Goal: Information Seeking & Learning: Learn about a topic

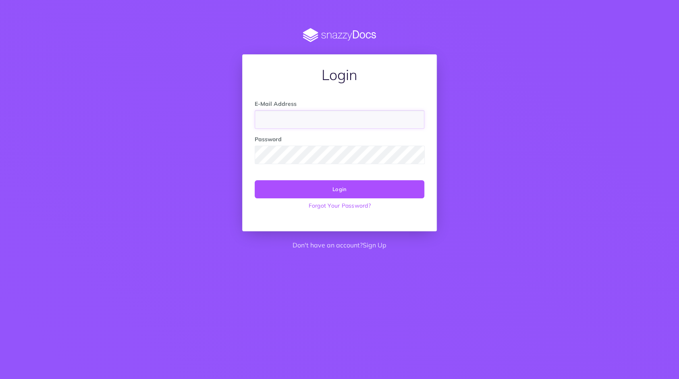
click at [303, 116] on input "email" at bounding box center [340, 119] width 170 height 19
paste input "[PERSON_NAME][EMAIL_ADDRESS][DOMAIN_NAME]"
type input "[PERSON_NAME][EMAIL_ADDRESS][DOMAIN_NAME]"
click at [344, 193] on button "Login" at bounding box center [340, 189] width 170 height 18
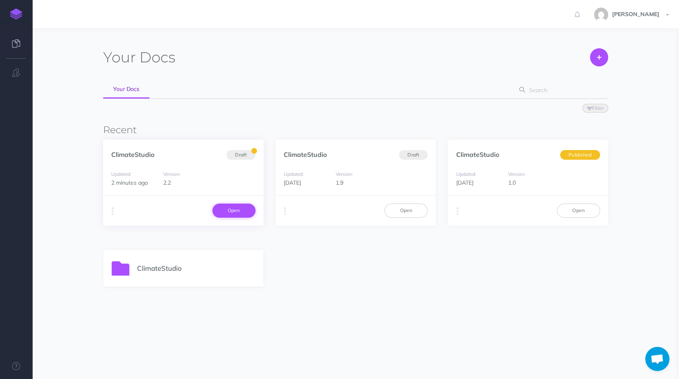
click at [243, 209] on link "Open" at bounding box center [233, 211] width 43 height 14
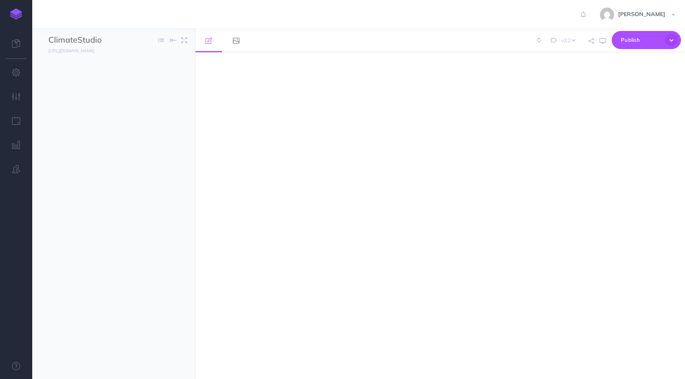
select select "2.2"
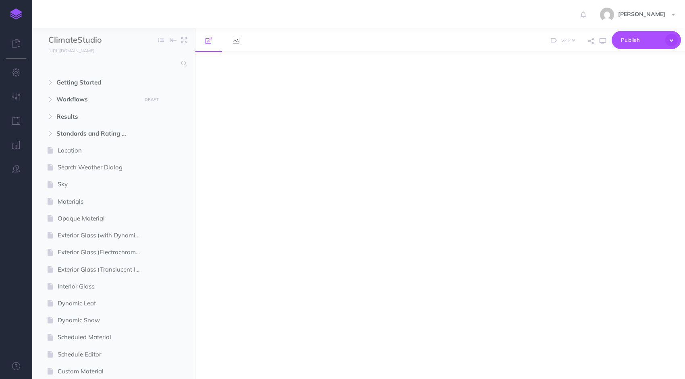
select select "null"
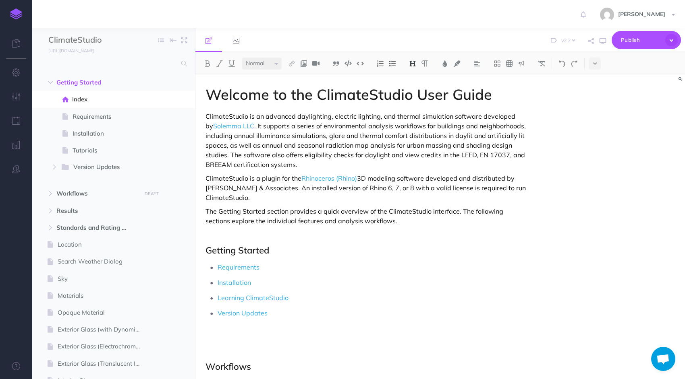
select select
click at [52, 193] on icon "button" at bounding box center [50, 193] width 5 height 5
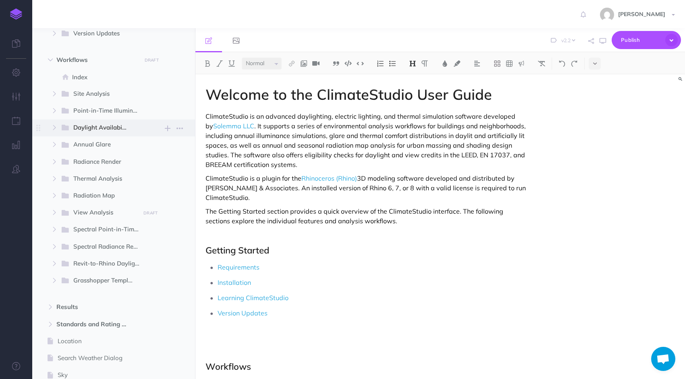
scroll to position [161, 0]
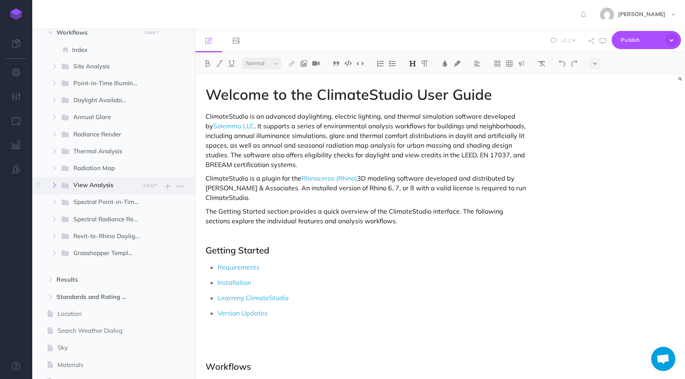
click at [52, 186] on icon "button" at bounding box center [54, 185] width 5 height 5
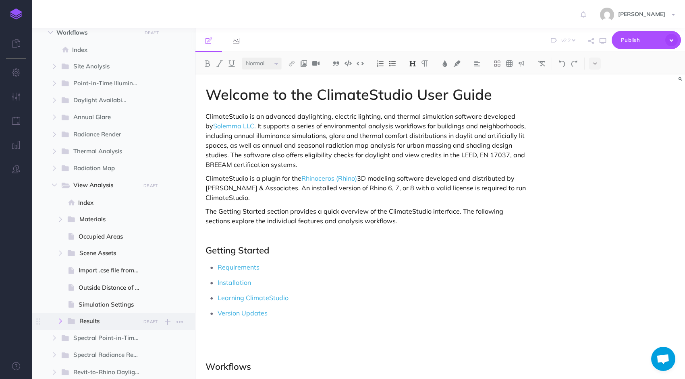
click at [63, 319] on icon "button" at bounding box center [60, 321] width 5 height 5
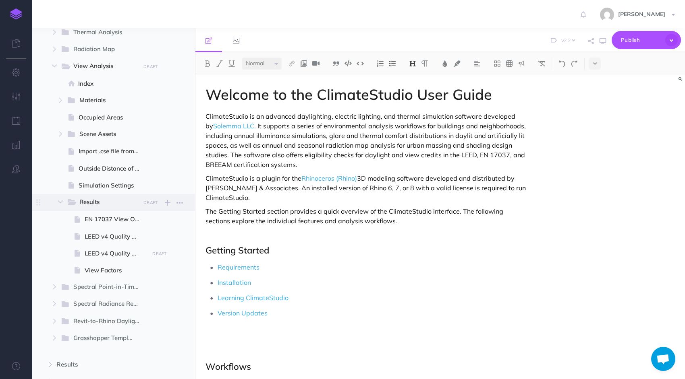
scroll to position [282, 0]
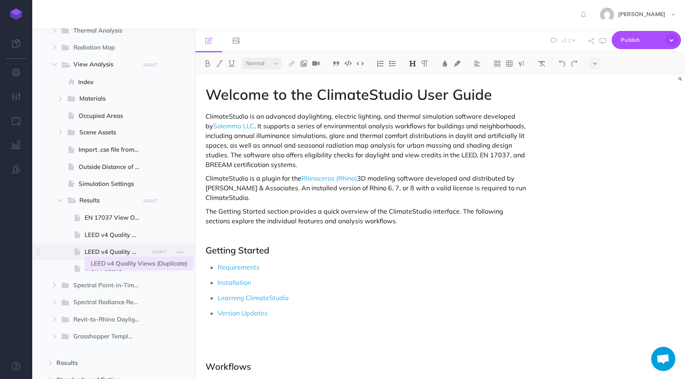
click at [112, 252] on span "LEED v4 Quality Views (Duplicate)" at bounding box center [116, 252] width 62 height 10
select select "null"
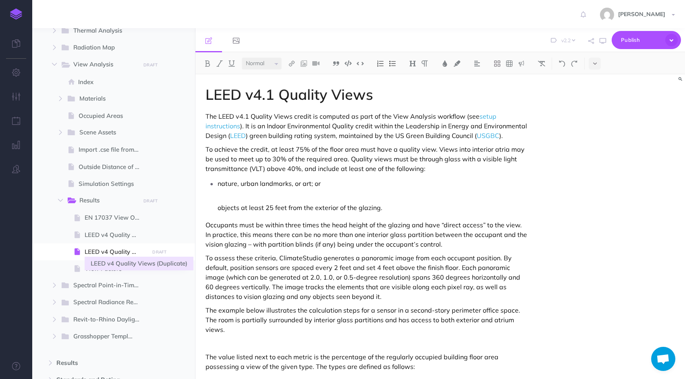
select select
click at [257, 197] on p at bounding box center [373, 196] width 311 height 12
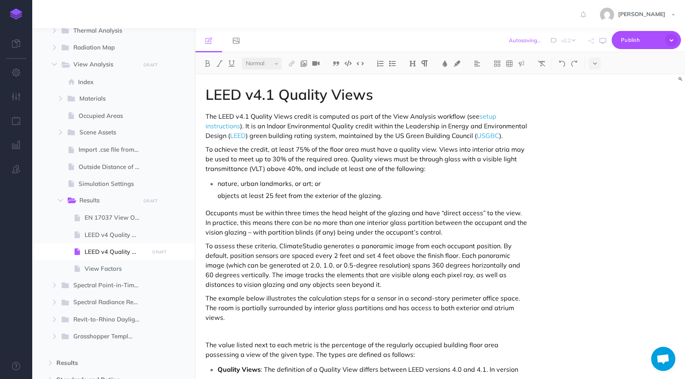
click at [218, 196] on p "objects at least 25 feet from the exterior of the glazing." at bounding box center [373, 196] width 311 height 12
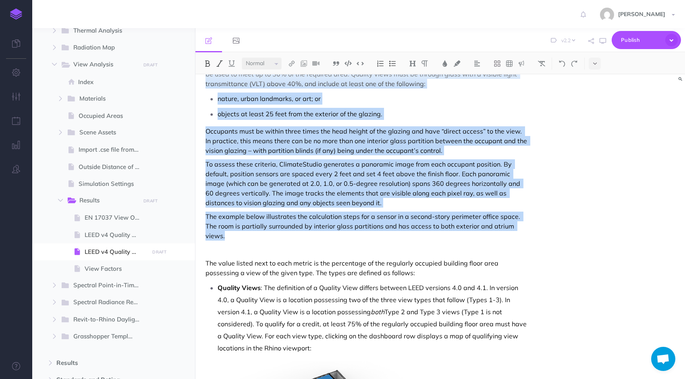
scroll to position [121, 0]
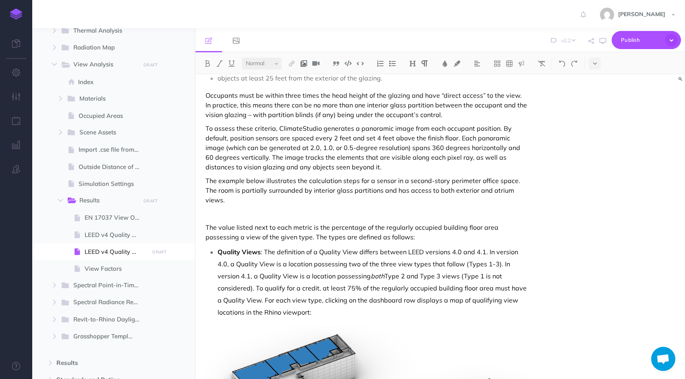
click at [305, 67] on button at bounding box center [304, 64] width 12 height 12
click at [305, 77] on icon at bounding box center [304, 78] width 6 height 6
click at [307, 64] on img at bounding box center [303, 63] width 7 height 6
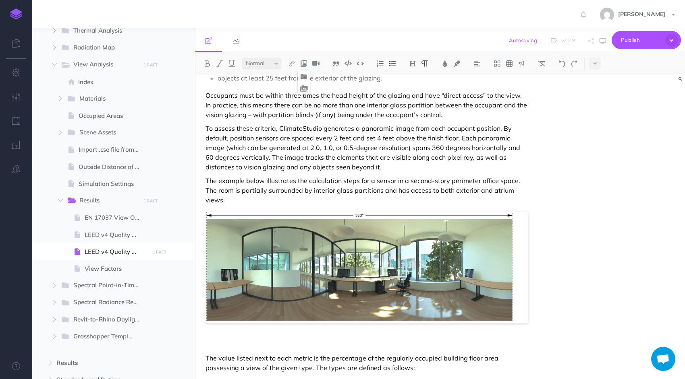
click at [491, 152] on p "To assess these criteria, ClimateStudio generates a panoramic image from each o…" at bounding box center [366, 148] width 323 height 48
drag, startPoint x: 513, startPoint y: 249, endPoint x: 562, endPoint y: 186, distance: 80.4
click at [562, 186] on div "LEED v4.1 Quality Views The LEED v4.1 Quality Views credit is computed as part …" at bounding box center [439, 227] width 489 height 305
click at [127, 232] on span "LEED v4 Quality Views" at bounding box center [116, 235] width 62 height 10
select select "null"
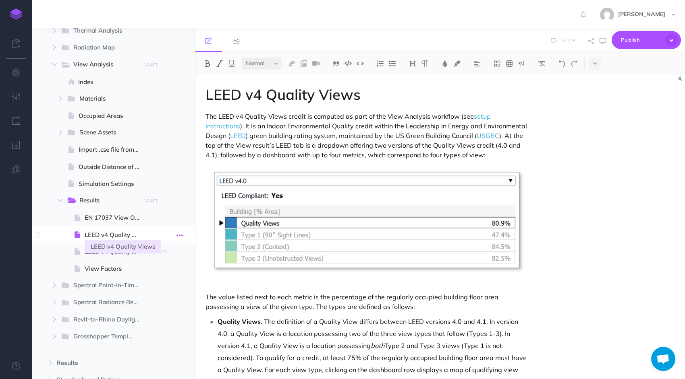
select select
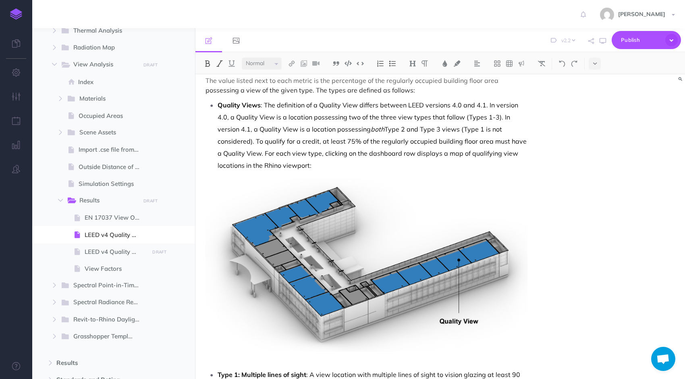
scroll to position [242, 0]
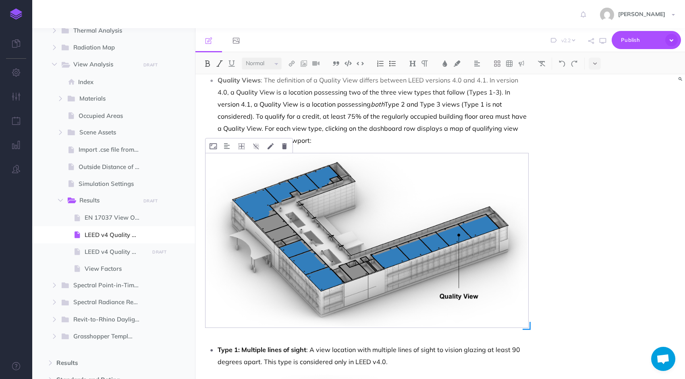
click at [421, 240] on img at bounding box center [366, 240] width 323 height 174
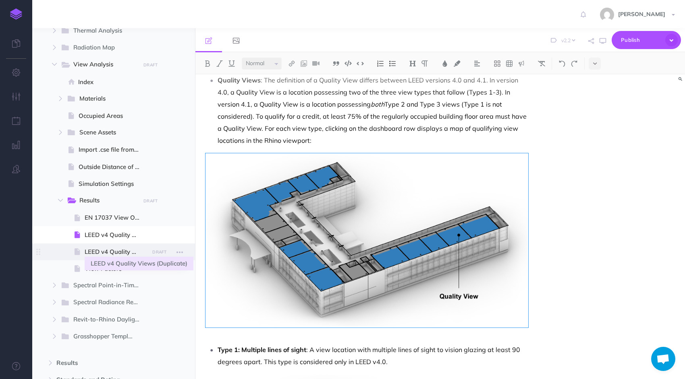
click at [116, 248] on span "LEED v4 Quality Views (Duplicate)" at bounding box center [116, 252] width 62 height 10
select select "null"
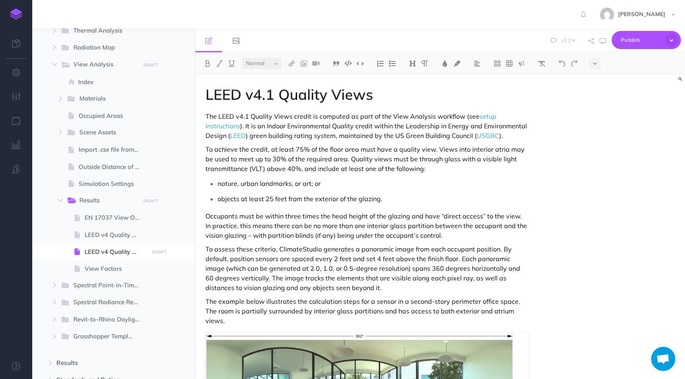
select select
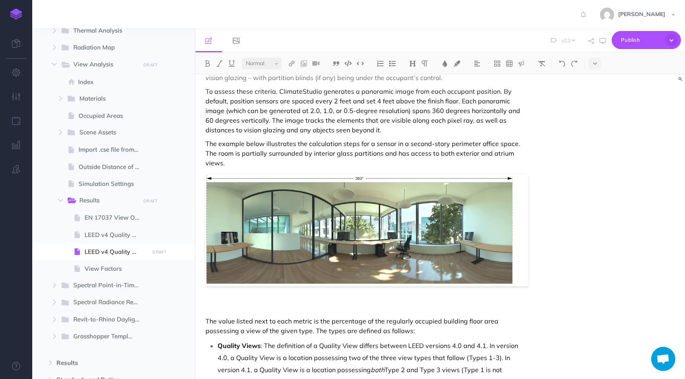
scroll to position [161, 0]
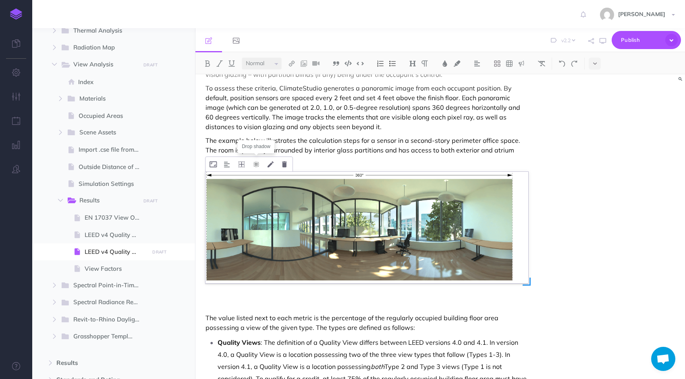
click at [256, 165] on icon at bounding box center [256, 165] width 6 height 6
click at [566, 174] on div "LEED v4.1 Quality Views The LEED v4.1 Quality Views credit is computed as part …" at bounding box center [439, 227] width 489 height 305
click at [547, 133] on div "LEED v4.1 Quality Views The LEED v4.1 Quality Views credit is computed as part …" at bounding box center [439, 227] width 489 height 305
click at [463, 111] on p "To assess these criteria, ClimateStudio generates a panoramic image from each o…" at bounding box center [366, 107] width 323 height 48
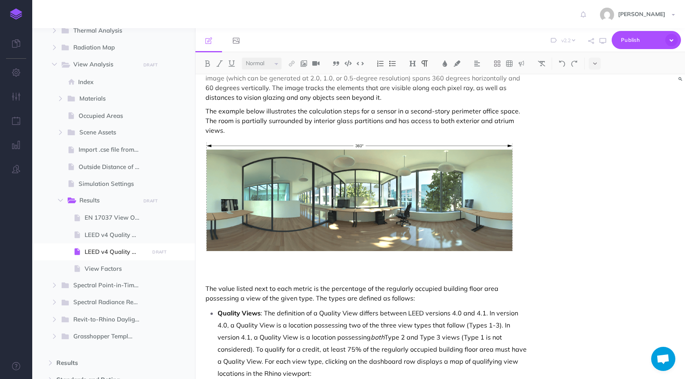
scroll to position [201, 0]
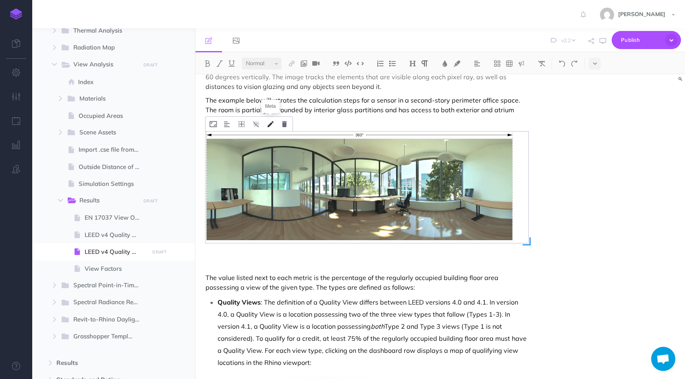
click at [271, 124] on icon at bounding box center [270, 124] width 6 height 6
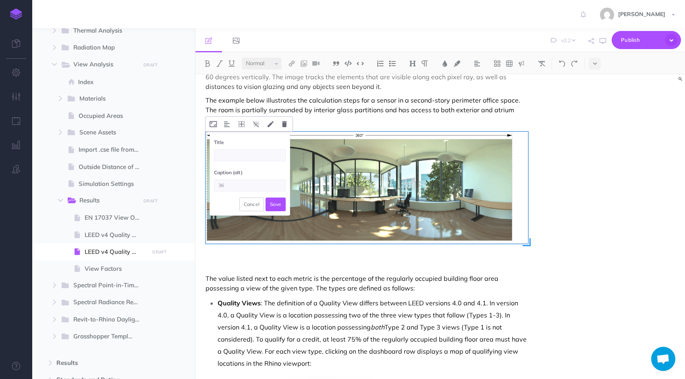
type input "3"
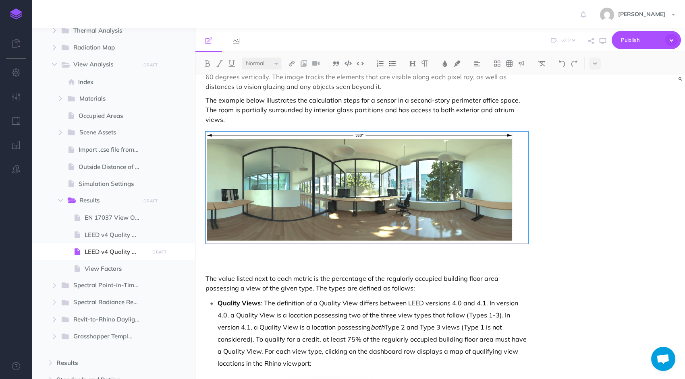
click at [548, 101] on div "LEED v4.1 Quality Views The LEED v4.1 Quality Views credit is computed as part …" at bounding box center [439, 227] width 489 height 305
click at [543, 109] on div "LEED v4.1 Quality Views The LEED v4.1 Quality Views credit is computed as part …" at bounding box center [439, 227] width 489 height 305
click at [579, 160] on div "LEED v4.1 Quality Views The LEED v4.1 Quality Views credit is computed as part …" at bounding box center [439, 227] width 489 height 305
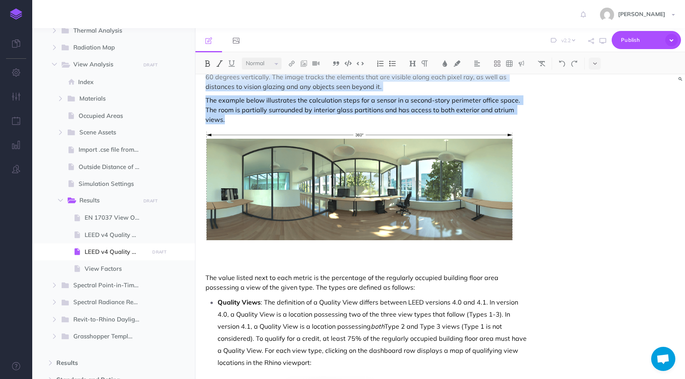
click at [246, 282] on p "The value listed next to each metric is the percentage of the regularly occupie…" at bounding box center [366, 282] width 323 height 19
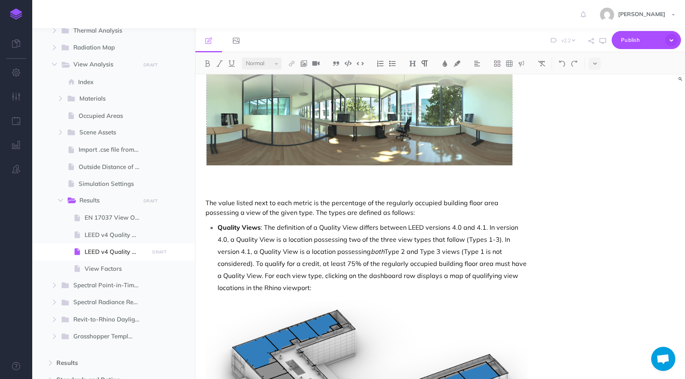
scroll to position [133, 0]
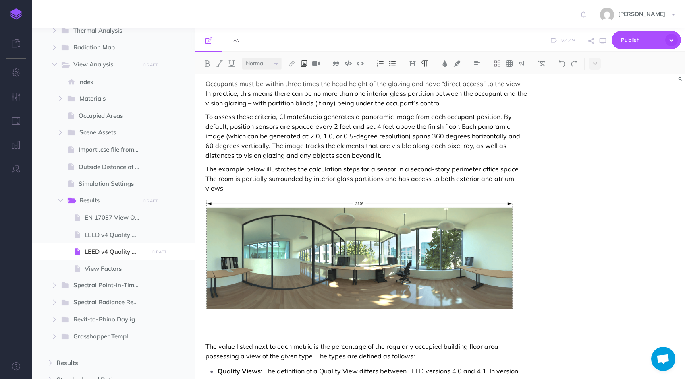
click at [307, 62] on img at bounding box center [303, 63] width 7 height 6
click at [305, 75] on icon at bounding box center [304, 78] width 6 height 6
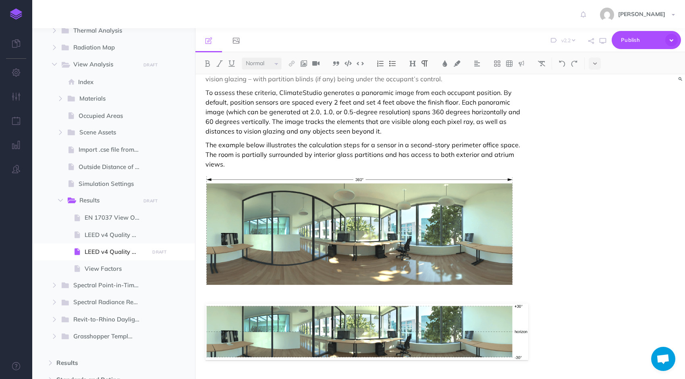
scroll to position [213, 0]
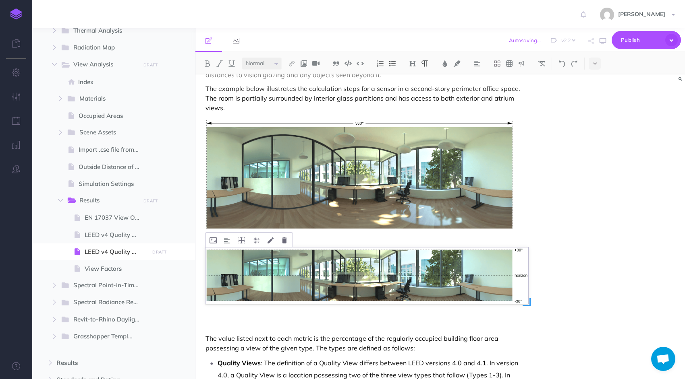
click at [410, 272] on img at bounding box center [366, 276] width 323 height 56
click at [257, 240] on icon at bounding box center [256, 241] width 6 height 6
click at [558, 207] on div "LEED v4.1 Quality Views The LEED v4.1 Quality Views credit is computed as part …" at bounding box center [439, 227] width 489 height 305
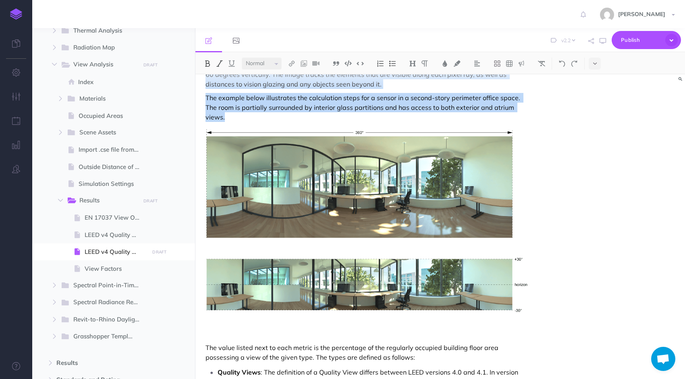
scroll to position [201, 0]
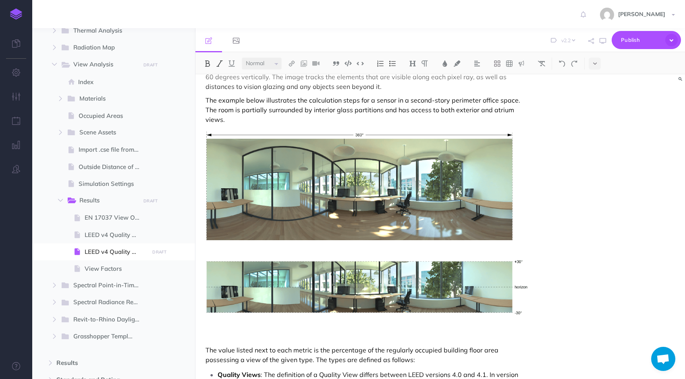
click at [539, 191] on div "LEED v4.1 Quality Views The LEED v4.1 Quality Views credit is computed as part …" at bounding box center [439, 227] width 489 height 305
click at [209, 349] on p "The value listed next to each metric is the percentage of the regularly occupie…" at bounding box center [366, 355] width 323 height 19
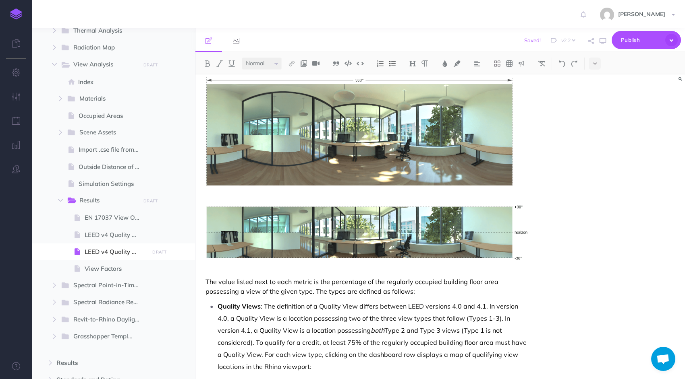
scroll to position [10, 0]
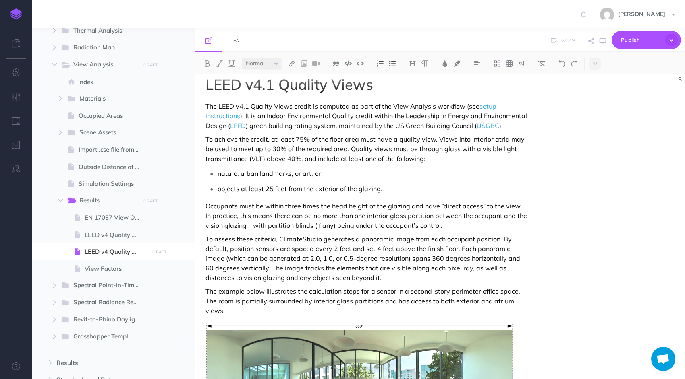
click at [504, 275] on p "To assess these criteria, ClimateStudio generates a panoramic image from each o…" at bounding box center [366, 258] width 323 height 48
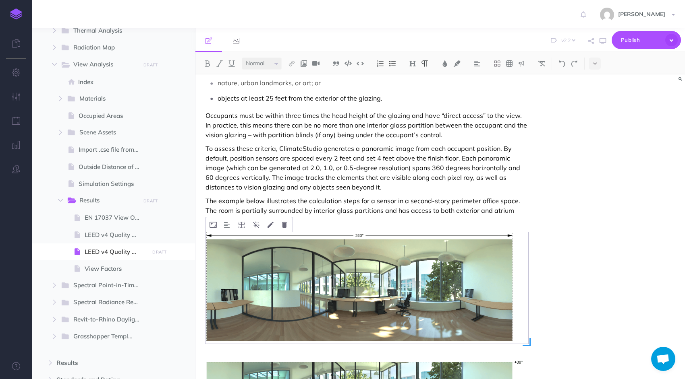
scroll to position [252, 0]
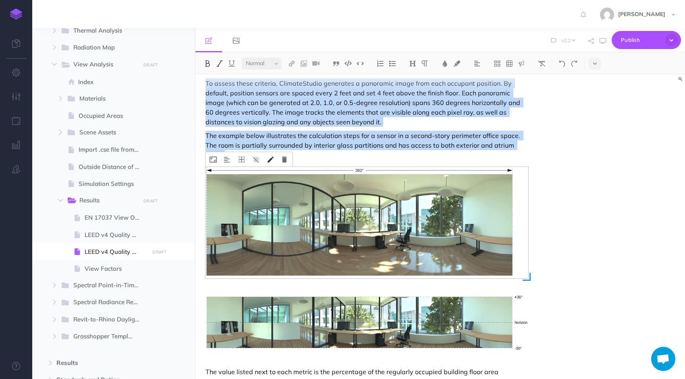
scroll to position [171, 0]
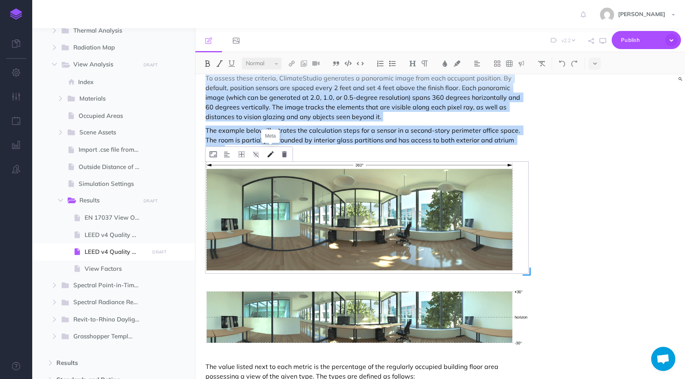
click at [270, 155] on icon at bounding box center [270, 154] width 6 height 6
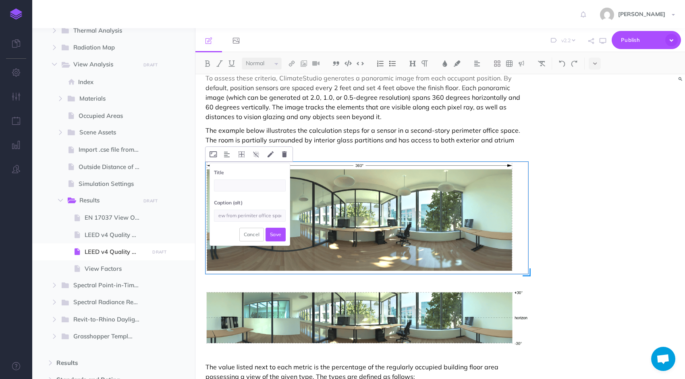
scroll to position [0, 7]
type input "View from perimiter office space"
click at [276, 233] on button "Save" at bounding box center [275, 235] width 20 height 14
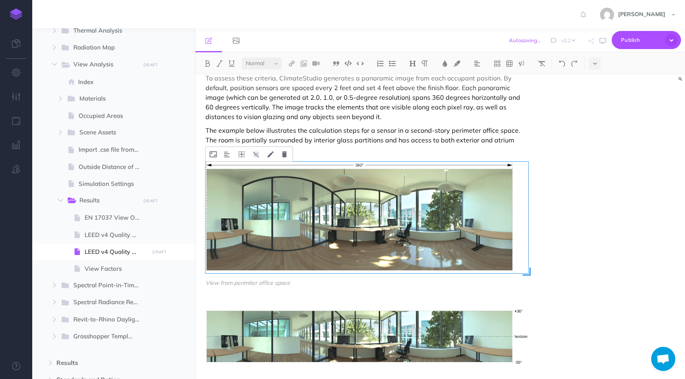
click at [511, 120] on p "To assess these criteria, ClimateStudio generates a panoramic image from each o…" at bounding box center [366, 97] width 323 height 48
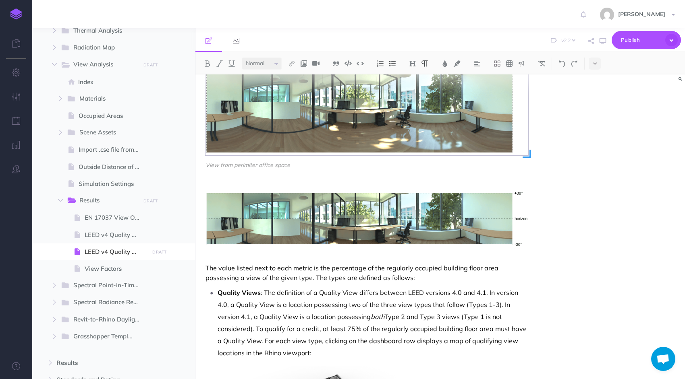
scroll to position [292, 0]
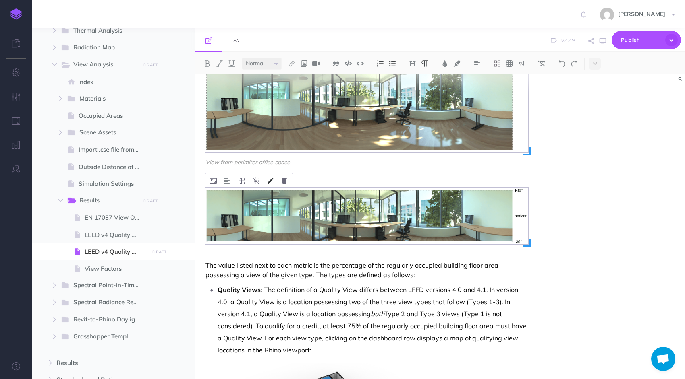
click at [270, 182] on icon at bounding box center [270, 181] width 6 height 6
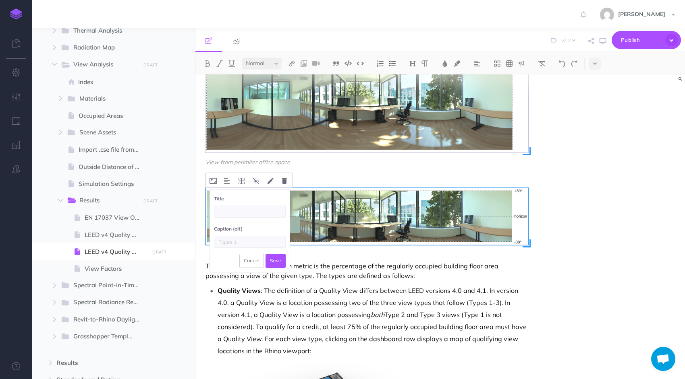
drag, startPoint x: 249, startPoint y: 238, endPoint x: 255, endPoint y: 233, distance: 8.3
click at [253, 236] on input "text" at bounding box center [250, 242] width 72 height 12
type input "Analysis region spans 360 x 60 degrees"
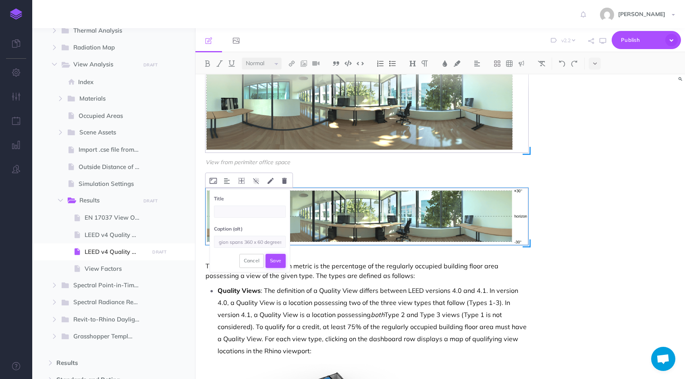
click at [275, 259] on button "Save" at bounding box center [275, 261] width 20 height 14
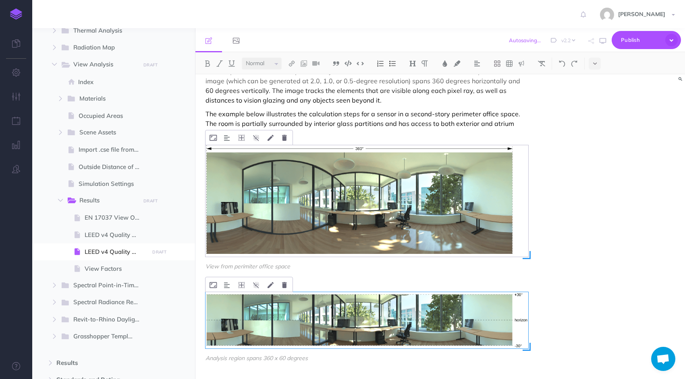
scroll to position [171, 0]
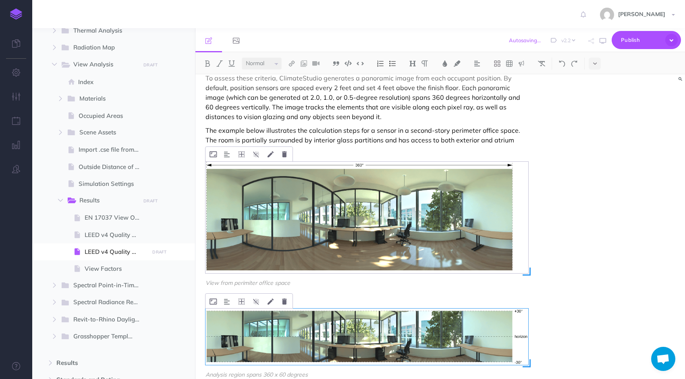
click at [581, 157] on div "LEED v4.1 Quality Views The LEED v4.1 Quality Views credit is computed as part …" at bounding box center [439, 227] width 489 height 305
click at [555, 211] on div "LEED v4.1 Quality Views The LEED v4.1 Quality Views credit is computed as part …" at bounding box center [439, 227] width 489 height 305
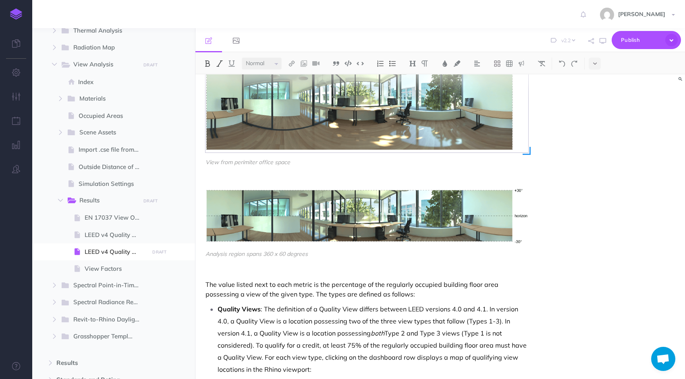
click at [544, 136] on div "LEED v4.1 Quality Views The LEED v4.1 Quality Views credit is computed as part …" at bounding box center [439, 227] width 489 height 305
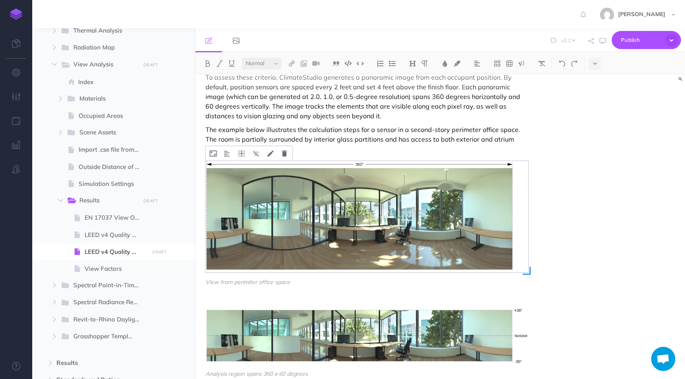
scroll to position [201, 0]
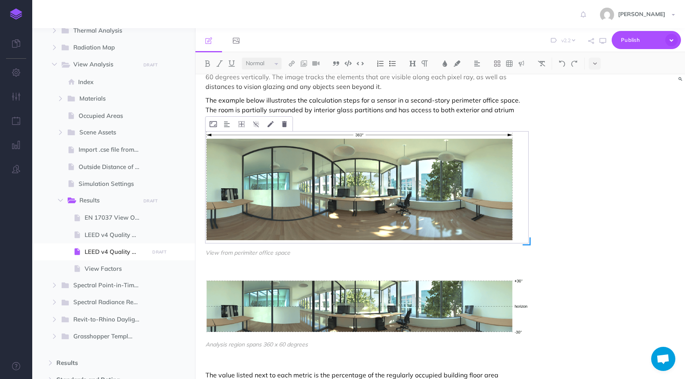
click at [230, 119] on p "The example below illustrates the calculation steps for a sensor in a second-st…" at bounding box center [366, 109] width 323 height 29
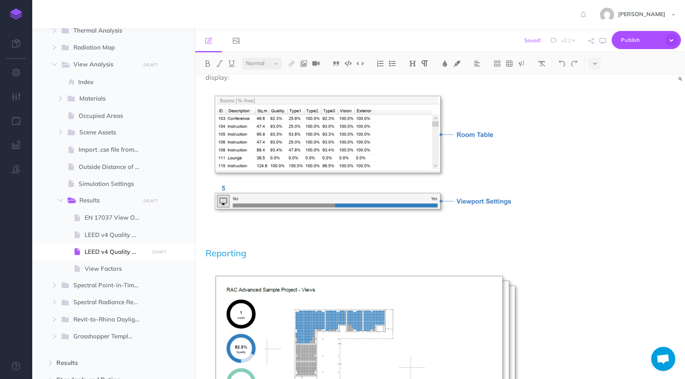
scroll to position [1573, 0]
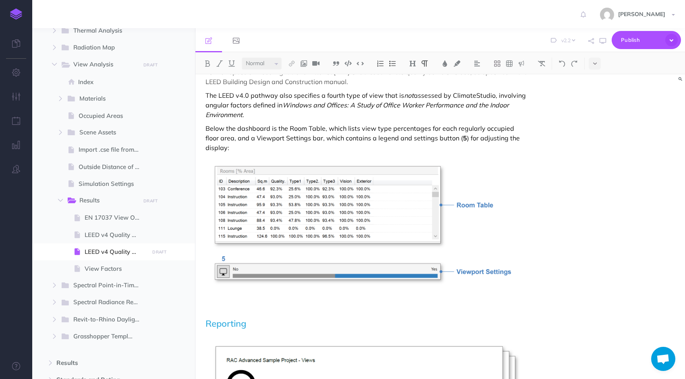
drag, startPoint x: 681, startPoint y: 168, endPoint x: 686, endPoint y: 226, distance: 59.0
click at [684, 226] on html "Toggle Navigation [PERSON_NAME] Settings Account Settings Teams Create Team Sup…" at bounding box center [342, 189] width 685 height 379
drag, startPoint x: 681, startPoint y: 316, endPoint x: 670, endPoint y: 88, distance: 228.2
click at [670, 88] on div "LEED v4.1 Quality Views The LEED v4.1 Quality Views credit is computed as part …" at bounding box center [439, 227] width 489 height 305
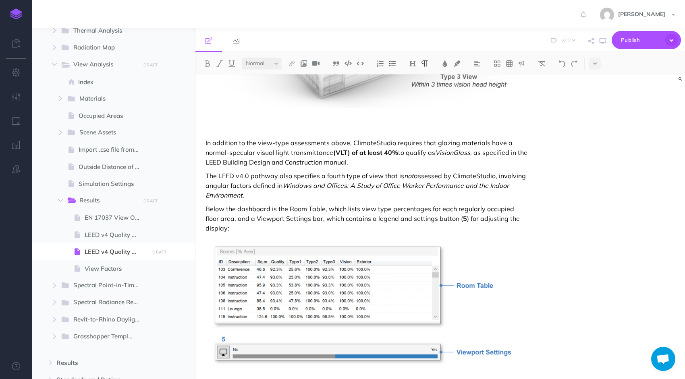
scroll to position [1372, 0]
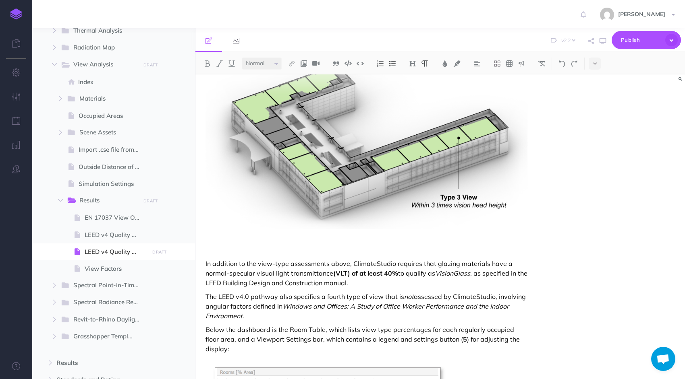
click at [321, 264] on p "In addition to the view-type assessments above, ClimateStudio requires that gla…" at bounding box center [366, 273] width 323 height 29
click at [295, 271] on p "In addition to the view-type assessments above, ClimateStudio requires that gla…" at bounding box center [366, 273] width 323 height 29
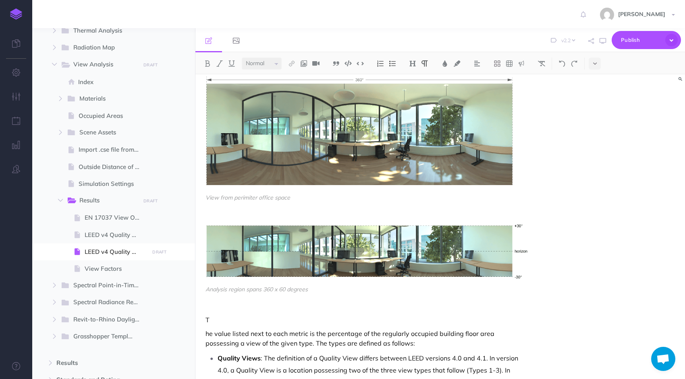
scroll to position [244, 0]
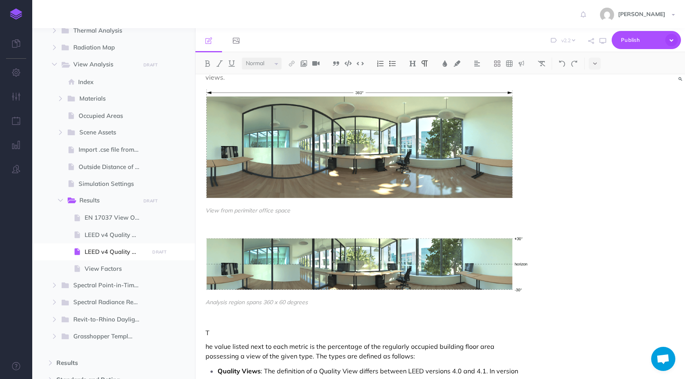
click at [214, 331] on p "T" at bounding box center [366, 333] width 323 height 10
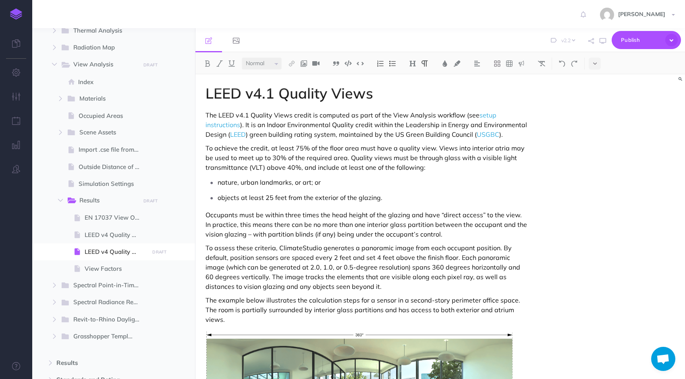
scroll to position [0, 0]
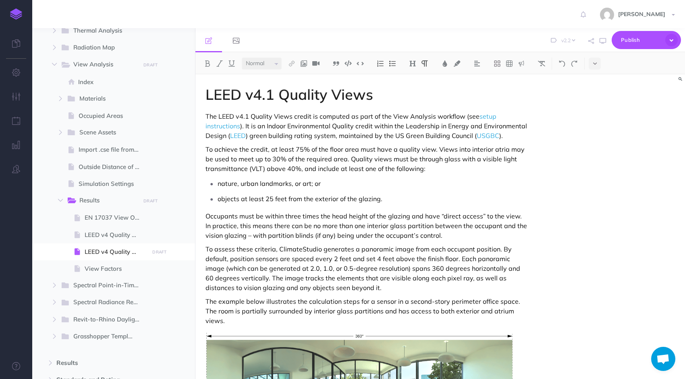
click at [354, 290] on p "To assess these criteria, ClimateStudio generates a panoramic image from each o…" at bounding box center [366, 269] width 323 height 48
click at [441, 236] on p "Occupants must be within three times the head height of the glazing and have “d…" at bounding box center [366, 225] width 323 height 29
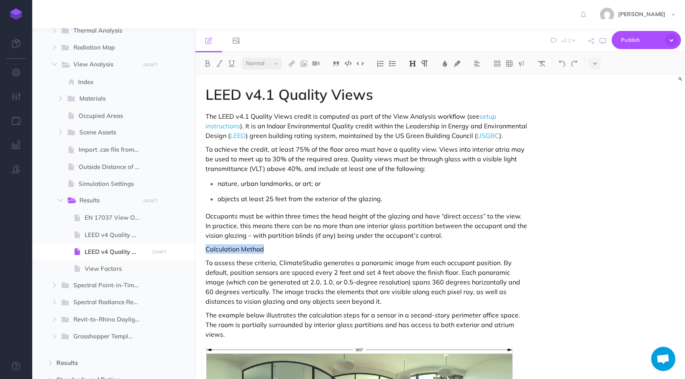
click at [415, 65] on img at bounding box center [412, 63] width 7 height 6
click at [413, 99] on button "H3" at bounding box center [412, 102] width 12 height 12
click at [417, 64] on button at bounding box center [412, 64] width 12 height 12
click at [410, 90] on button "H2" at bounding box center [412, 90] width 12 height 12
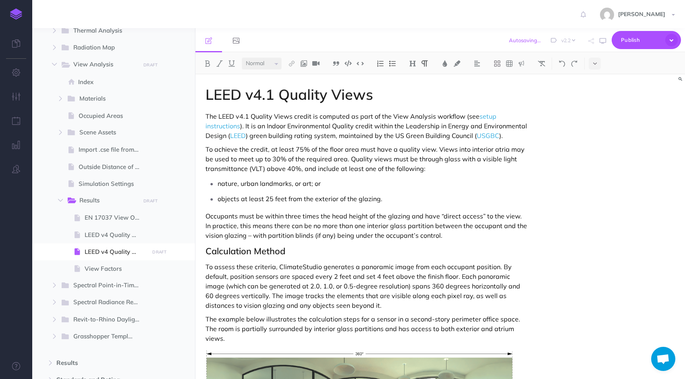
click at [423, 207] on div "LEED v4.1 Quality Views The LEED v4.1 Quality Views credit is computed as part …" at bounding box center [366, 215] width 323 height 257
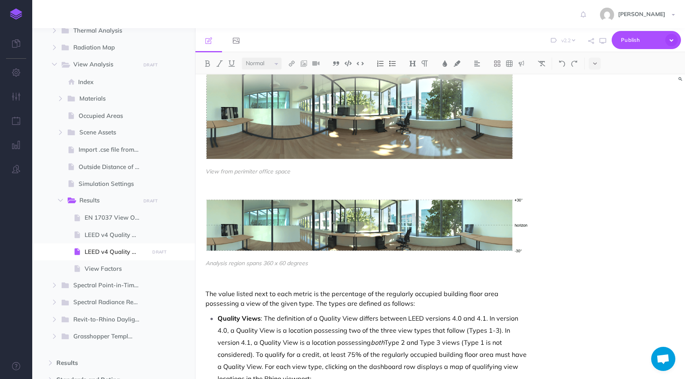
scroll to position [322, 0]
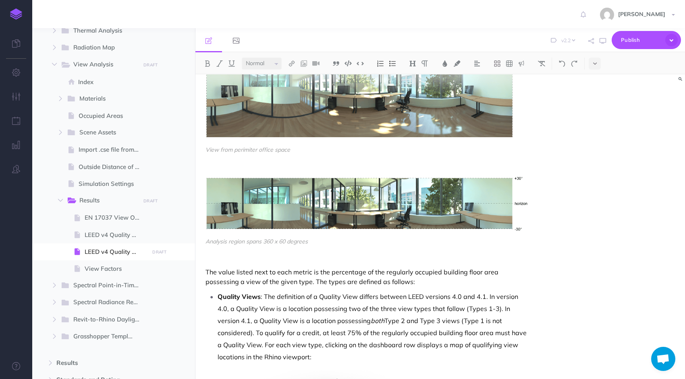
click at [205, 176] on img at bounding box center [366, 204] width 323 height 56
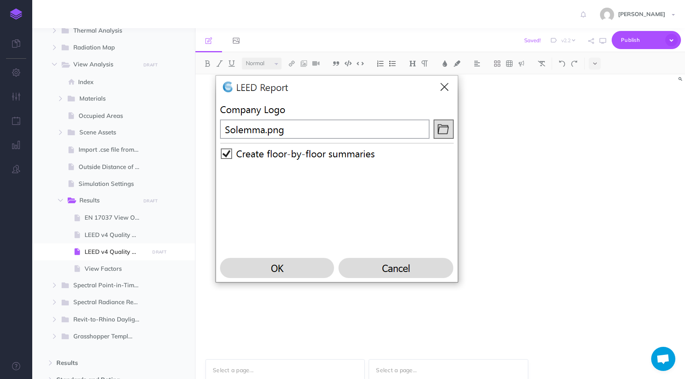
scroll to position [2251, 0]
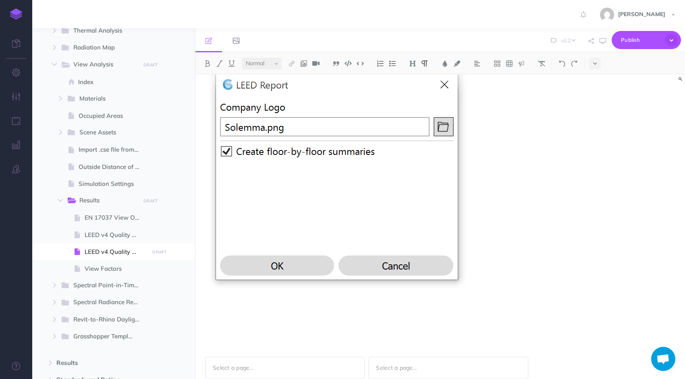
click at [519, 209] on figure at bounding box center [366, 177] width 323 height 230
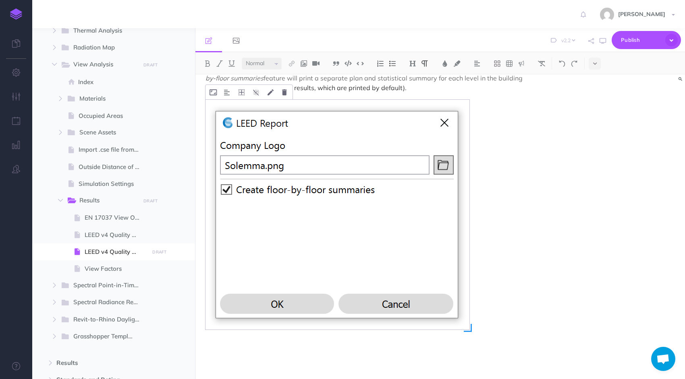
scroll to position [2211, 0]
click at [417, 207] on img at bounding box center [337, 217] width 264 height 230
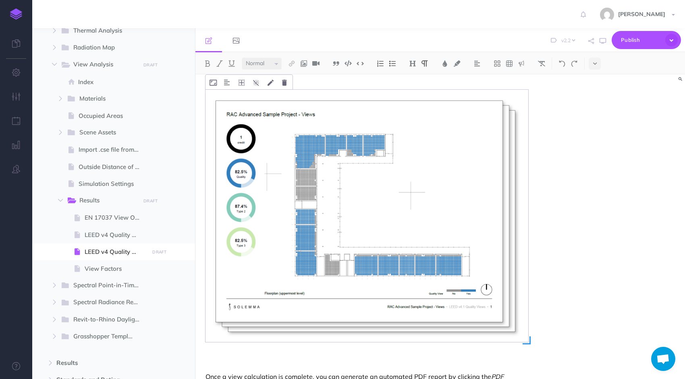
scroll to position [1845, 0]
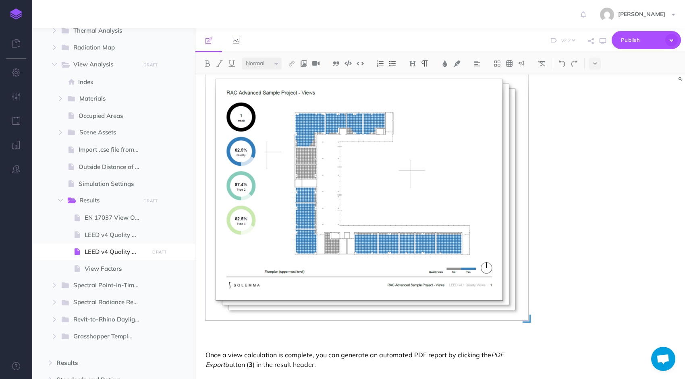
click at [450, 226] on img at bounding box center [366, 194] width 323 height 253
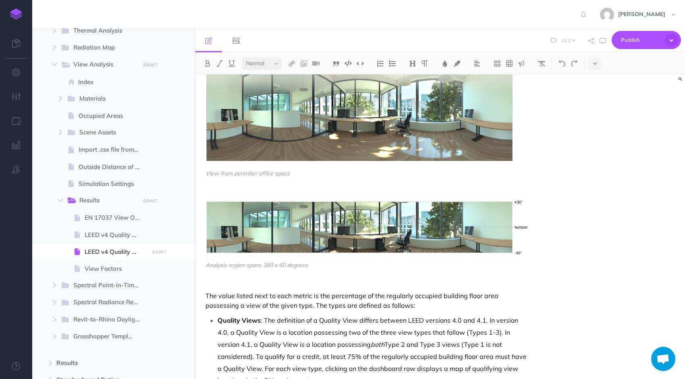
scroll to position [435, 0]
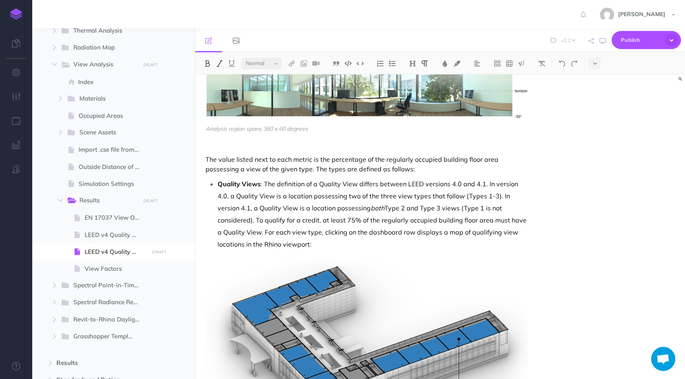
drag, startPoint x: 206, startPoint y: 160, endPoint x: 300, endPoint y: 242, distance: 124.7
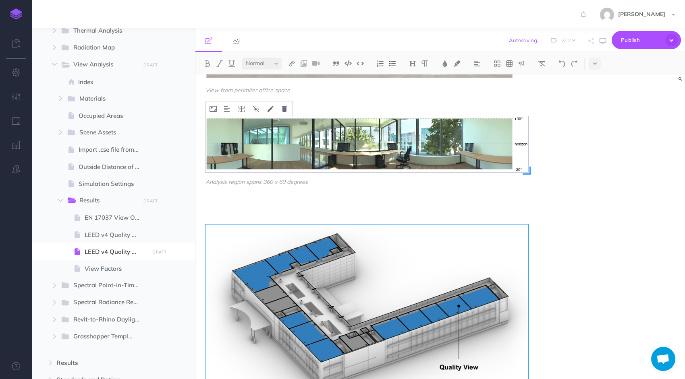
scroll to position [475, 0]
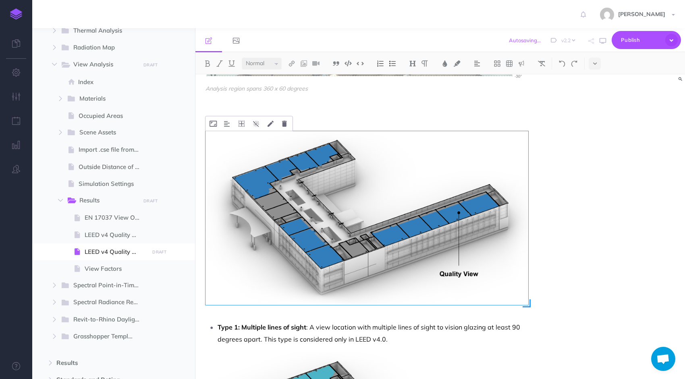
click at [359, 217] on img at bounding box center [366, 218] width 323 height 174
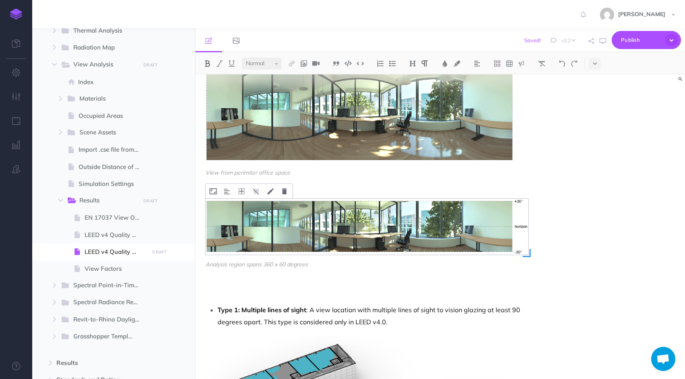
scroll to position [354, 0]
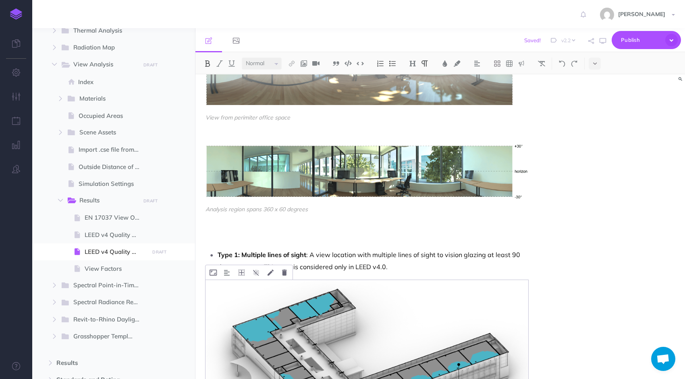
drag, startPoint x: 216, startPoint y: 253, endPoint x: 383, endPoint y: 337, distance: 186.8
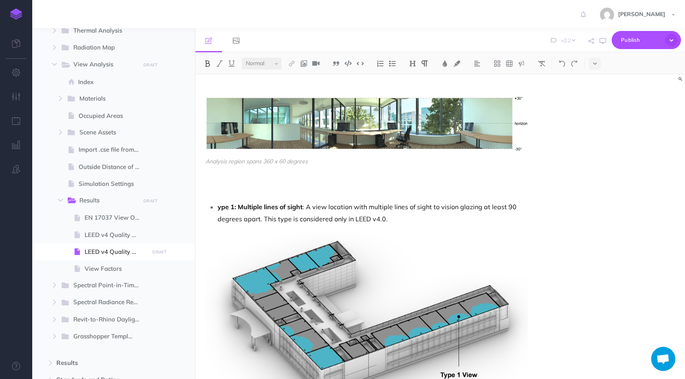
scroll to position [435, 0]
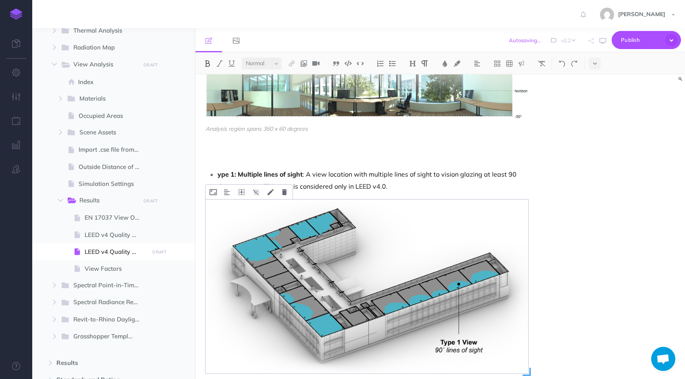
click at [384, 290] on img at bounding box center [366, 287] width 323 height 174
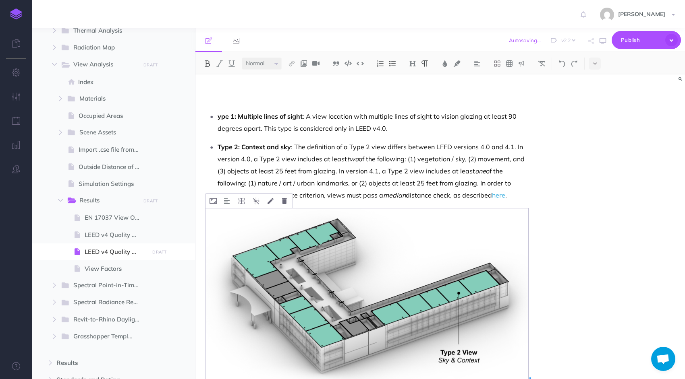
scroll to position [516, 0]
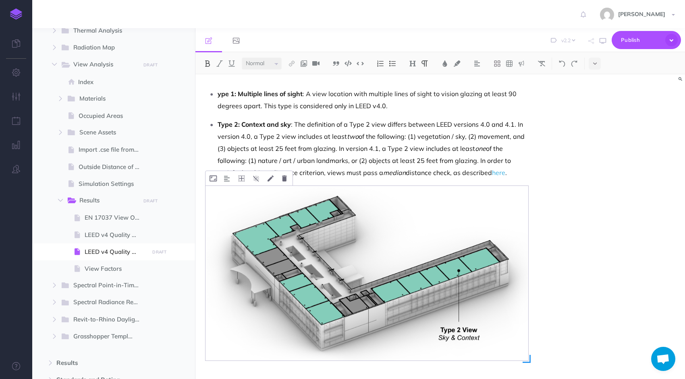
click at [388, 280] on img at bounding box center [366, 273] width 323 height 175
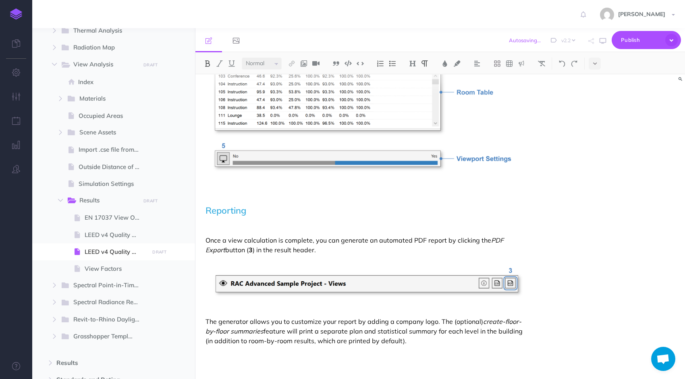
scroll to position [1067, 0]
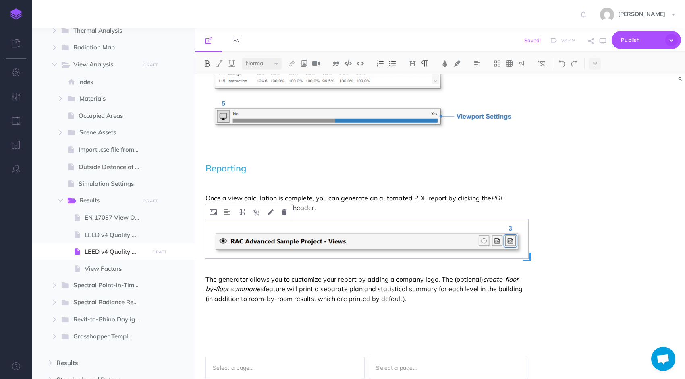
click at [419, 234] on img at bounding box center [366, 239] width 323 height 39
click at [643, 208] on div "LEED v4.1 Quality Views The LEED v4.1 Quality Views credit is computed as part …" at bounding box center [439, 227] width 489 height 305
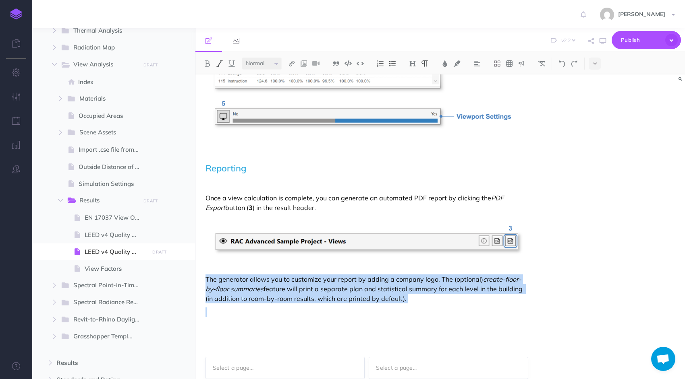
drag, startPoint x: 400, startPoint y: 295, endPoint x: 205, endPoint y: 273, distance: 195.8
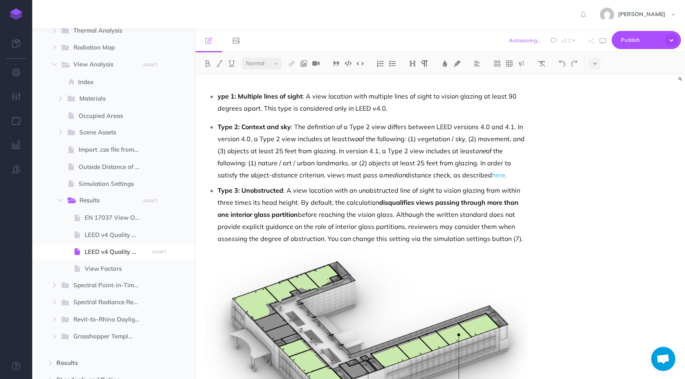
scroll to position [516, 0]
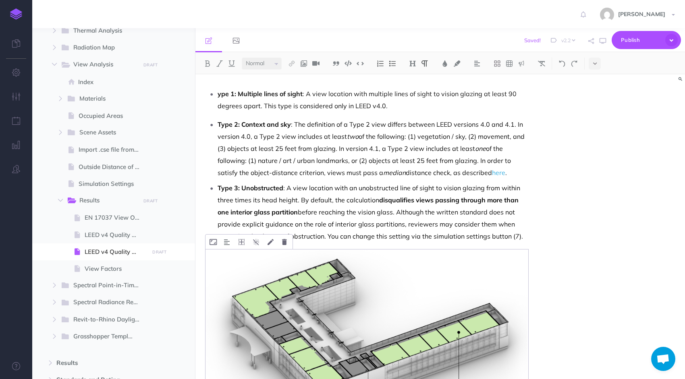
click at [349, 297] on img at bounding box center [366, 337] width 323 height 174
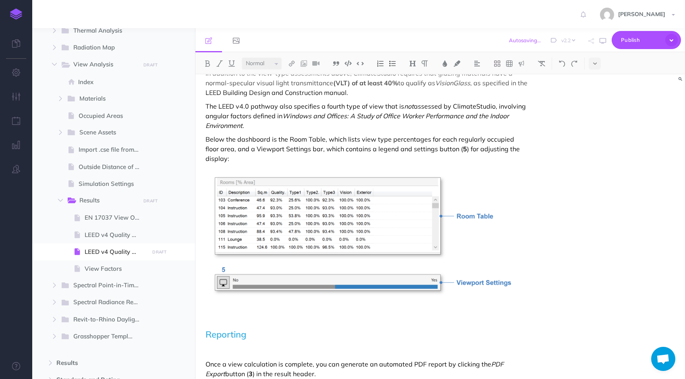
scroll to position [717, 0]
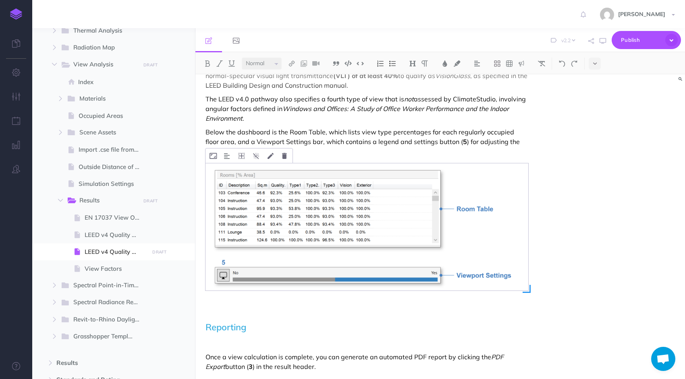
click at [367, 209] on img at bounding box center [366, 228] width 323 height 128
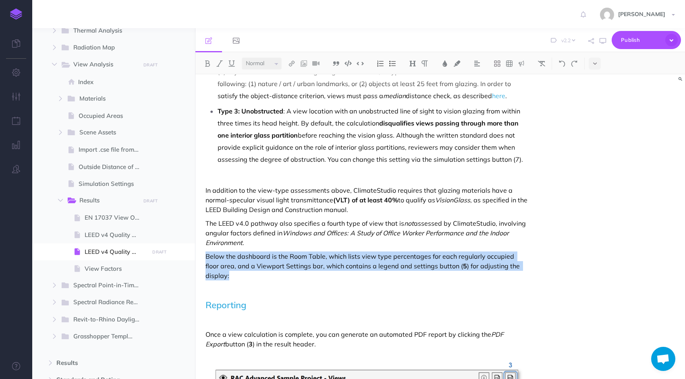
scroll to position [576, 0]
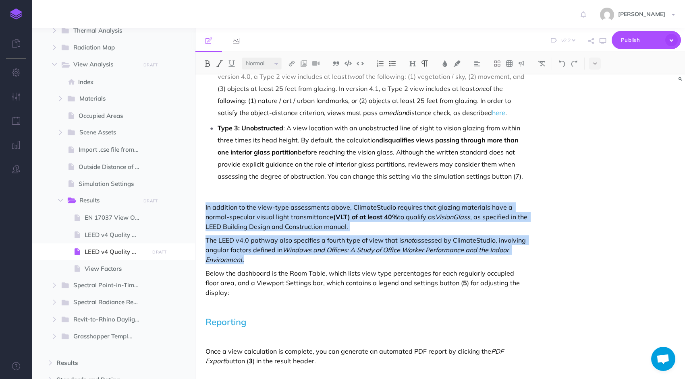
drag, startPoint x: 205, startPoint y: 208, endPoint x: 383, endPoint y: 259, distance: 185.1
click at [383, 259] on div "View from perimiter office space Analysis region spans 360 x 60 degrees ype 1: …" at bounding box center [366, 106] width 323 height 663
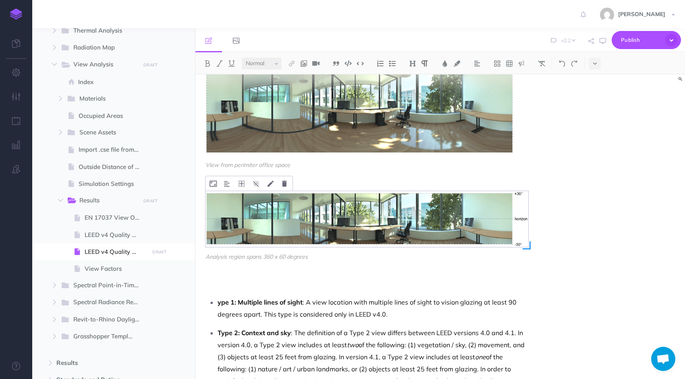
scroll to position [435, 0]
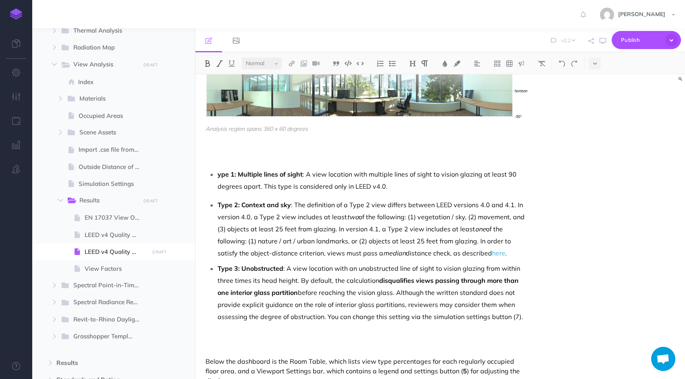
drag, startPoint x: 520, startPoint y: 317, endPoint x: 214, endPoint y: 171, distance: 339.3
click at [214, 171] on div "View from perimiter office space Analysis region spans 360 x 60 degrees ype 1: …" at bounding box center [366, 221] width 323 height 611
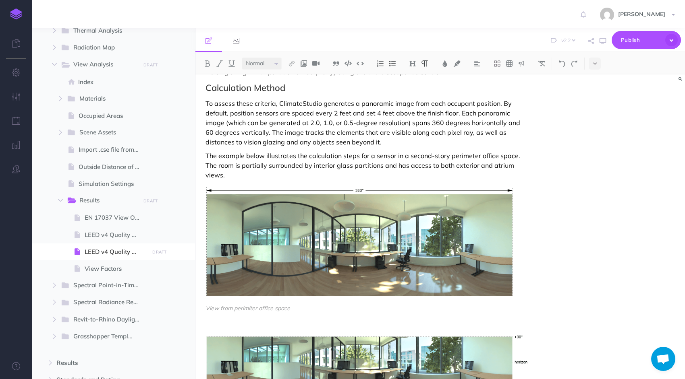
scroll to position [161, 0]
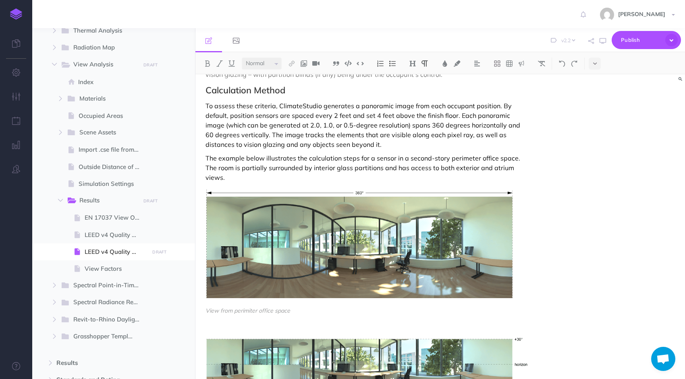
click at [325, 134] on p "To assess these criteria, ClimateStudio generates a panoramic image from each o…" at bounding box center [366, 125] width 323 height 48
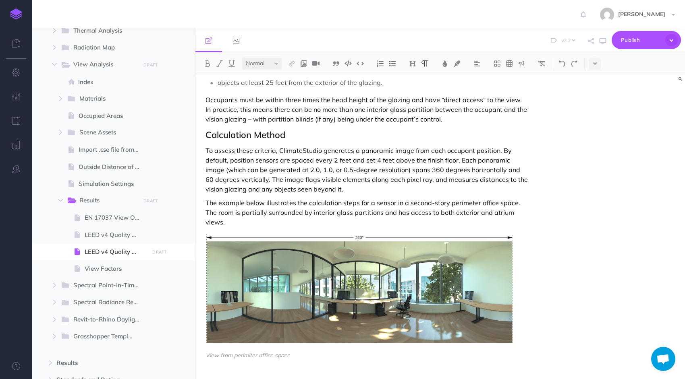
scroll to position [131, 0]
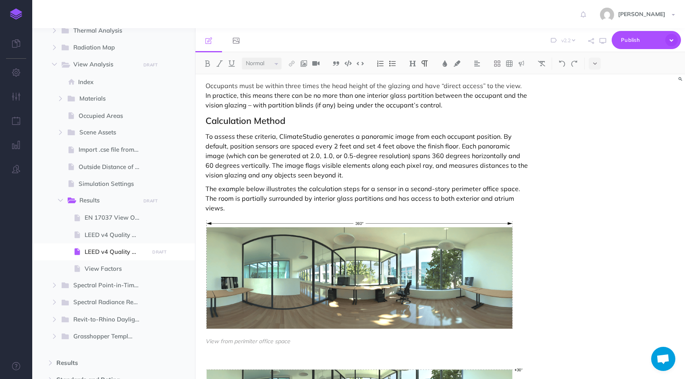
click at [313, 196] on p "The example below illustrates the calculation steps for a sensor in a second-st…" at bounding box center [366, 198] width 323 height 29
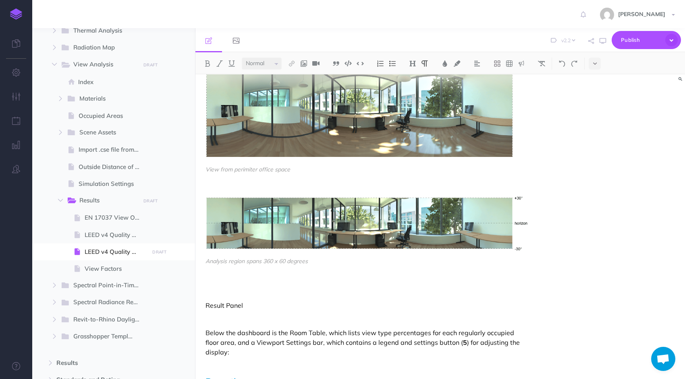
scroll to position [332, 0]
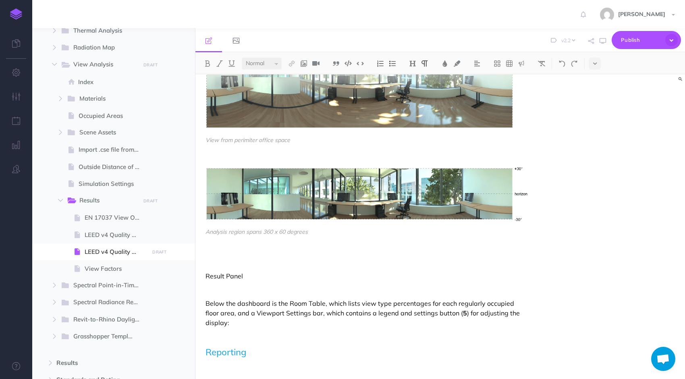
click at [226, 244] on div "View from perimiter office space Analysis region spans 360 x 60 degrees Result …" at bounding box center [366, 244] width 323 height 450
click at [205, 271] on div "LEED v4.1 Quality Views The LEED v4.1 Quality Views credit is computed as part …" at bounding box center [366, 121] width 343 height 756
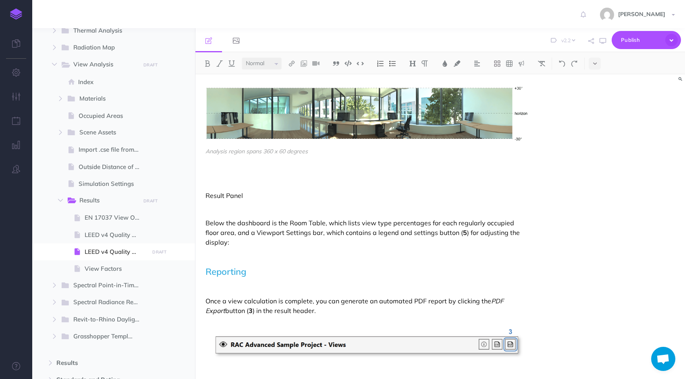
scroll to position [412, 0]
drag, startPoint x: 206, startPoint y: 193, endPoint x: 245, endPoint y: 193, distance: 38.7
click at [245, 193] on p "Result Panel" at bounding box center [366, 196] width 323 height 10
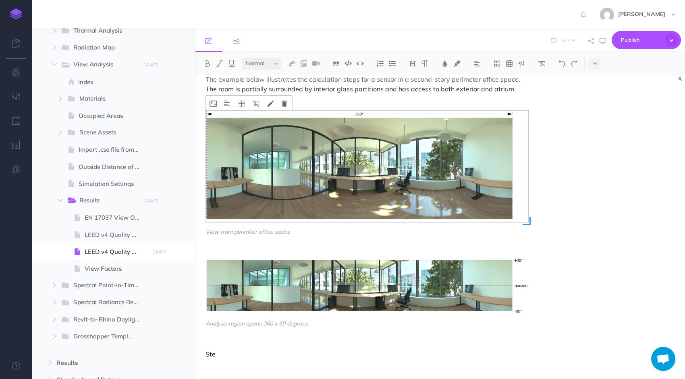
scroll to position [242, 0]
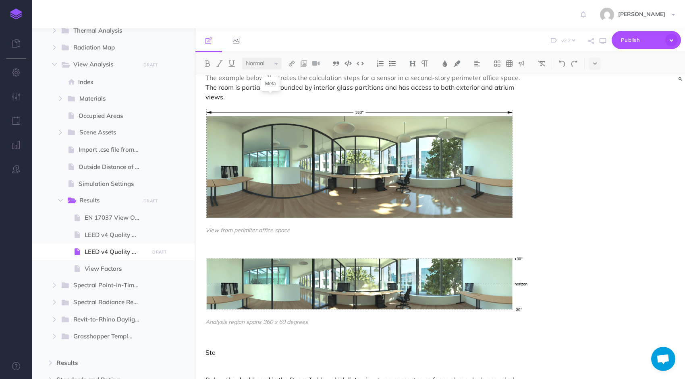
click at [0, 0] on icon at bounding box center [0, 0] width 0 height 0
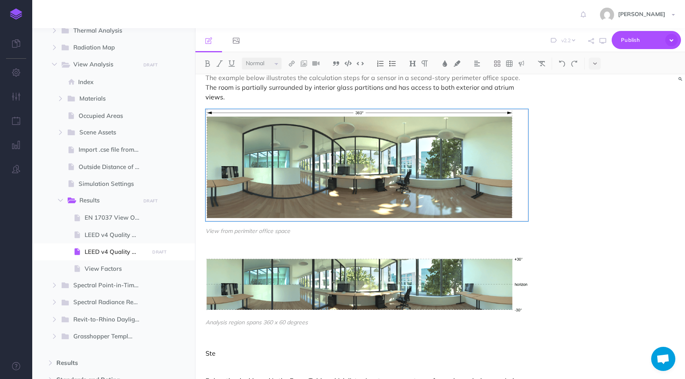
scroll to position [0, 0]
click at [0, 0] on icon at bounding box center [0, 0] width 0 height 0
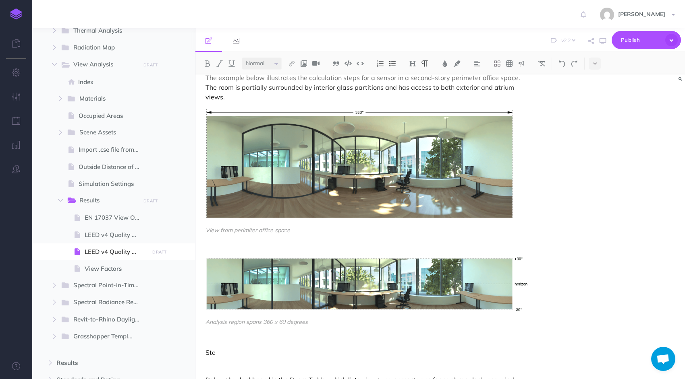
click at [232, 350] on p "Ste" at bounding box center [366, 353] width 323 height 10
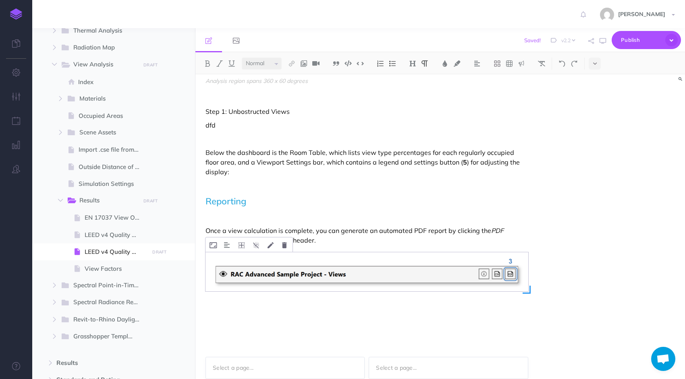
drag, startPoint x: 202, startPoint y: 149, endPoint x: 495, endPoint y: 279, distance: 319.9
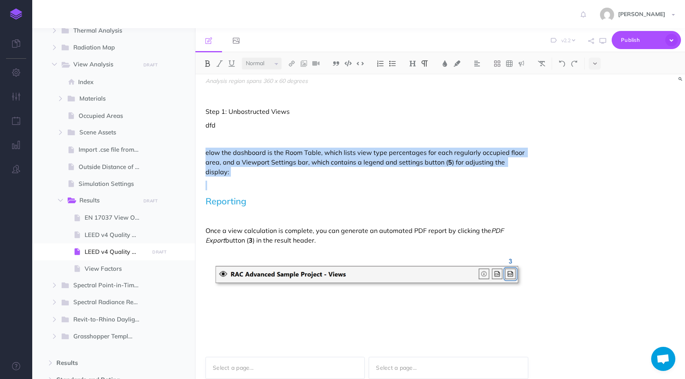
drag, startPoint x: 206, startPoint y: 150, endPoint x: 545, endPoint y: 169, distance: 339.3
click at [545, 169] on div "LEED v4.1 Quality Views The LEED v4.1 Quality Views credit is computed as part …" at bounding box center [439, 227] width 489 height 305
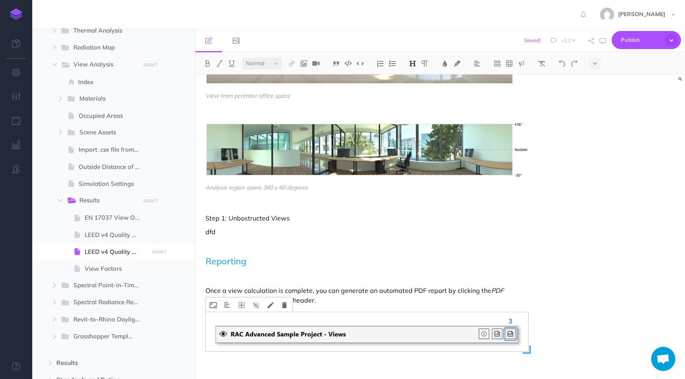
click at [353, 330] on img at bounding box center [366, 332] width 323 height 39
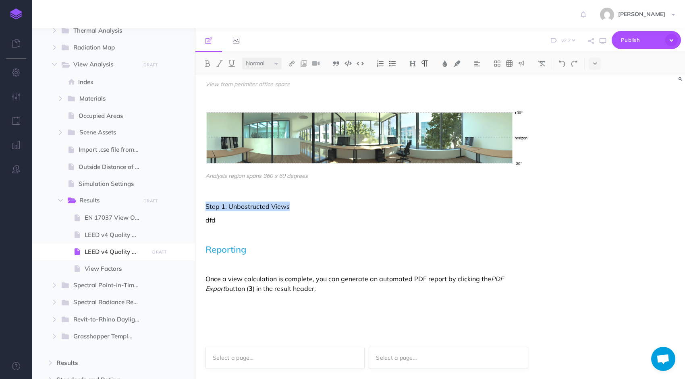
drag, startPoint x: 207, startPoint y: 203, endPoint x: 286, endPoint y: 207, distance: 79.9
click at [286, 207] on p "Step 1: Unbostructed Views" at bounding box center [366, 207] width 323 height 10
click at [416, 65] on img at bounding box center [412, 63] width 7 height 6
click at [411, 97] on button "H3" at bounding box center [412, 102] width 12 height 12
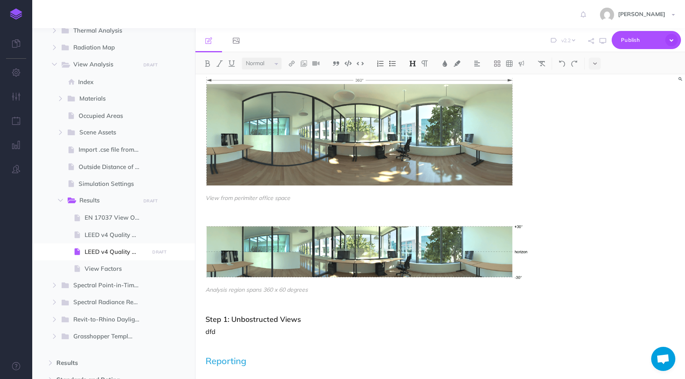
click at [470, 316] on h3 "Step 1: Unbostructed Views" at bounding box center [366, 320] width 323 height 8
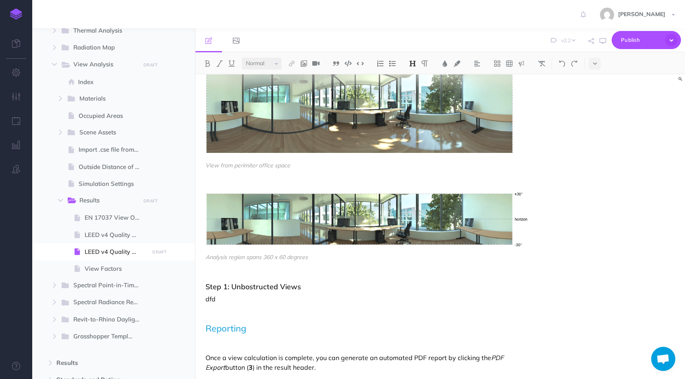
scroll to position [314, 0]
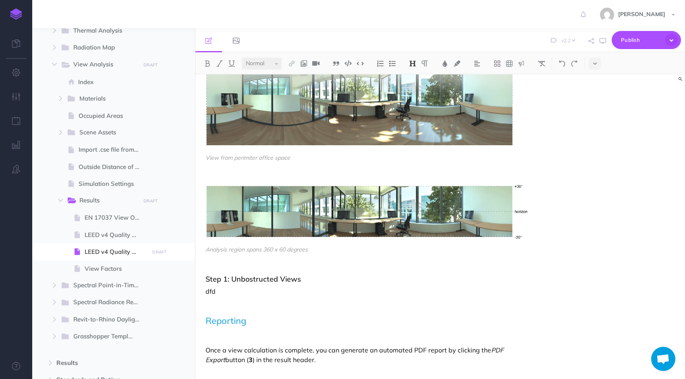
click at [231, 282] on h3 "Step 1: Unbostructed Views" at bounding box center [366, 280] width 323 height 8
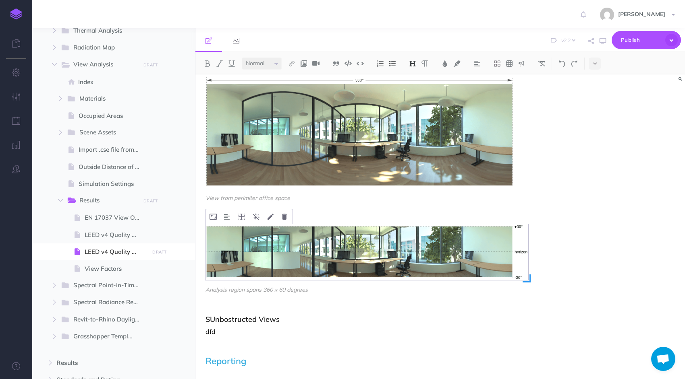
scroll to position [0, 0]
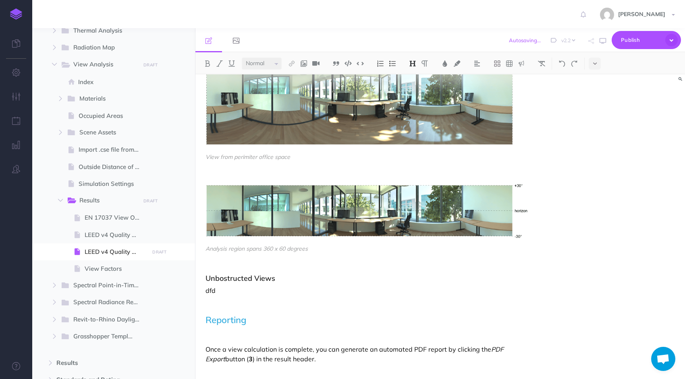
click at [319, 275] on h3 "Unbostructed Views" at bounding box center [366, 279] width 323 height 8
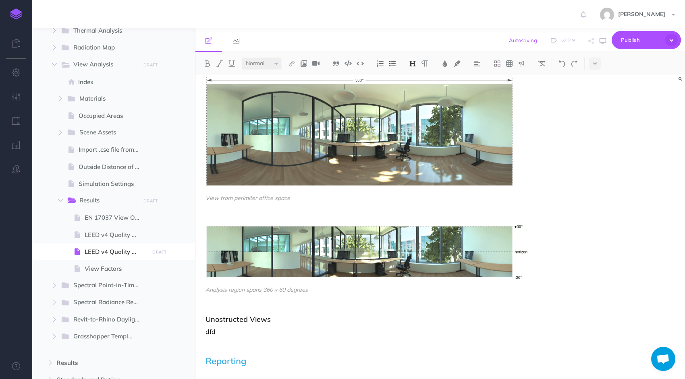
click at [220, 320] on h3 "Unostructed Views" at bounding box center [366, 320] width 323 height 8
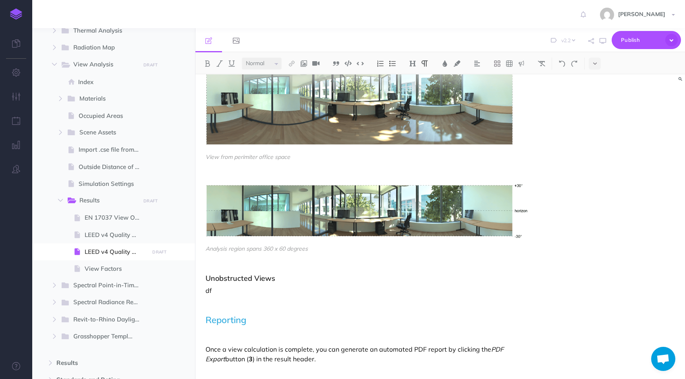
scroll to position [274, 0]
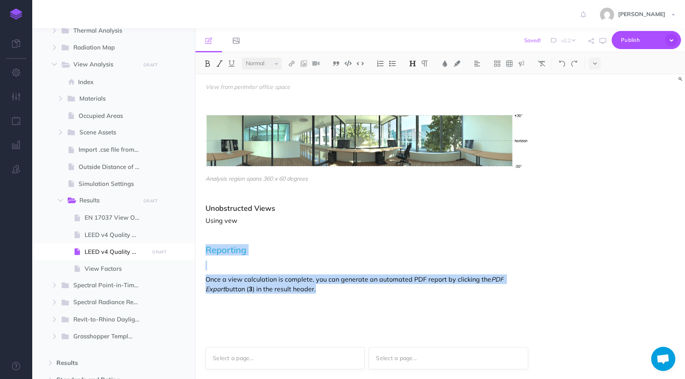
drag, startPoint x: 313, startPoint y: 290, endPoint x: 205, endPoint y: 246, distance: 116.5
click at [205, 246] on div "LEED v4.1 Quality Views The LEED v4.1 Quality Views credit is computed as part …" at bounding box center [366, 13] width 343 height 648
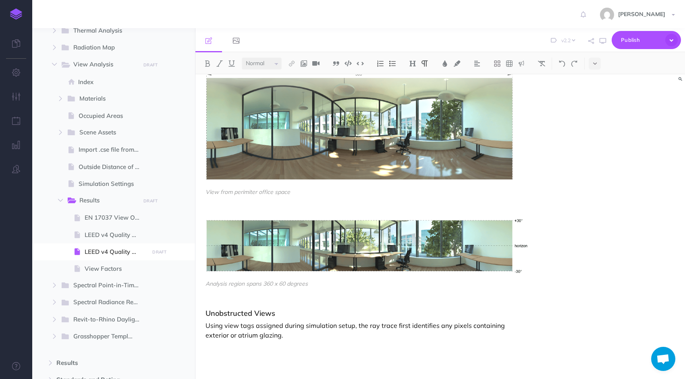
scroll to position [282, 0]
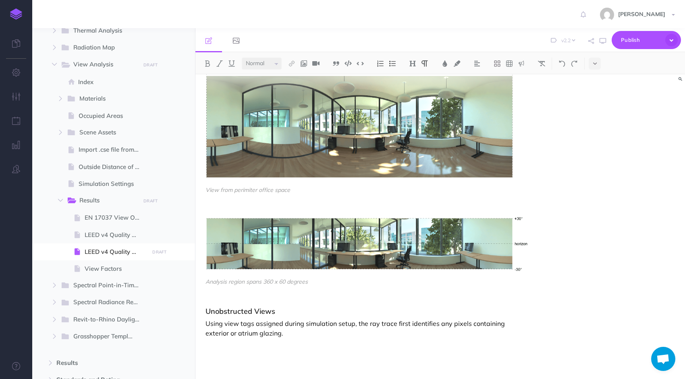
click at [450, 323] on p "Using view tags assigned during simulation setup, the ray trace first identifie…" at bounding box center [366, 328] width 323 height 19
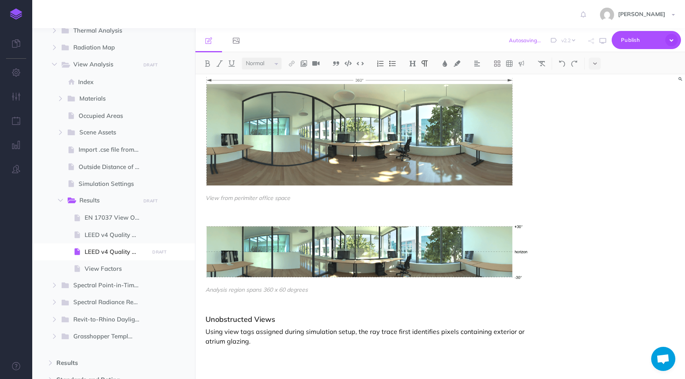
click at [288, 347] on div "View from perimiter office space Analysis region spans 360 x 60 degrees Unobstr…" at bounding box center [366, 218] width 323 height 283
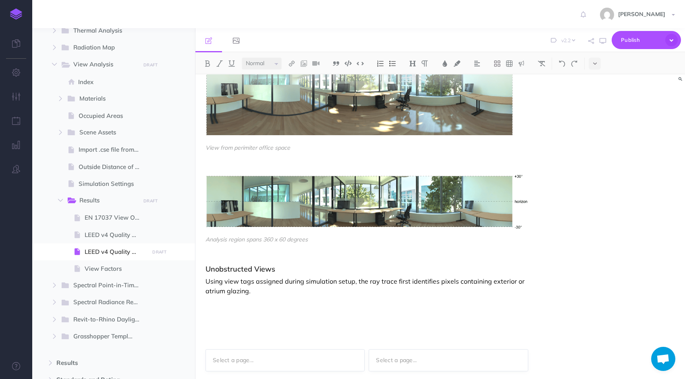
scroll to position [326, 0]
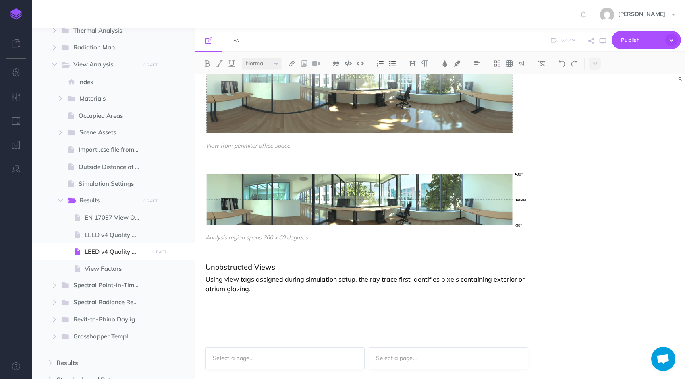
click at [270, 287] on p "Using view tags assigned during simulation setup, the ray trace first identifie…" at bounding box center [366, 284] width 323 height 19
click at [265, 280] on p "Using view tags assigned during simulation setup, the ray trace first identifie…" at bounding box center [366, 284] width 323 height 19
click at [252, 292] on p "Using view tags assigned during simulation setup, the ray trace first identifie…" at bounding box center [366, 284] width 323 height 19
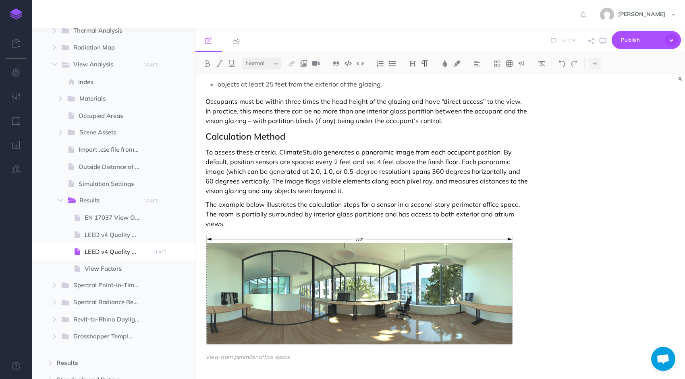
scroll to position [121, 0]
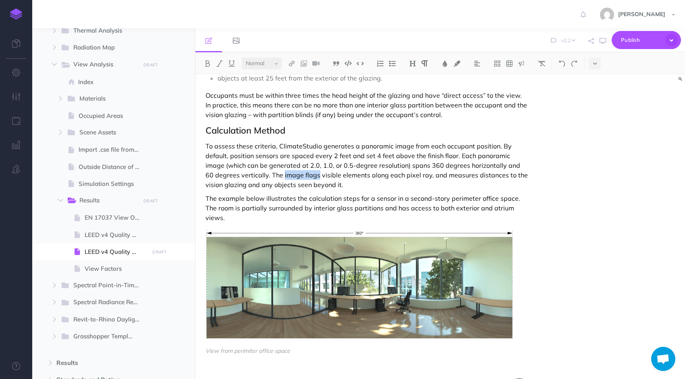
drag, startPoint x: 307, startPoint y: 176, endPoint x: 274, endPoint y: 175, distance: 33.0
click at [274, 175] on p "To assess these criteria, ClimateStudio generates a panoramic image from each o…" at bounding box center [366, 165] width 323 height 48
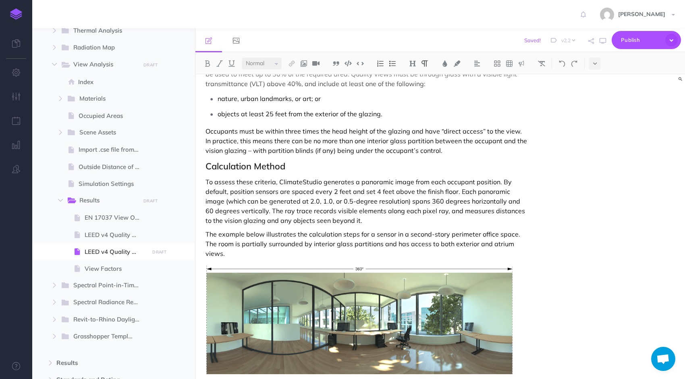
scroll to position [90, 0]
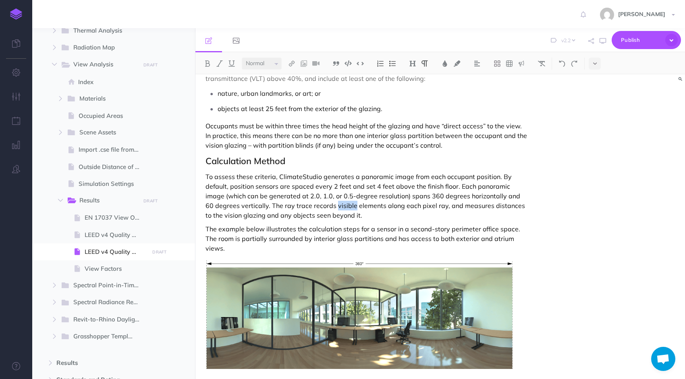
drag, startPoint x: 342, startPoint y: 204, endPoint x: 325, endPoint y: 205, distance: 17.4
click at [325, 205] on p "To assess these criteria, ClimateStudio generates a panoramic image from each o…" at bounding box center [366, 196] width 323 height 48
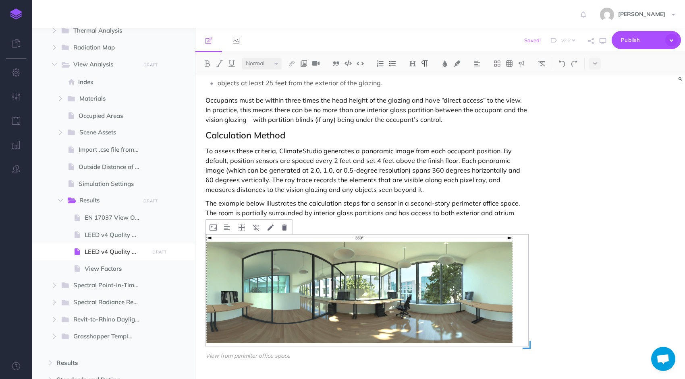
scroll to position [131, 0]
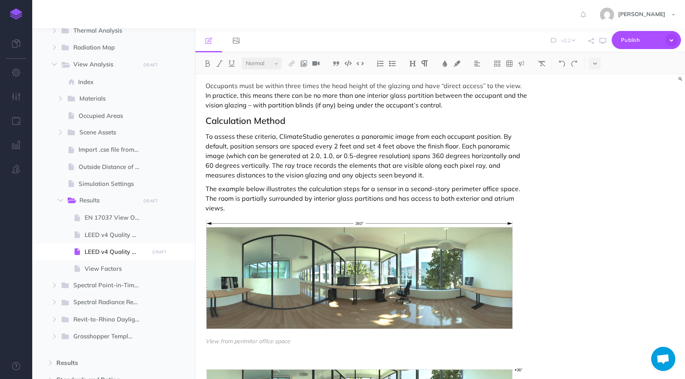
click at [232, 199] on p "The example below illustrates the calculation steps for a sensor in a second-st…" at bounding box center [366, 198] width 323 height 29
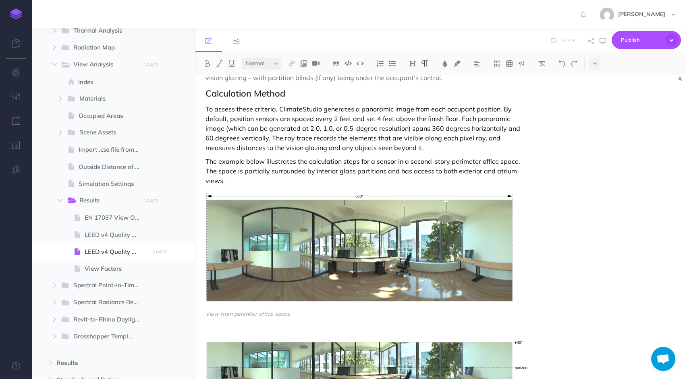
scroll to position [171, 0]
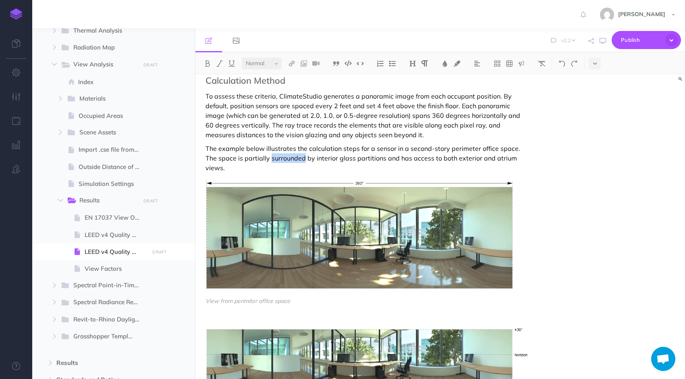
drag, startPoint x: 270, startPoint y: 160, endPoint x: 302, endPoint y: 158, distance: 31.9
click at [302, 158] on p "The example below illustrates the calculation steps for a sensor in a second-st…" at bounding box center [366, 158] width 323 height 29
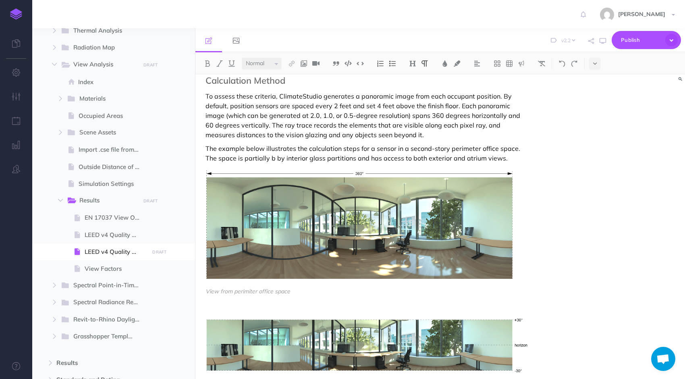
scroll to position [10, 0]
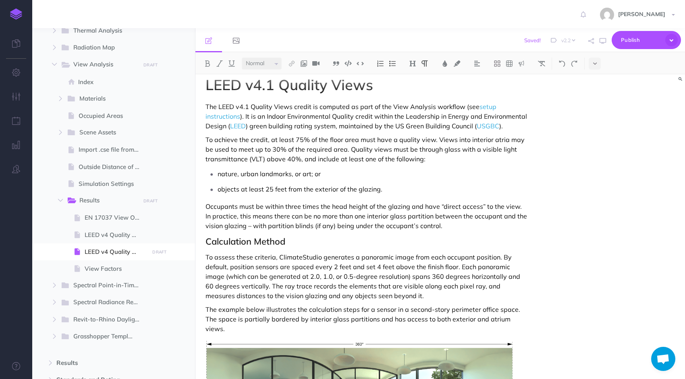
click at [335, 291] on p "To assess these criteria, ClimateStudio generates a panoramic image from each o…" at bounding box center [366, 277] width 323 height 48
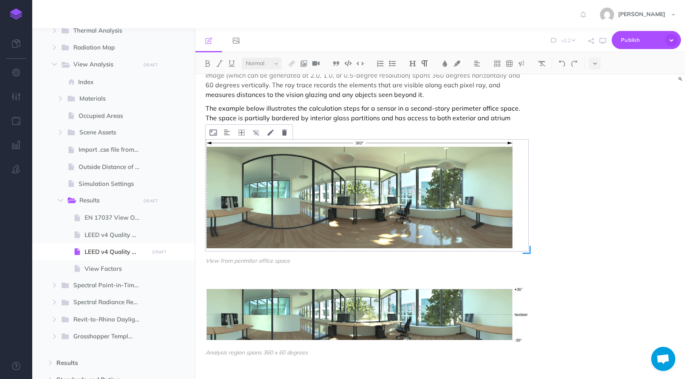
scroll to position [292, 0]
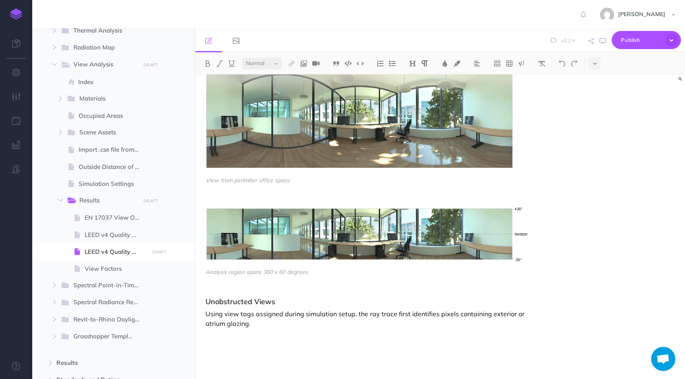
click at [264, 313] on p "Using view tags assigned during simulation setup, the ray trace first identifie…" at bounding box center [366, 318] width 323 height 19
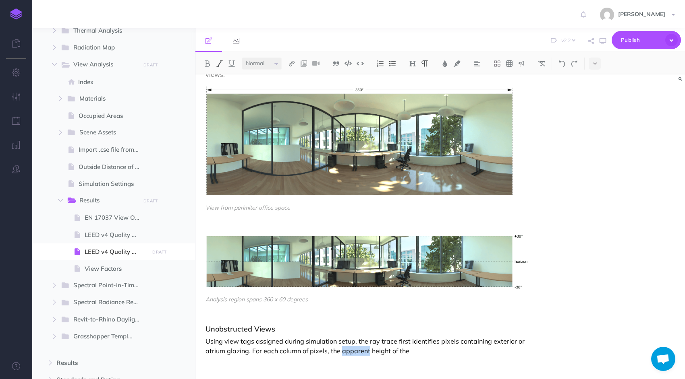
click at [217, 64] on img at bounding box center [219, 63] width 7 height 6
click at [408, 343] on p "Using view tags assigned during simulation setup, the ray trace first identifie…" at bounding box center [366, 346] width 323 height 19
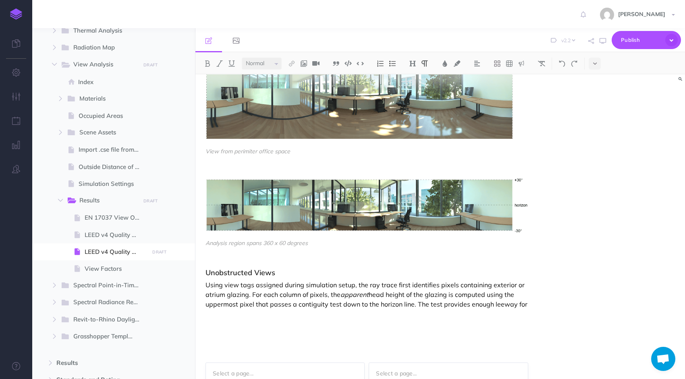
scroll to position [326, 0]
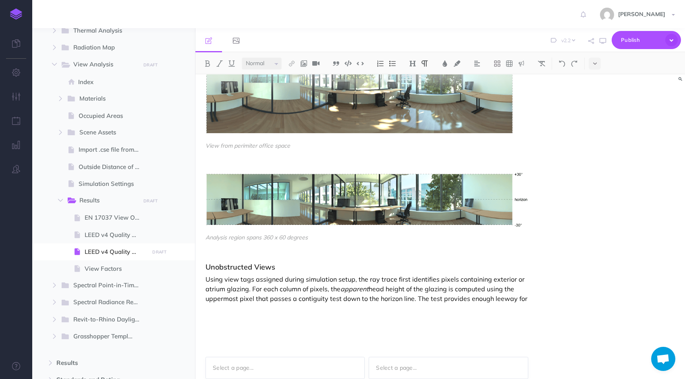
click at [205, 288] on p "Using view tags assigned during simulation setup, the ray trace first identifie…" at bounding box center [366, 289] width 323 height 29
click at [239, 289] on p "Using view tags assigned during simulation setup, the ray trace first identifie…" at bounding box center [366, 289] width 323 height 29
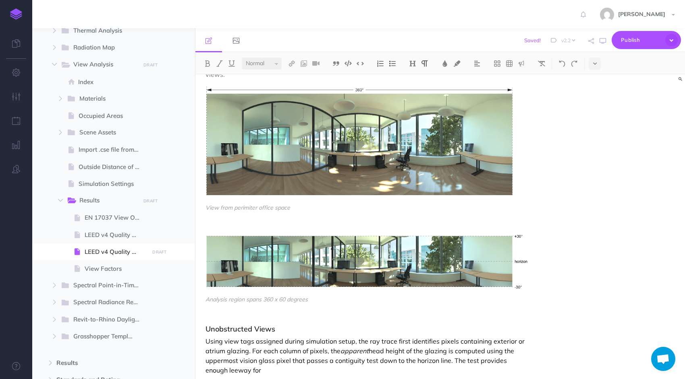
drag, startPoint x: 291, startPoint y: 354, endPoint x: 308, endPoint y: 360, distance: 18.0
click at [308, 360] on p "Using view tags assigned during simulation setup, the ray trace first identifie…" at bounding box center [366, 356] width 323 height 39
drag, startPoint x: 291, startPoint y: 350, endPoint x: 344, endPoint y: 349, distance: 52.8
click at [344, 349] on p "Using view tags assigned during simulation setup, the ray trace first identifie…" at bounding box center [366, 351] width 323 height 29
click at [591, 64] on button at bounding box center [595, 64] width 12 height 12
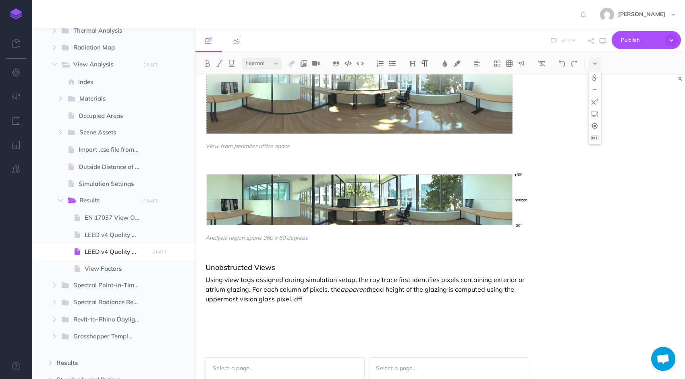
scroll to position [326, 0]
click at [290, 287] on p "Using view tags assigned during simulation setup, the ray trace first identifie…" at bounding box center [366, 289] width 323 height 29
click at [597, 66] on button at bounding box center [595, 64] width 12 height 12
click at [597, 101] on img at bounding box center [594, 102] width 7 height 6
click at [219, 326] on div "LEED v4.1 Quality Views The LEED v4.1 Quality Views credit is computed as part …" at bounding box center [366, 47] width 343 height 599
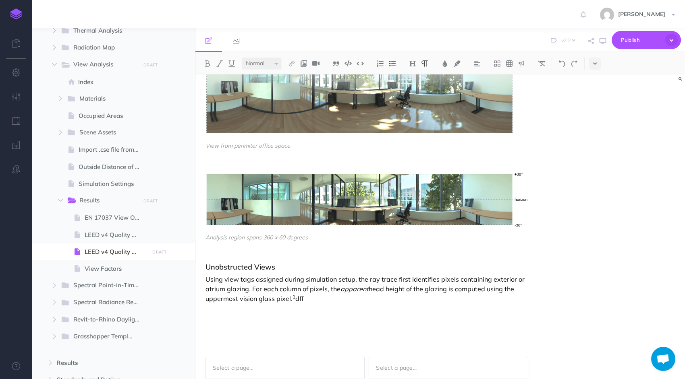
click at [597, 67] on button at bounding box center [595, 64] width 12 height 12
click at [597, 100] on img at bounding box center [594, 102] width 7 height 6
click at [597, 68] on button at bounding box center [595, 64] width 12 height 12
click at [595, 102] on img at bounding box center [594, 102] width 7 height 6
click at [208, 308] on p at bounding box center [366, 313] width 323 height 10
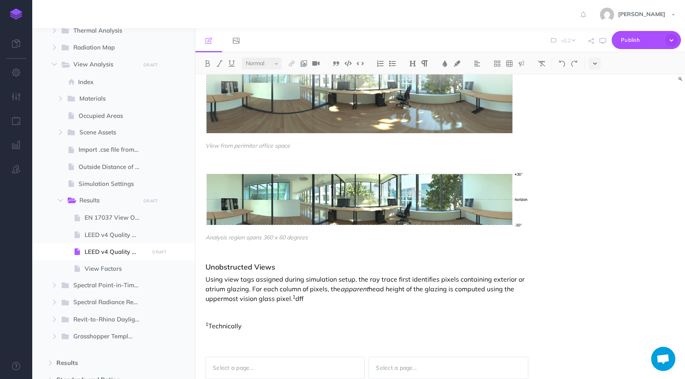
click at [595, 63] on icon at bounding box center [595, 64] width 4 height 6
click at [595, 87] on img at bounding box center [594, 90] width 7 height 6
click at [244, 310] on div "LEED v4.1 Quality Views The LEED v4.1 Quality Views credit is computed as part …" at bounding box center [366, 47] width 343 height 599
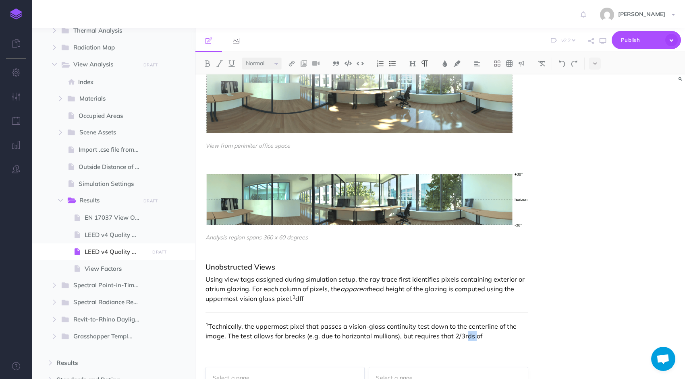
drag, startPoint x: 462, startPoint y: 330, endPoint x: 470, endPoint y: 330, distance: 8.5
click at [470, 330] on p "1 Technically, the uppermost pixel that passes a vision-glass continuity test d…" at bounding box center [366, 331] width 323 height 19
click at [596, 65] on icon at bounding box center [595, 64] width 4 height 6
click at [595, 97] on button at bounding box center [595, 102] width 12 height 12
click at [487, 326] on p "1 Technically, the uppermost pixel that passes a vision-glass continuity test d…" at bounding box center [366, 331] width 323 height 19
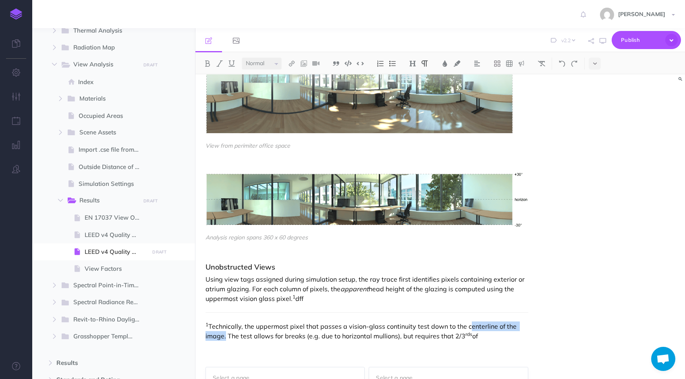
drag, startPoint x: 467, startPoint y: 317, endPoint x: 224, endPoint y: 335, distance: 244.0
click at [224, 335] on div "LEED v4.1 Quality Views The LEED v4.1 Quality Views credit is computed as part …" at bounding box center [366, 52] width 343 height 609
click at [429, 329] on p "1 Technically, the uppermost pixel that passes a vision-glass continuity test d…" at bounding box center [366, 331] width 323 height 19
drag, startPoint x: 236, startPoint y: 334, endPoint x: 204, endPoint y: 313, distance: 38.5
click at [204, 313] on div "LEED v4.1 Quality Views The LEED v4.1 Quality Views credit is computed as part …" at bounding box center [366, 57] width 343 height 619
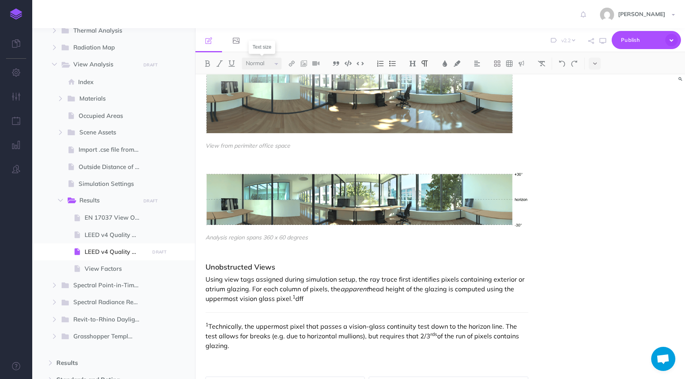
click at [276, 64] on select "Small Normal Large" at bounding box center [262, 64] width 40 height 12
click at [242, 58] on select "Small Normal Large" at bounding box center [262, 64] width 40 height 12
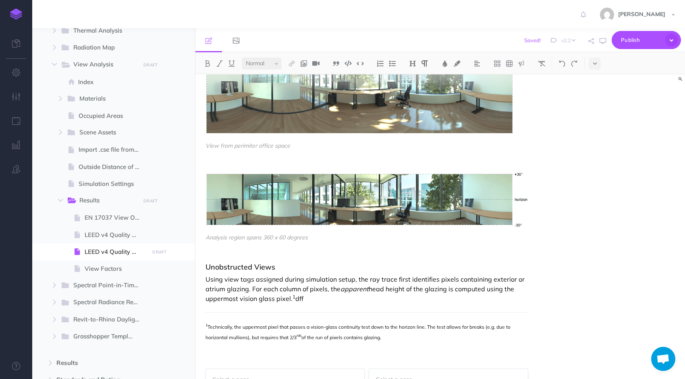
click at [562, 243] on div "LEED v4.1 Quality Views The LEED v4.1 Quality Views credit is computed as part …" at bounding box center [439, 227] width 489 height 305
click at [332, 335] on span "of the run of pixels contains glazing." at bounding box center [341, 338] width 80 height 6
click at [391, 263] on h3 "Unobstructed Views" at bounding box center [366, 267] width 323 height 8
click at [407, 322] on p "1 Technically, the uppermost pixel that passes a vision-glass continuity test d…" at bounding box center [366, 332] width 323 height 21
click at [315, 335] on span "of the pixels contain glazing." at bounding box center [331, 338] width 63 height 6
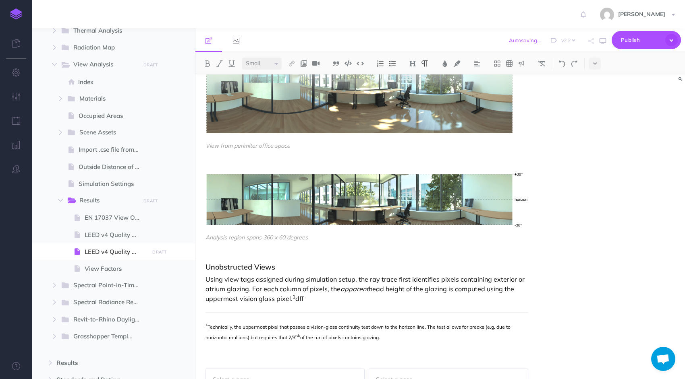
select select "null"
click at [445, 299] on div "View from perimiter office space Analysis region spans 360 x 60 degrees Unobstr…" at bounding box center [366, 169] width 323 height 288
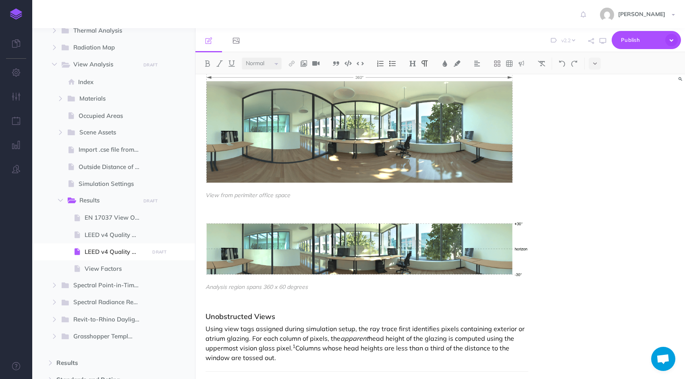
scroll to position [305, 0]
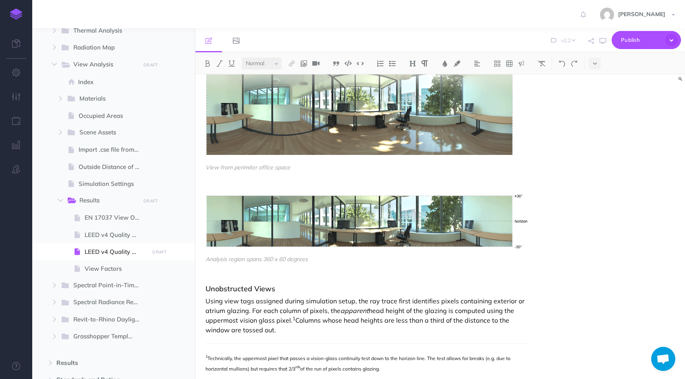
click at [383, 311] on p "Using view tags assigned during simulation setup, the ray trace first identifie…" at bounding box center [366, 315] width 323 height 39
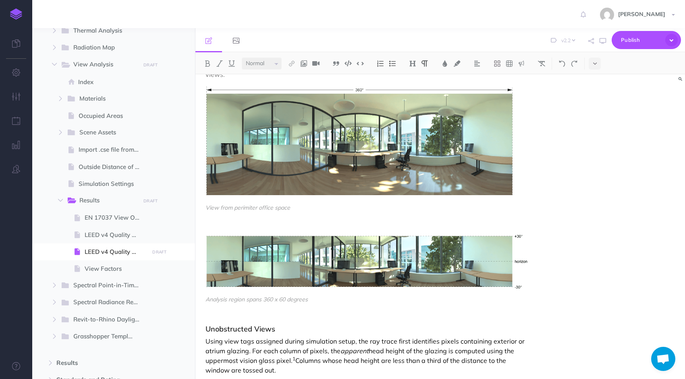
click at [390, 351] on p "Using view tags assigned during simulation setup, the ray trace first identifie…" at bounding box center [366, 356] width 323 height 39
click at [300, 354] on p "Using view tags assigned during simulation setup, the ray trace first identifie…" at bounding box center [366, 356] width 323 height 39
click at [333, 349] on p "Using view tags assigned during simulation setup, the ray trace first identifie…" at bounding box center [366, 356] width 323 height 39
click at [242, 358] on p "Using view tags assigned during simulation setup, the ray trace first identifie…" at bounding box center [366, 356] width 323 height 39
click at [276, 364] on p "Using view tags assigned during simulation setup, the ray trace first identifie…" at bounding box center [366, 356] width 323 height 39
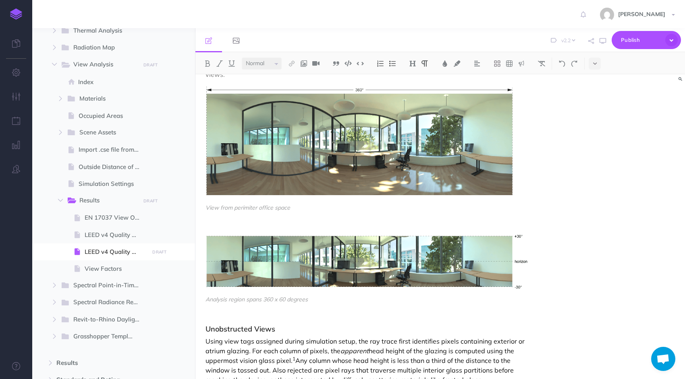
scroll to position [271, 0]
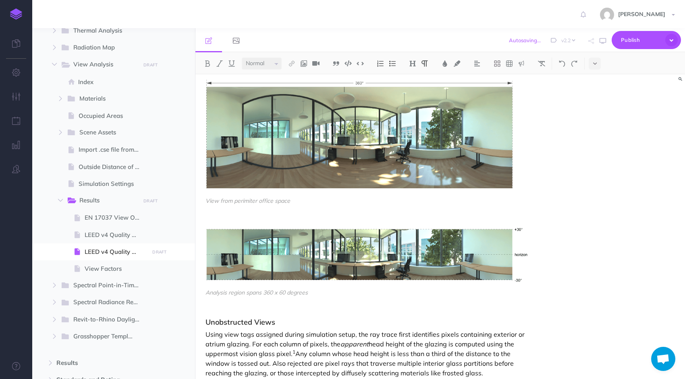
click at [505, 350] on p "Using view tags assigned during simulation setup, the ray trace first identifie…" at bounding box center [366, 354] width 323 height 48
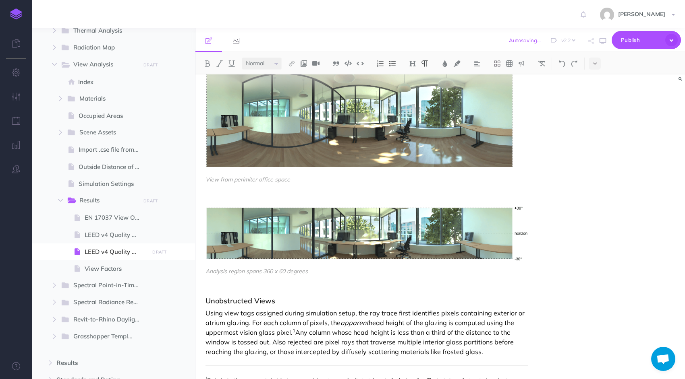
scroll to position [357, 0]
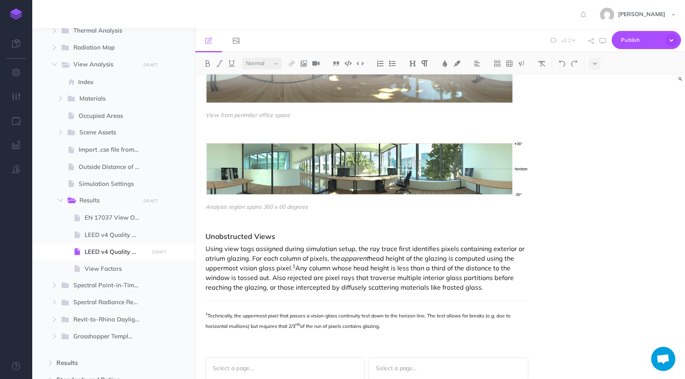
click at [435, 277] on p "Using view tags assigned during simulation setup, the ray trace first identifie…" at bounding box center [366, 268] width 323 height 48
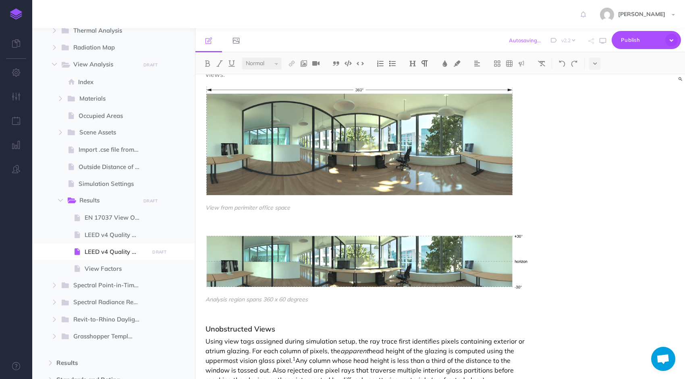
scroll to position [271, 0]
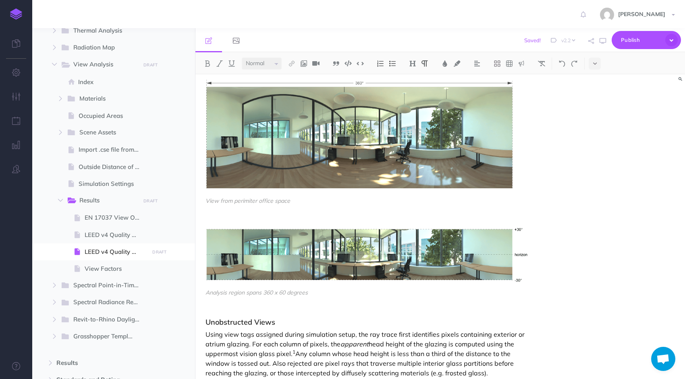
click at [567, 306] on div "LEED v4.1 Quality Views The LEED v4.1 Quality Views credit is computed as part …" at bounding box center [439, 227] width 489 height 305
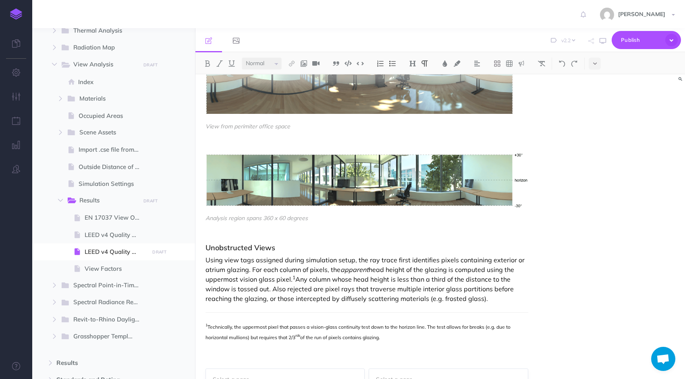
scroll to position [357, 0]
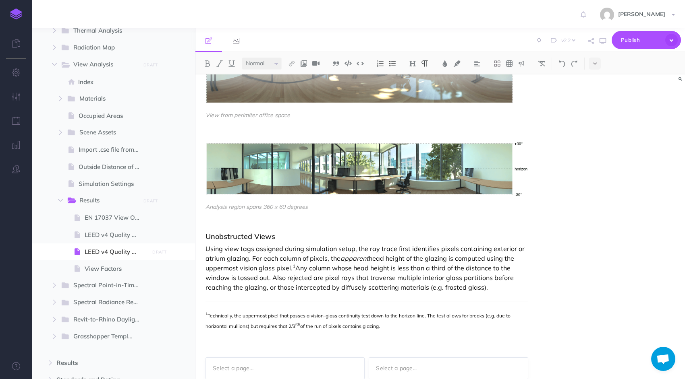
click at [437, 276] on p "Using view tags assigned during simulation setup, the ray trace first identifie…" at bounding box center [366, 268] width 323 height 48
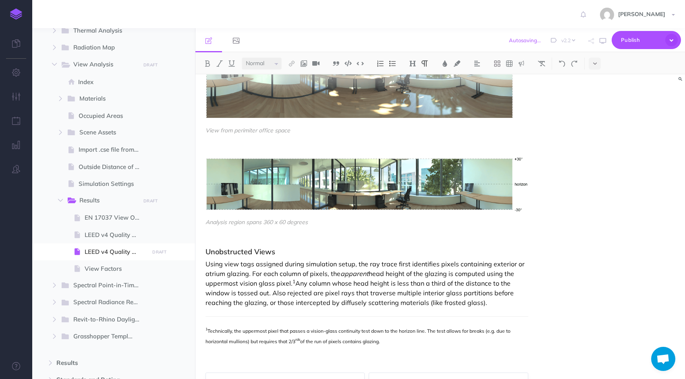
scroll to position [345, 0]
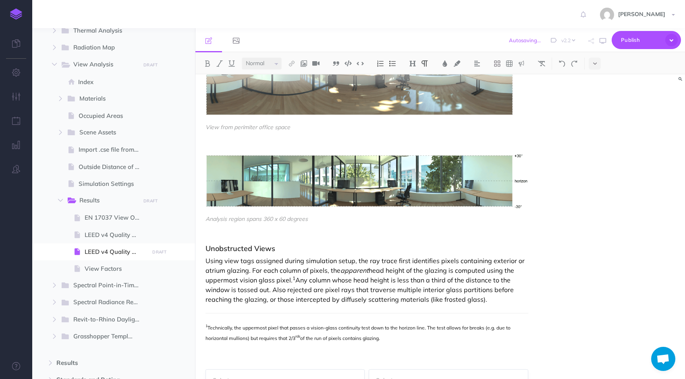
click at [607, 285] on div "LEED v4.1 Quality Views The LEED v4.1 Quality Views credit is computed as part …" at bounding box center [439, 227] width 489 height 305
click at [367, 281] on p "Using view tags assigned during simulation setup, the ray trace first identifie…" at bounding box center [366, 280] width 323 height 48
click at [218, 292] on p "Using view tags assigned during simulation setup, the ray trace first identifie…" at bounding box center [366, 280] width 323 height 48
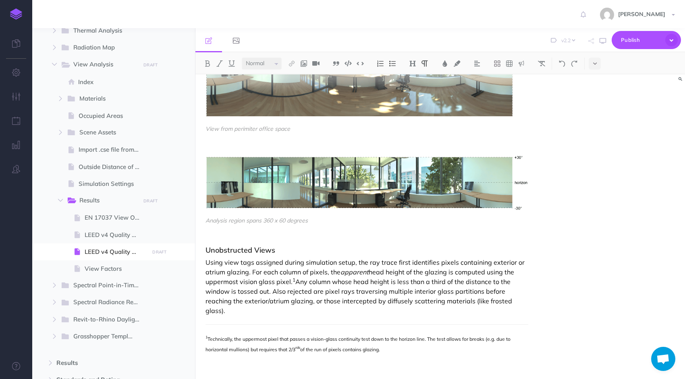
scroll to position [352, 0]
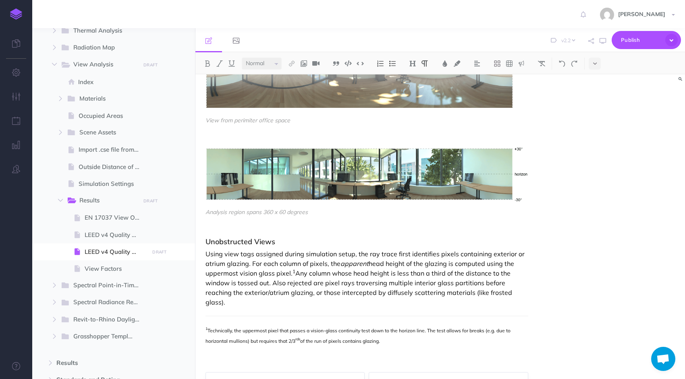
click at [383, 284] on p "Using view tags assigned during simulation setup, the ray trace first identifie…" at bounding box center [366, 278] width 323 height 58
click at [356, 281] on p "Using view tags assigned during simulation setup, the ray trace first identifie…" at bounding box center [366, 278] width 323 height 58
click at [522, 278] on p "Using view tags assigned during simulation setup, the ray trace first identifie…" at bounding box center [366, 278] width 323 height 58
drag, startPoint x: 263, startPoint y: 284, endPoint x: 217, endPoint y: 281, distance: 46.0
click at [217, 281] on p "Using view tags assigned during simulation setup, the ray trace first identifie…" at bounding box center [366, 278] width 323 height 58
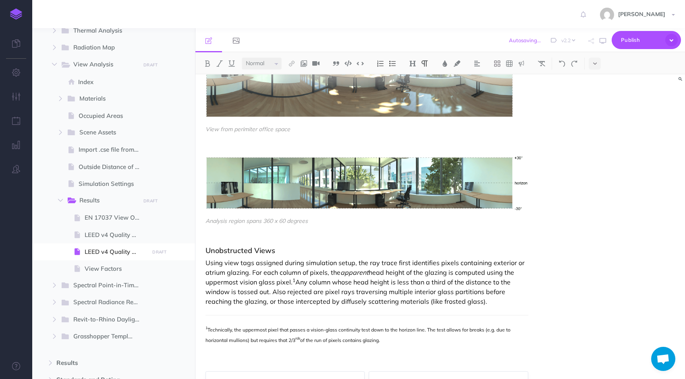
scroll to position [345, 0]
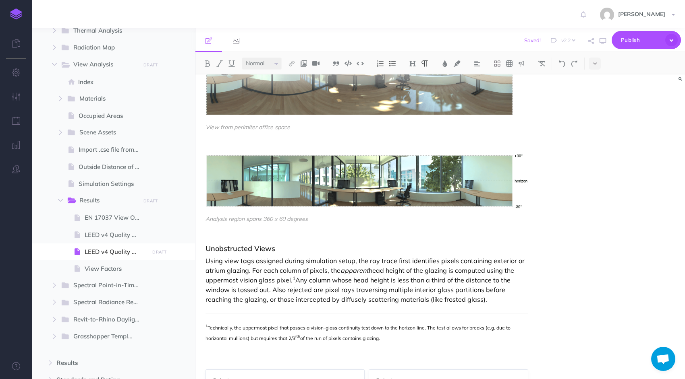
click at [468, 286] on p "Using view tags assigned during simulation setup, the ray trace first identifie…" at bounding box center [366, 280] width 323 height 48
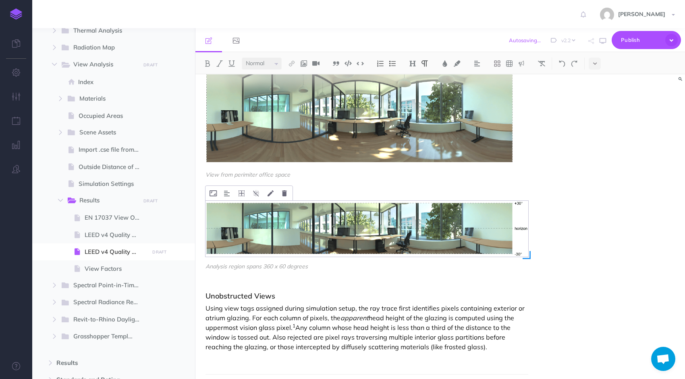
scroll to position [371, 0]
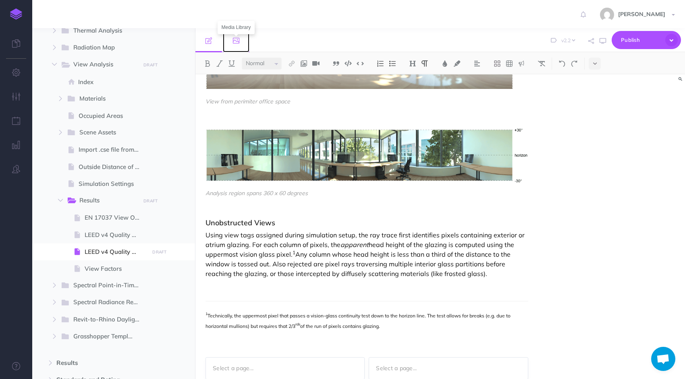
click at [236, 41] on icon at bounding box center [236, 40] width 6 height 6
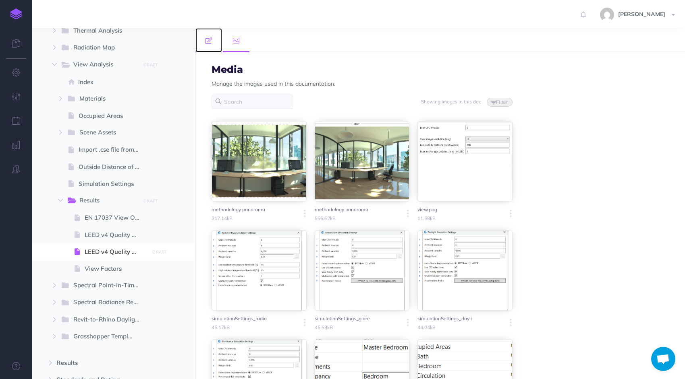
click at [206, 39] on icon at bounding box center [208, 40] width 6 height 6
select select "2.2"
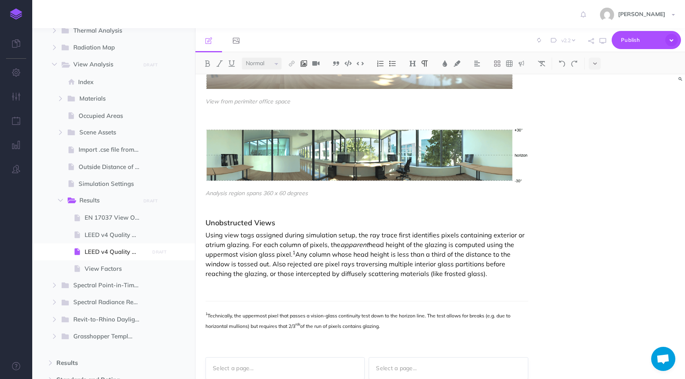
click at [306, 63] on img at bounding box center [303, 63] width 7 height 6
click at [303, 77] on icon at bounding box center [304, 78] width 6 height 6
click at [216, 283] on p at bounding box center [366, 288] width 323 height 10
click at [305, 65] on img at bounding box center [303, 63] width 7 height 6
click at [303, 75] on icon at bounding box center [304, 78] width 6 height 6
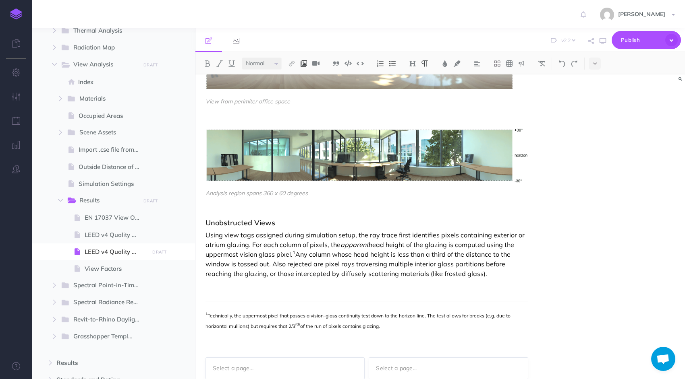
click at [306, 65] on img at bounding box center [303, 63] width 7 height 6
click at [305, 76] on icon at bounding box center [304, 78] width 6 height 6
click at [365, 313] on span "Technically, the uppermost pixel that passes a vision-glass continuity test dow…" at bounding box center [358, 321] width 306 height 17
click at [407, 264] on p "Using view tags assigned during simulation setup, the ray trace first identifie…" at bounding box center [366, 254] width 323 height 48
click at [450, 263] on p "Using view tags assigned during simulation setup, the ray trace first identifie…" at bounding box center [366, 254] width 323 height 48
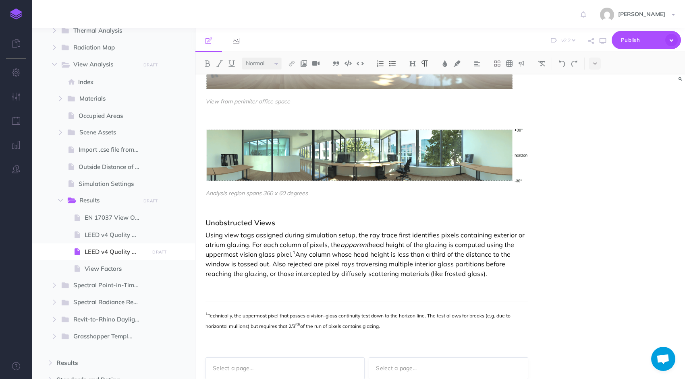
click at [458, 264] on p "Using view tags assigned during simulation setup, the ray trace first identifie…" at bounding box center [366, 254] width 323 height 48
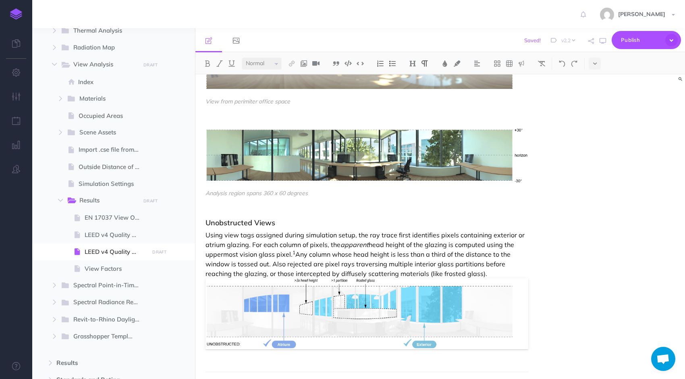
click at [442, 241] on p "Using view tags assigned during simulation setup, the ray trace first identifie…" at bounding box center [366, 290] width 323 height 120
click at [468, 262] on p "Using view tags assigned during simulation setup, the ray trace first identifie…" at bounding box center [366, 290] width 323 height 120
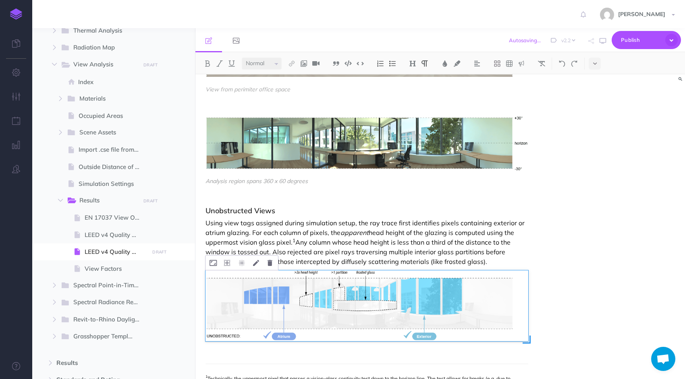
scroll to position [385, 0]
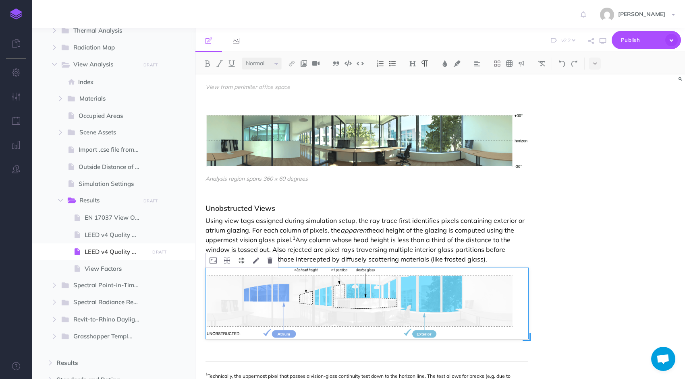
click at [244, 258] on icon at bounding box center [241, 261] width 6 height 6
click at [562, 235] on div "LEED v4.1 Quality Views The LEED v4.1 Quality Views credit is computed as part …" at bounding box center [439, 227] width 489 height 305
click at [511, 230] on p "Using view tags assigned during simulation setup, the ray trace first identifie…" at bounding box center [366, 240] width 323 height 48
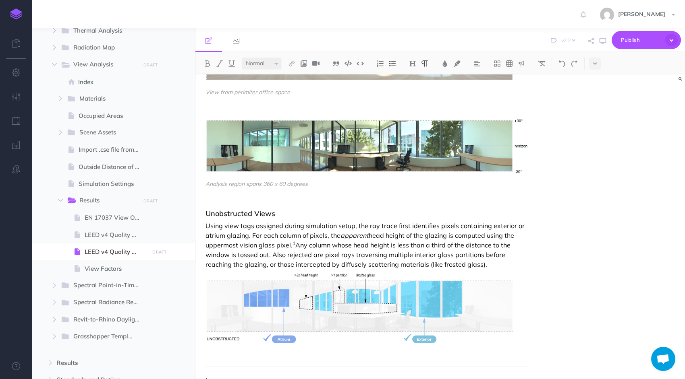
scroll to position [406, 0]
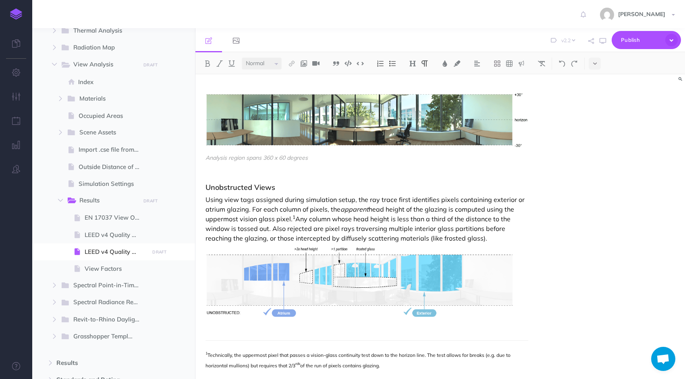
click at [457, 225] on p "Using view tags assigned during simulation setup, the ray trace first identifie…" at bounding box center [366, 219] width 323 height 48
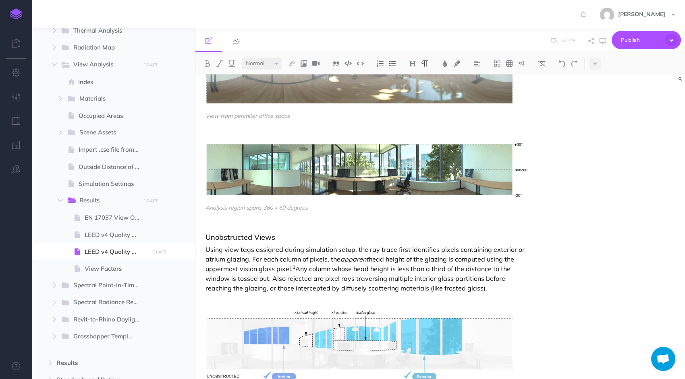
scroll to position [385, 0]
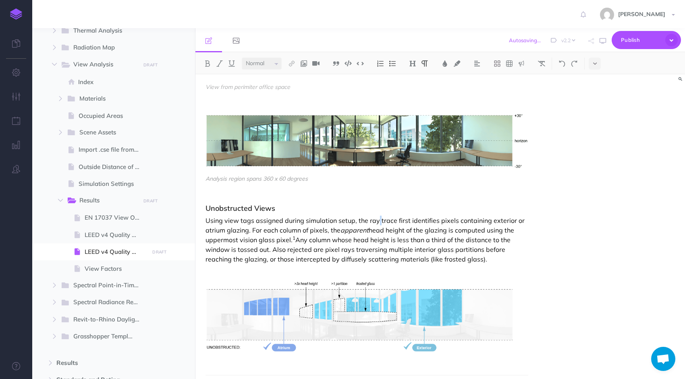
click at [377, 205] on div "Unobstructed Views Using view tags assigned during simulation setup, the ray tr…" at bounding box center [366, 286] width 323 height 162
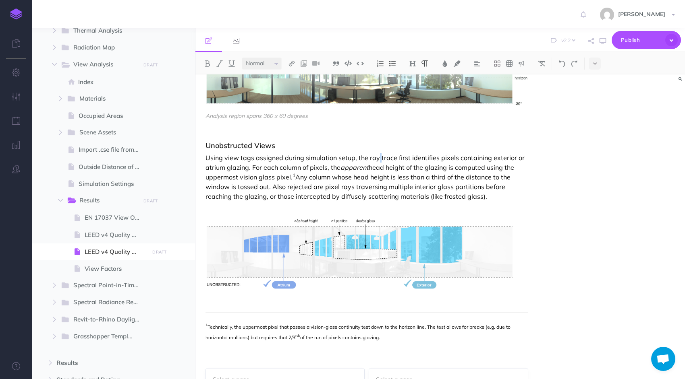
scroll to position [460, 0]
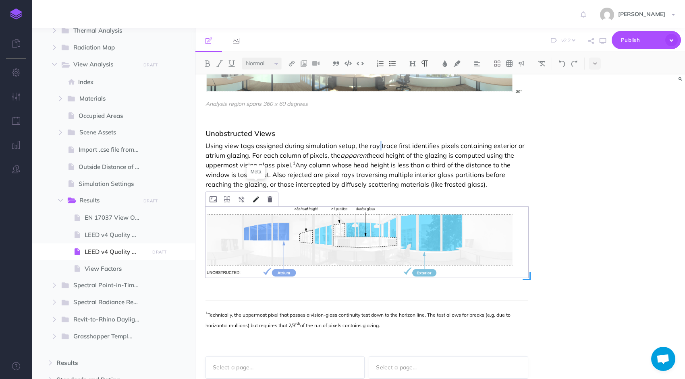
click at [258, 197] on icon at bounding box center [256, 200] width 6 height 6
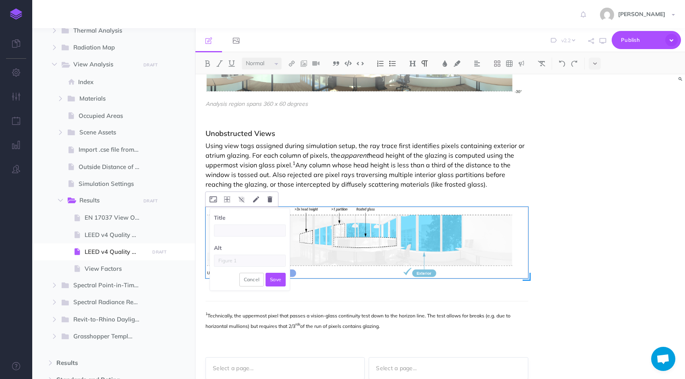
click at [240, 225] on input "text" at bounding box center [250, 231] width 72 height 12
click at [243, 255] on input "text" at bounding box center [250, 261] width 72 height 12
type input "Unbostructed views to exterior and atrium glazing, excluding windows that are t…"
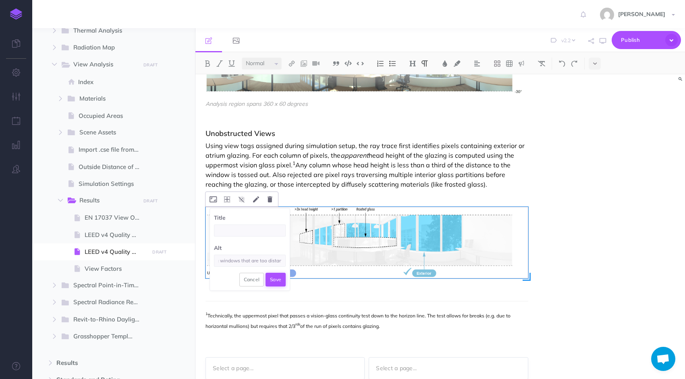
click at [271, 273] on button "Save" at bounding box center [275, 280] width 20 height 14
click at [441, 158] on p "Using view tags assigned during simulation setup, the ray trace first identifie…" at bounding box center [366, 165] width 323 height 48
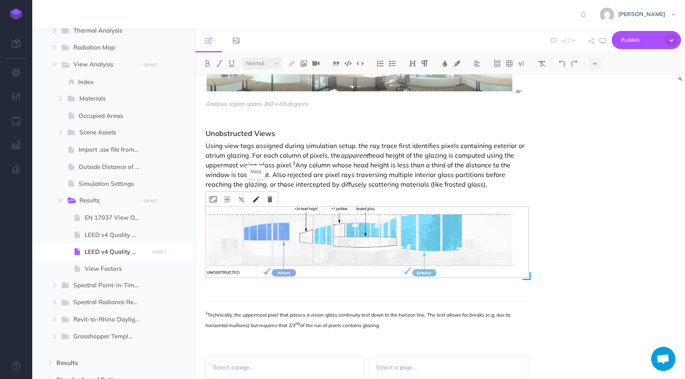
click at [257, 197] on icon at bounding box center [256, 200] width 6 height 6
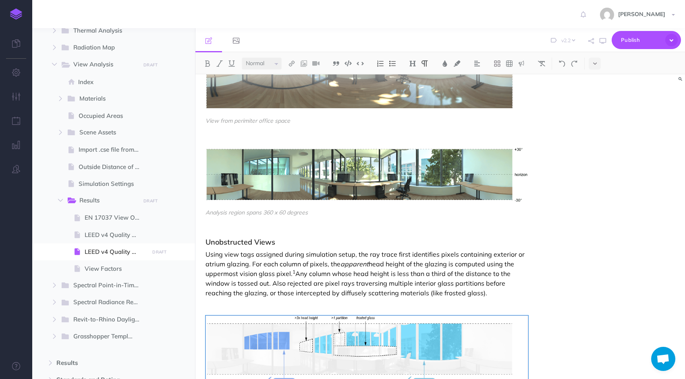
scroll to position [339, 0]
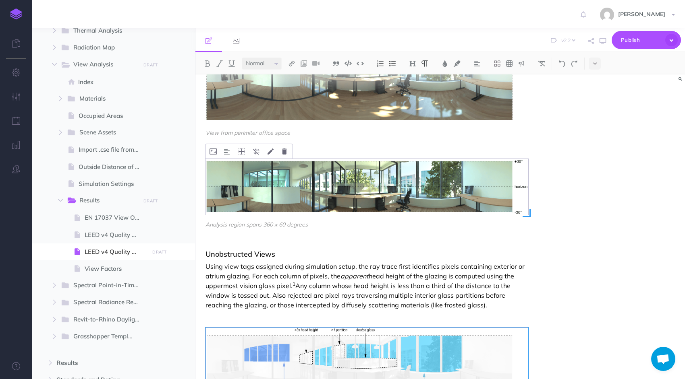
click at [292, 168] on img at bounding box center [366, 187] width 323 height 56
click at [270, 149] on icon at bounding box center [270, 152] width 6 height 6
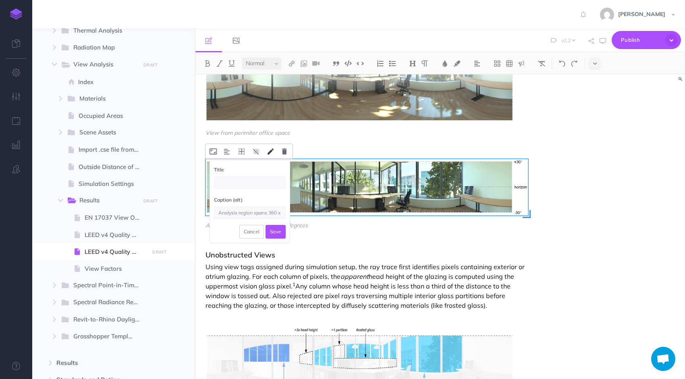
scroll to position [0, 24]
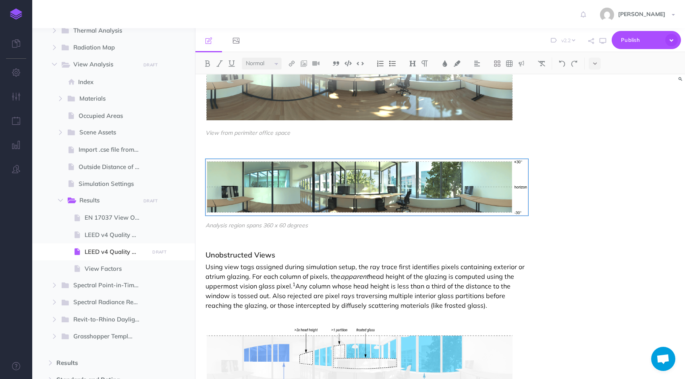
click at [337, 262] on p "Using view tags assigned during simulation setup, the ray trace first identifie…" at bounding box center [366, 286] width 323 height 48
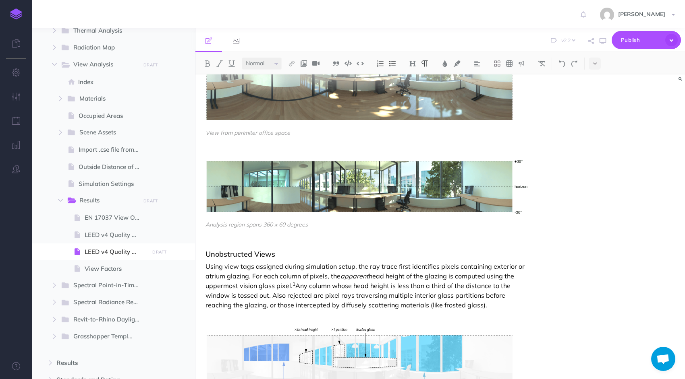
scroll to position [460, 0]
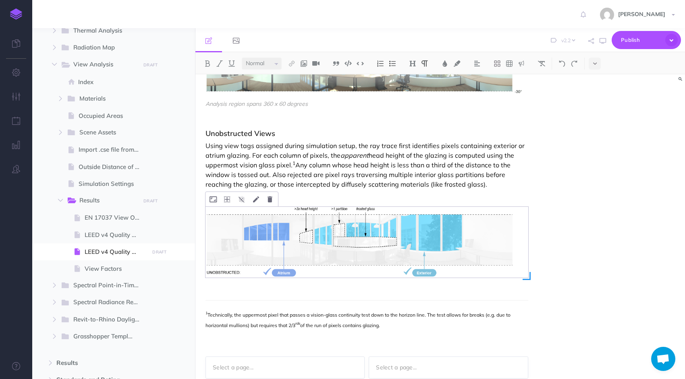
click at [346, 243] on img at bounding box center [366, 242] width 323 height 71
click at [255, 197] on icon at bounding box center [256, 200] width 6 height 6
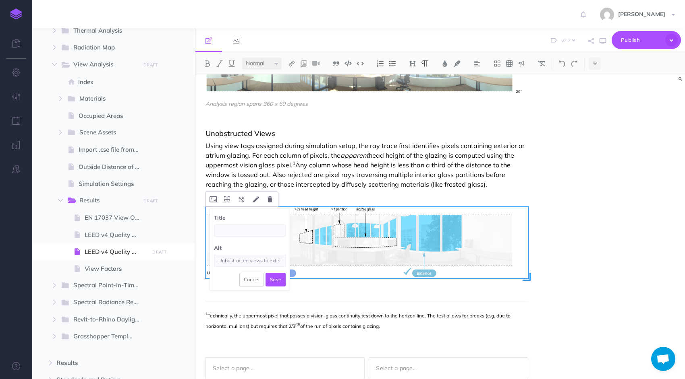
click at [466, 231] on img at bounding box center [366, 243] width 323 height 72
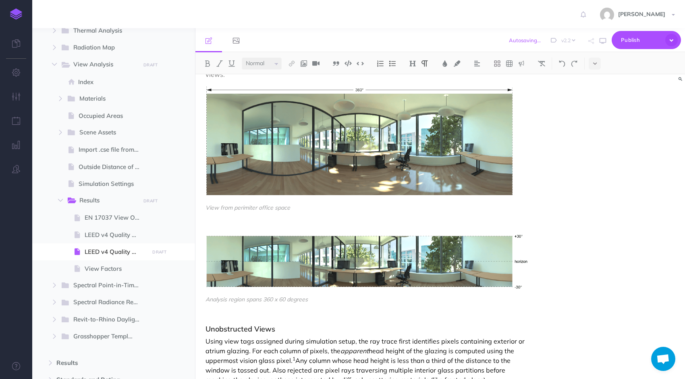
click at [453, 337] on p "Using view tags assigned during simulation setup, the ray trace first identifie…" at bounding box center [366, 361] width 323 height 48
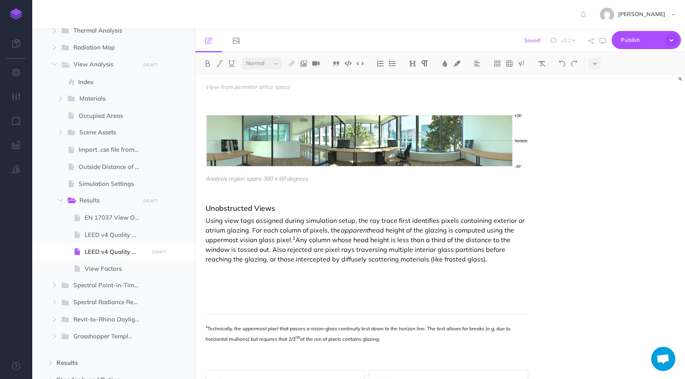
click at [228, 251] on p "Using view tags assigned during simulation setup, the ray trace first identifie…" at bounding box center [366, 240] width 323 height 48
click at [215, 267] on div "Unobstructed Views Using view tags assigned during simulation setup, the ray tr…" at bounding box center [366, 255] width 323 height 100
click at [212, 268] on p at bounding box center [366, 273] width 323 height 10
click at [307, 64] on img at bounding box center [303, 63] width 7 height 6
click at [306, 77] on icon at bounding box center [304, 78] width 6 height 6
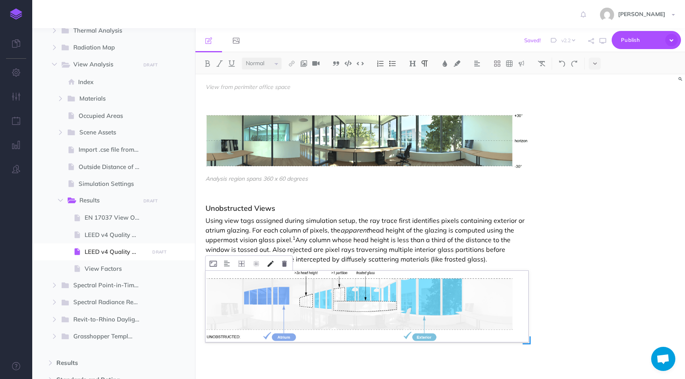
click at [270, 261] on icon at bounding box center [270, 264] width 6 height 6
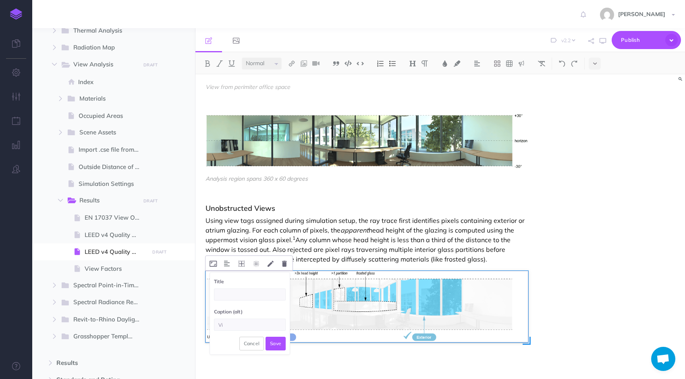
type input "V"
type input "Unobstructed views within 3x head height of exterior or atrium glazing"
click at [271, 337] on button "Save" at bounding box center [275, 344] width 20 height 14
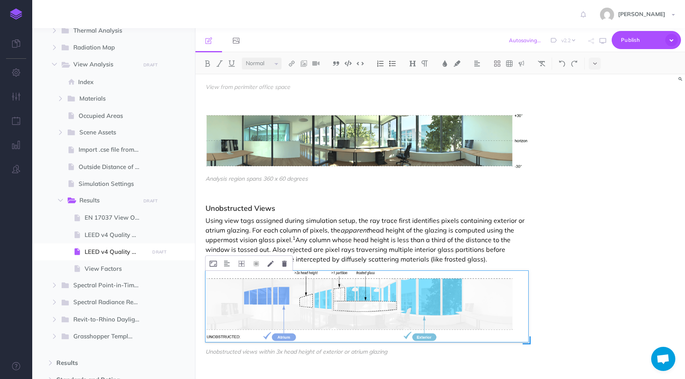
click at [256, 261] on icon at bounding box center [256, 264] width 6 height 6
click at [519, 226] on p "Using view tags assigned during simulation setup, the ray trace first identifie…" at bounding box center [366, 240] width 323 height 48
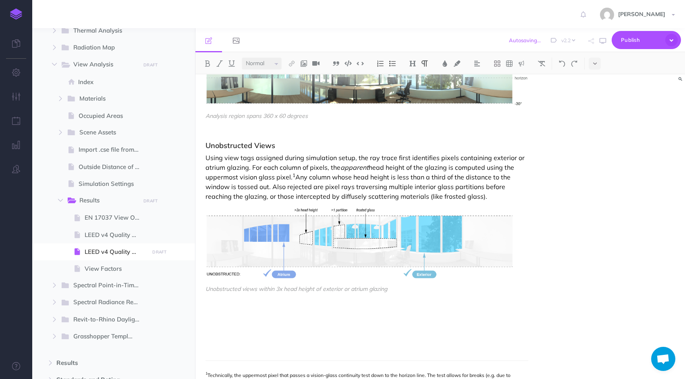
scroll to position [466, 0]
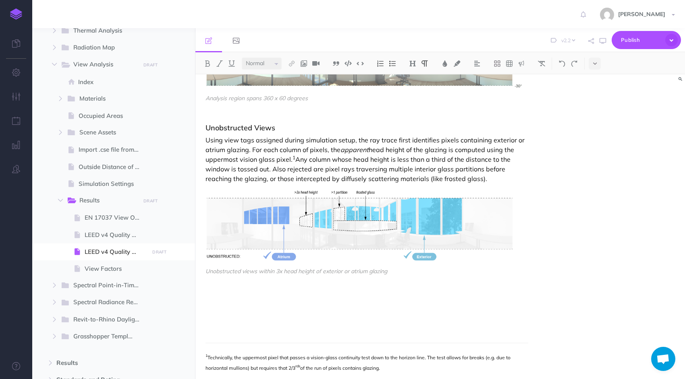
click at [401, 168] on p "Using view tags assigned during simulation setup, the ray trace first identifie…" at bounding box center [366, 159] width 323 height 48
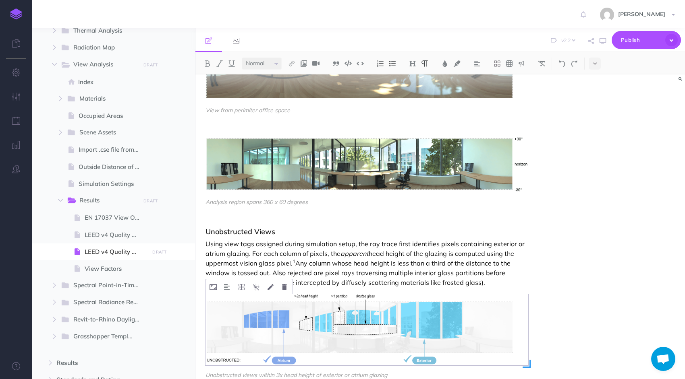
scroll to position [385, 0]
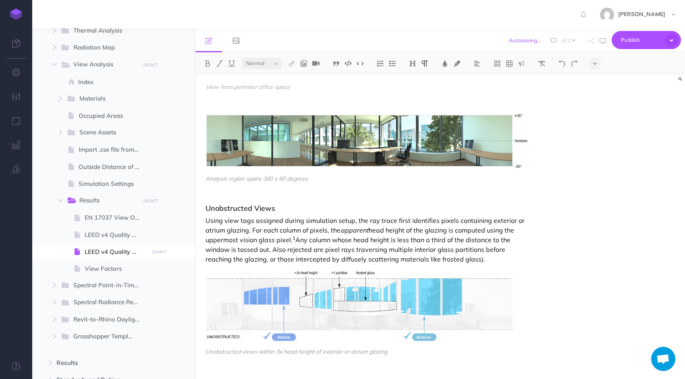
click at [450, 251] on p "Using view tags assigned during simulation setup, the ray trace first identifie…" at bounding box center [366, 240] width 323 height 48
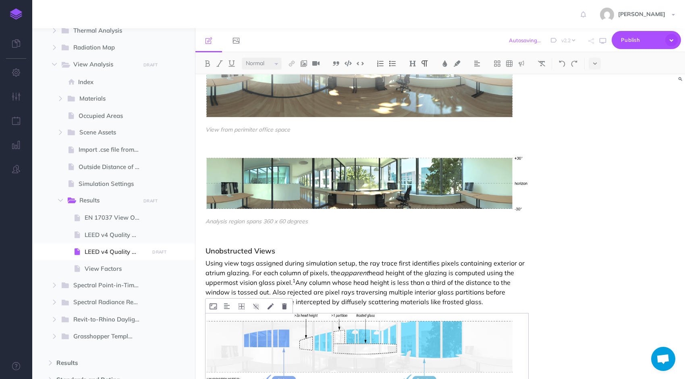
scroll to position [425, 0]
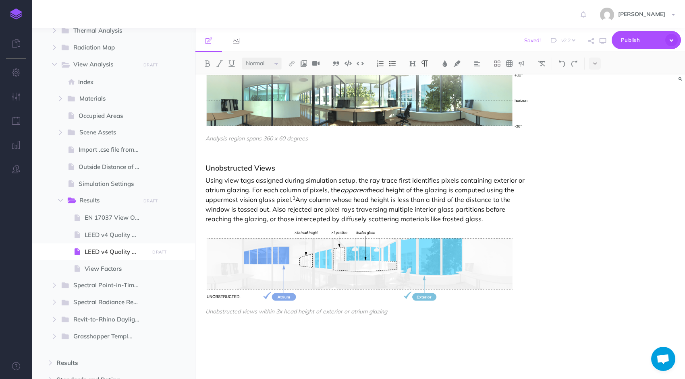
click at [518, 176] on p "Using view tags assigned during simulation setup, the ray trace first identifie…" at bounding box center [366, 200] width 323 height 48
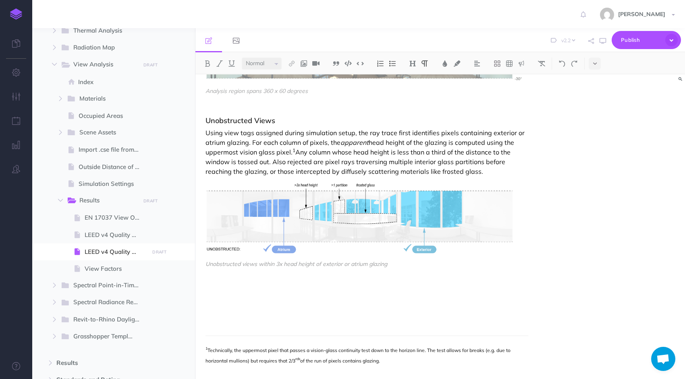
scroll to position [483, 0]
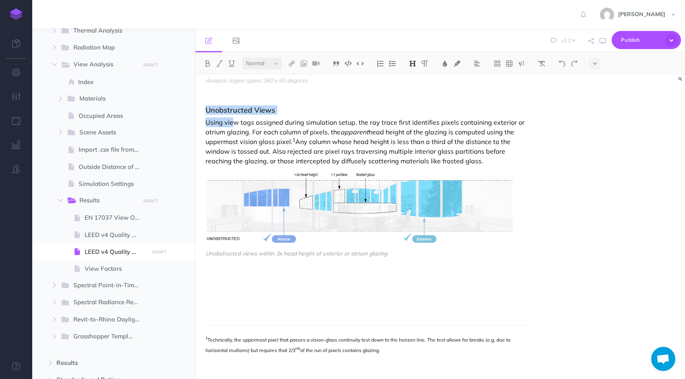
drag, startPoint x: 204, startPoint y: 100, endPoint x: 232, endPoint y: 116, distance: 32.1
copy div "Unobstructed Views Using vie"
click at [224, 260] on div "Unobstructed Views Using view tags assigned during simulation setup, the ray tr…" at bounding box center [366, 211] width 323 height 210
click at [217, 256] on div "Unobstructed Views Using view tags assigned during simulation setup, the ray tr…" at bounding box center [366, 211] width 323 height 210
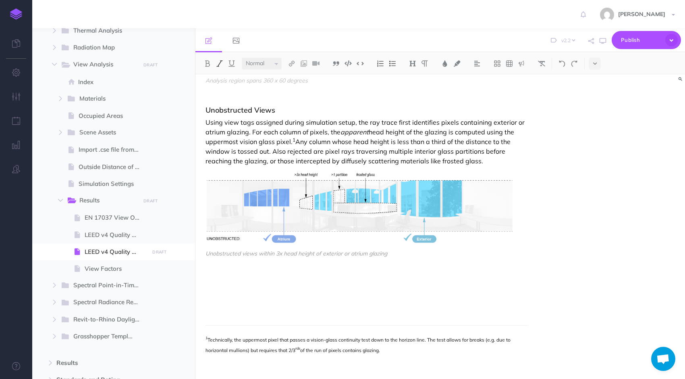
click at [214, 264] on div "Unobstructed Views Using view tags assigned during simulation setup, the ray tr…" at bounding box center [366, 211] width 323 height 210
click at [216, 268] on div "Unobstructed Views Using view tags assigned during simulation setup, the ray tr…" at bounding box center [366, 211] width 323 height 210
click at [218, 280] on p at bounding box center [366, 285] width 323 height 10
click at [208, 259] on div "Unobstructed Views Using view tags assigned during simulation setup, the ray tr…" at bounding box center [366, 211] width 323 height 210
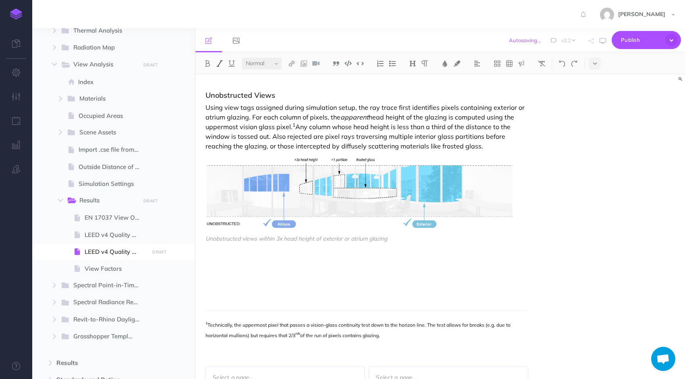
scroll to position [508, 0]
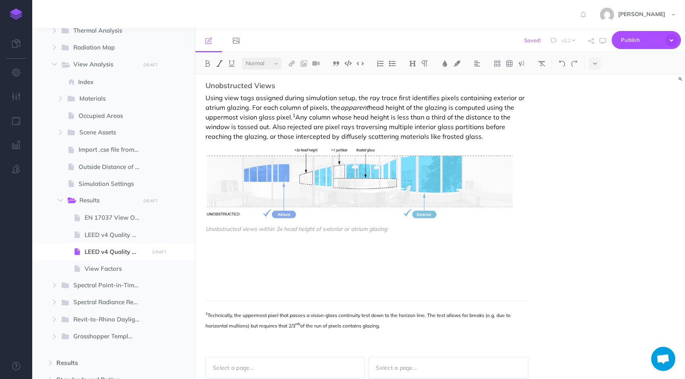
click at [388, 237] on div "Unobstructed Views Using view tags assigned during simulation setup, the ray tr…" at bounding box center [366, 187] width 323 height 210
click at [391, 255] on p at bounding box center [366, 260] width 323 height 10
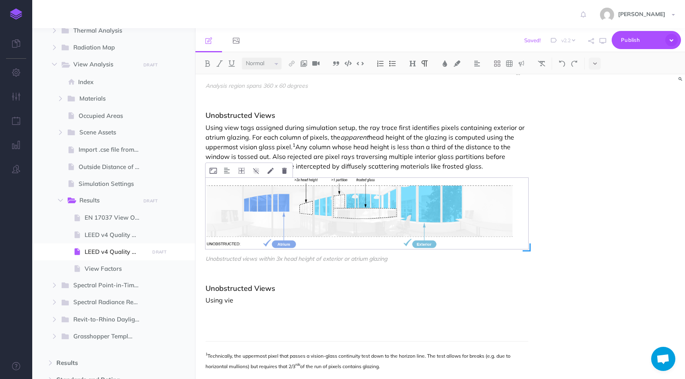
scroll to position [479, 0]
drag, startPoint x: 207, startPoint y: 275, endPoint x: 275, endPoint y: 274, distance: 68.1
click at [275, 284] on h3 "Unobstructed Views" at bounding box center [366, 288] width 323 height 8
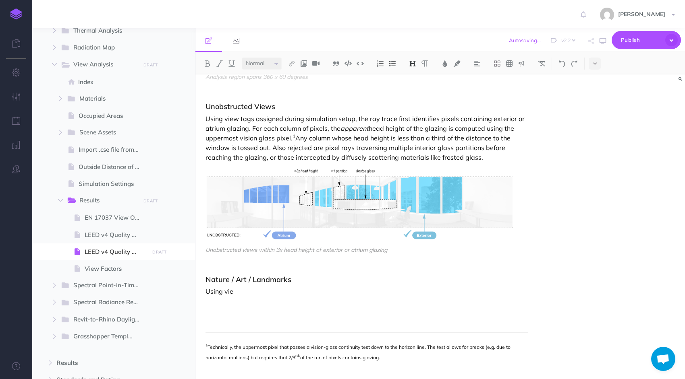
scroll to position [503, 0]
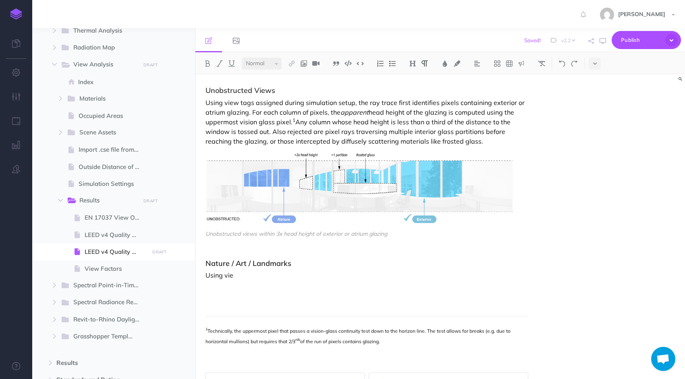
click at [240, 271] on p "Using vie" at bounding box center [366, 276] width 323 height 10
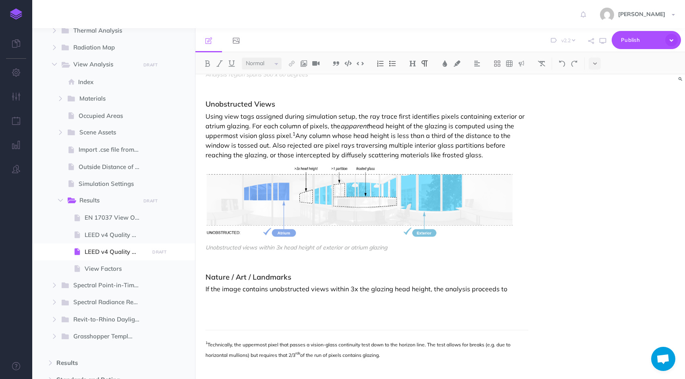
scroll to position [514, 0]
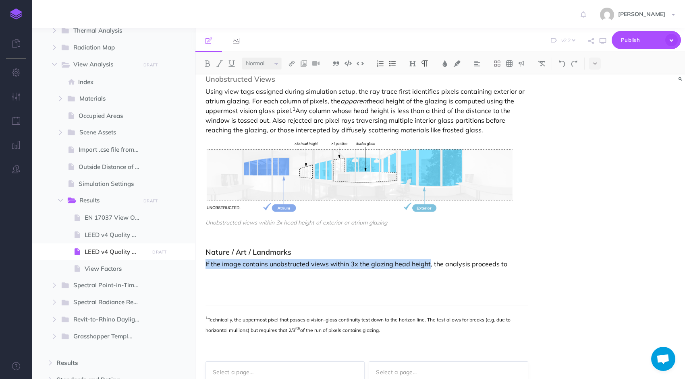
drag, startPoint x: 205, startPoint y: 254, endPoint x: 429, endPoint y: 252, distance: 224.0
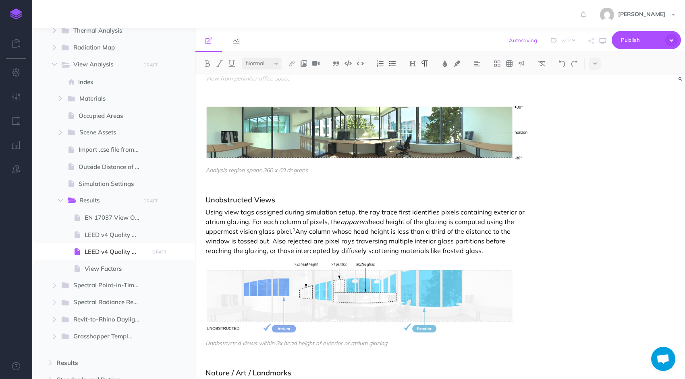
scroll to position [394, 0]
click at [427, 251] on div "Unobstructed Views Using view tags assigned during simulation setup, the ray tr…" at bounding box center [366, 306] width 323 height 221
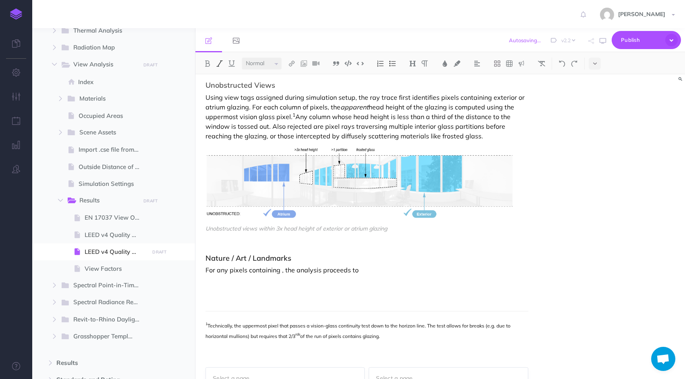
scroll to position [519, 0]
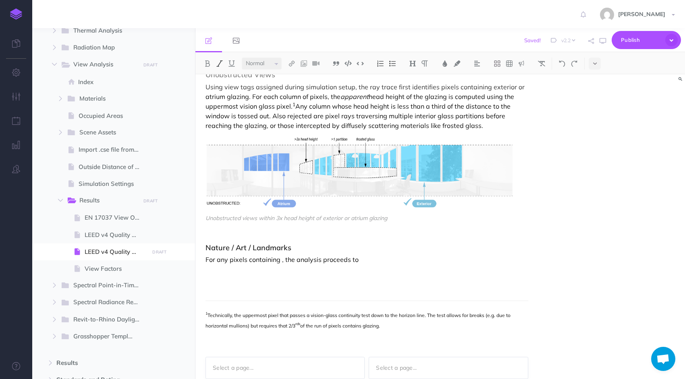
click at [360, 244] on h3 "Nature / Art / Landmarks" at bounding box center [366, 248] width 323 height 8
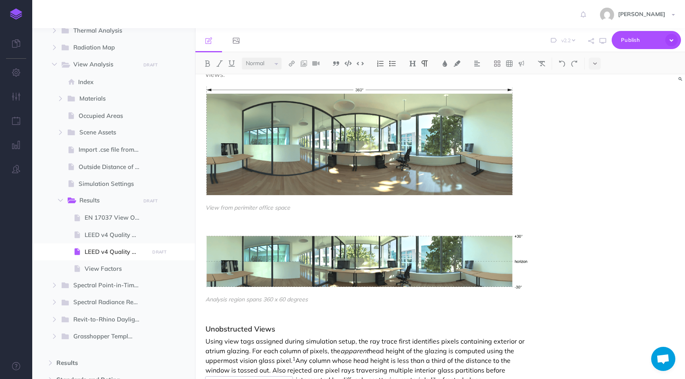
scroll to position [0, 0]
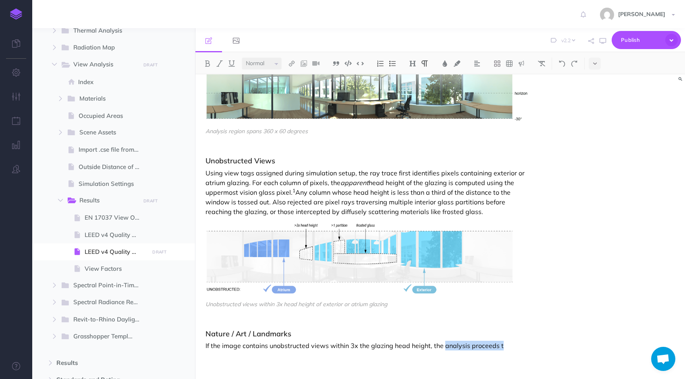
drag, startPoint x: 443, startPoint y: 335, endPoint x: 509, endPoint y: 332, distance: 65.7
click at [509, 341] on p "If the image contains unobstructed views within 3x the glazing head height, the…" at bounding box center [366, 346] width 323 height 10
click at [535, 323] on div "LEED v4.1 Quality Views The LEED v4.1 Quality Views credit is computed as part …" at bounding box center [366, 38] width 343 height 792
drag, startPoint x: 442, startPoint y: 337, endPoint x: 514, endPoint y: 335, distance: 72.1
click at [514, 341] on p "If the image contains unobstructed views within 3x the glazing head height, the…" at bounding box center [366, 346] width 323 height 10
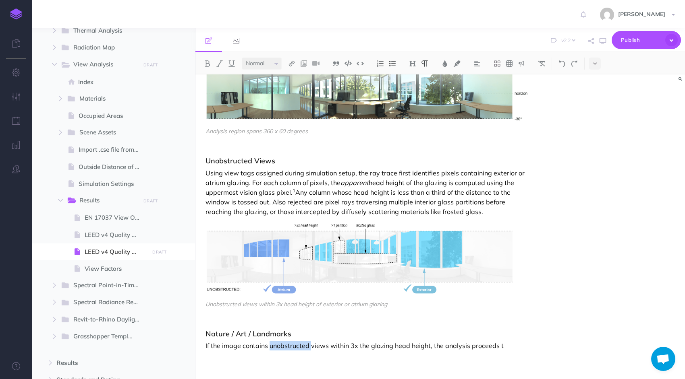
drag, startPoint x: 311, startPoint y: 336, endPoint x: 269, endPoint y: 337, distance: 41.5
click at [269, 341] on p "If the image contains unobstructed views within 3x the glazing head height, the…" at bounding box center [366, 346] width 323 height 10
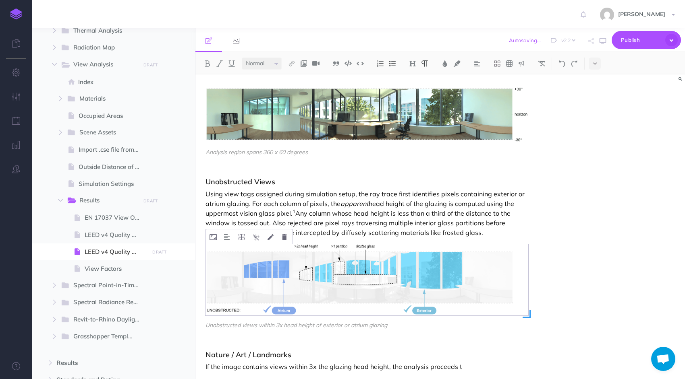
scroll to position [425, 0]
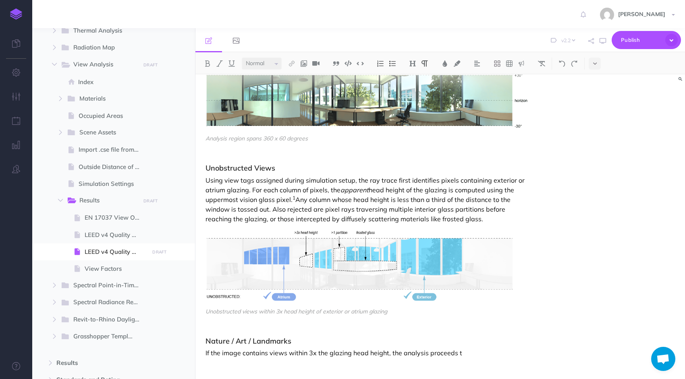
click at [468, 348] on p "If the image contains views within 3x the glazing head height, the analysis pro…" at bounding box center [366, 353] width 323 height 10
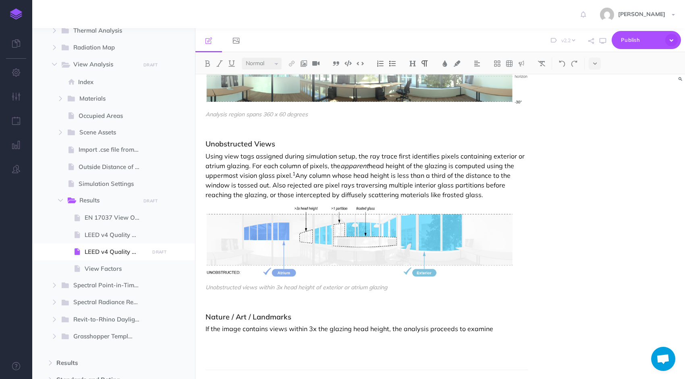
scroll to position [438, 0]
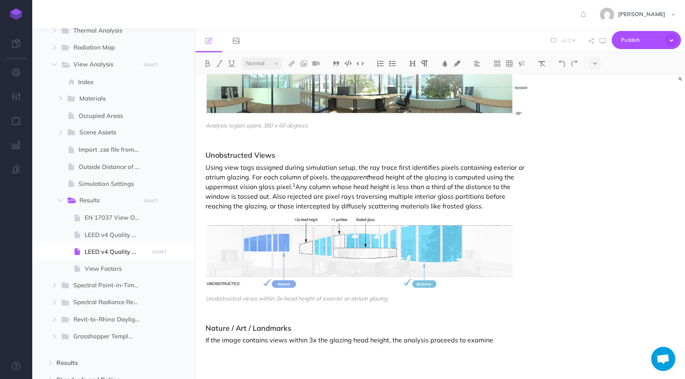
drag, startPoint x: 205, startPoint y: 330, endPoint x: 493, endPoint y: 332, distance: 288.0
click at [493, 336] on p "If the image contains views within 3x the glazing head height, the analysis pro…" at bounding box center [366, 341] width 323 height 10
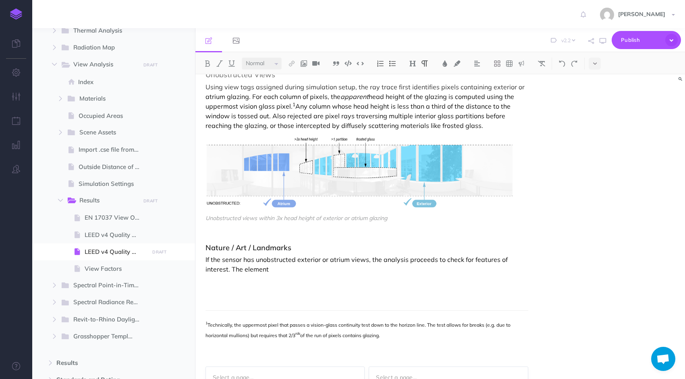
scroll to position [524, 0]
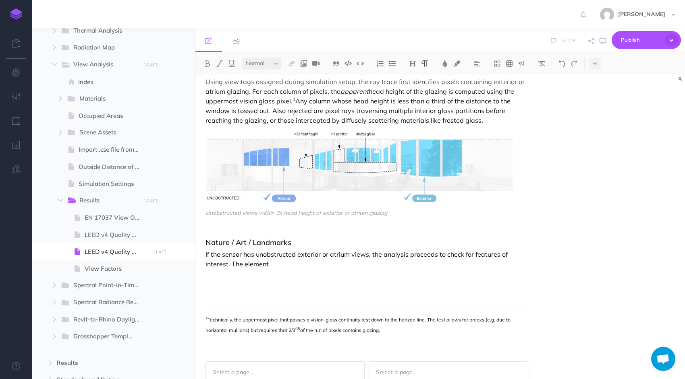
click at [297, 250] on p "If the sensor has unobstructed exterior or atrium views, the analysis proceeds …" at bounding box center [366, 259] width 323 height 19
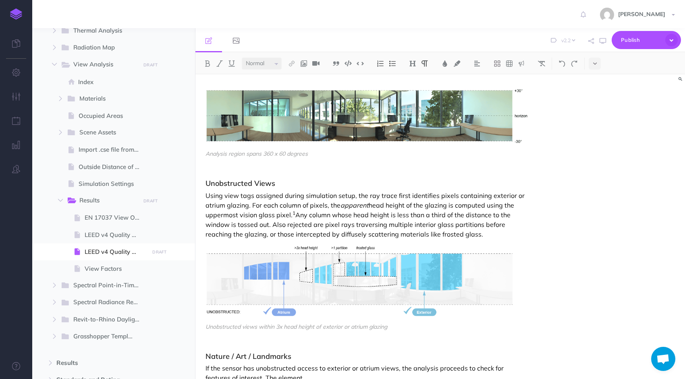
scroll to position [434, 0]
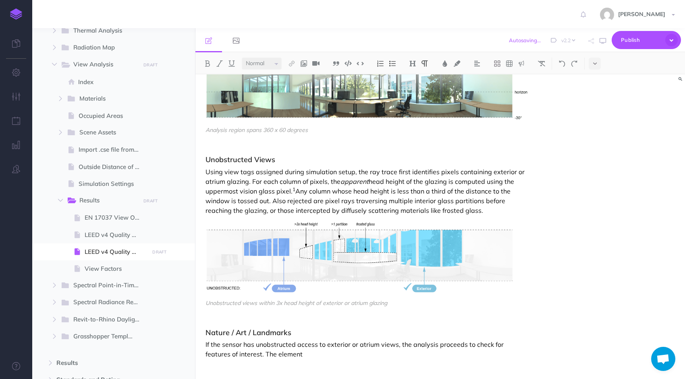
click at [359, 340] on p "If the sensor has unobstructed access to exterior or atrium views, the analysis…" at bounding box center [366, 349] width 323 height 19
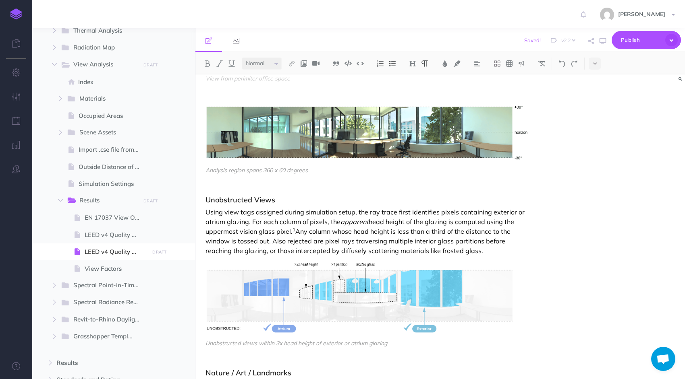
scroll to position [394, 0]
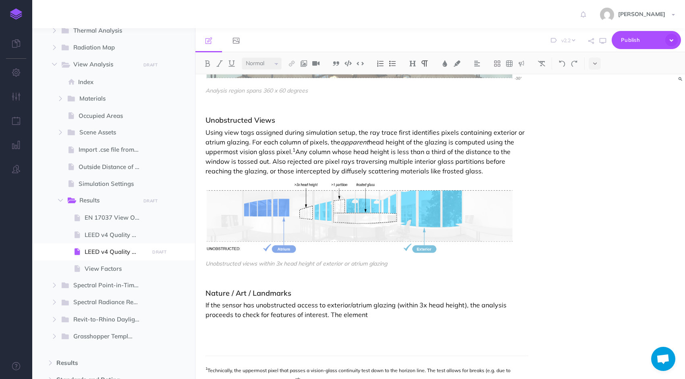
scroll to position [474, 0]
click at [426, 300] on p "If the sensor has unobstructed access to exterior/atrium glazing (within 3x hea…" at bounding box center [366, 309] width 323 height 19
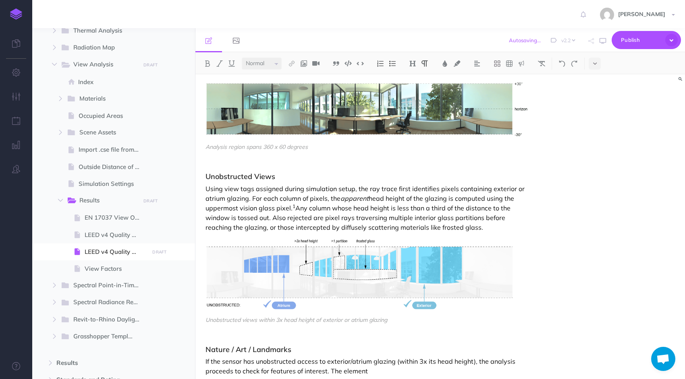
scroll to position [514, 0]
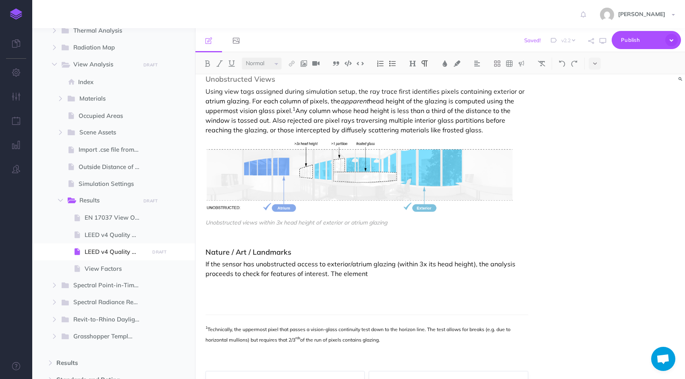
click at [425, 268] on p "If the sensor has unobstructed access to exterior/atrium glazing (within 3x its…" at bounding box center [366, 268] width 323 height 19
drag, startPoint x: 393, startPoint y: 256, endPoint x: 470, endPoint y: 257, distance: 77.7
click at [470, 259] on p "If the sensor has unobstructed access to exterior/atrium glazing (within 3x its…" at bounding box center [366, 268] width 323 height 19
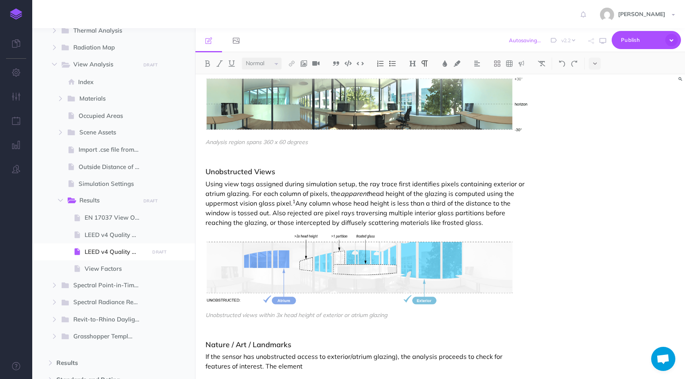
scroll to position [425, 0]
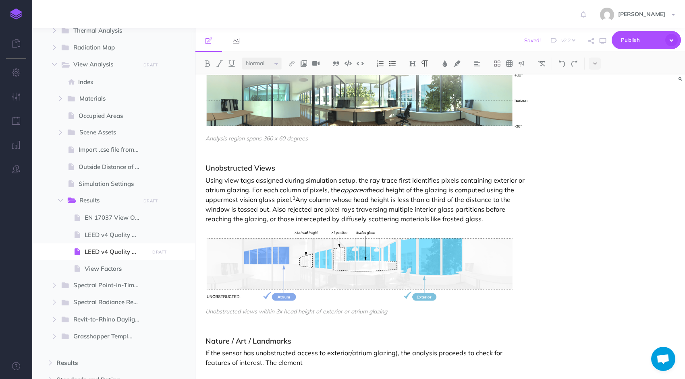
click at [396, 348] on p "If the sensor has unobstructed access to exterior/atrium glazing), the analysis…" at bounding box center [366, 357] width 323 height 19
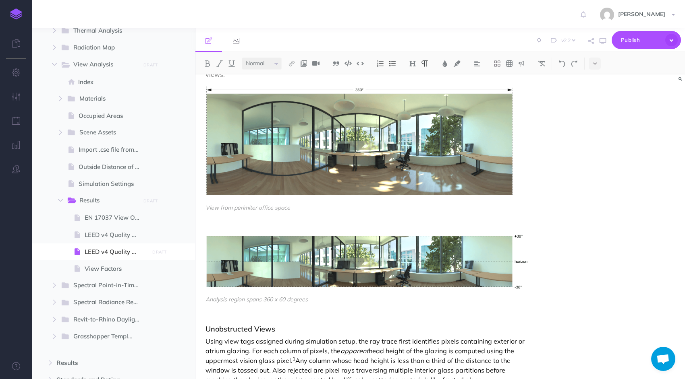
scroll to position [0, 0]
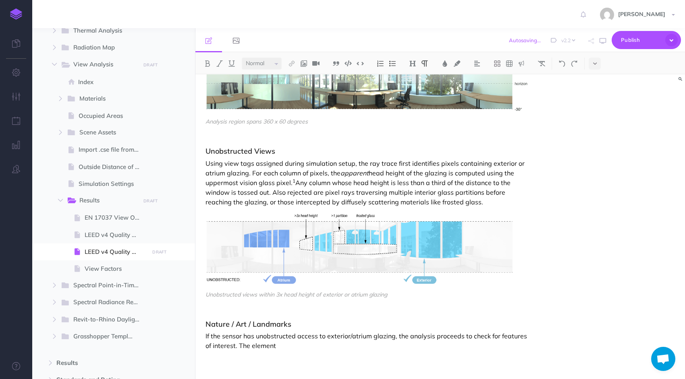
click at [282, 336] on p "If the sensor has unobstructed access to exterior/atrium glazing, the analysis …" at bounding box center [366, 341] width 323 height 19
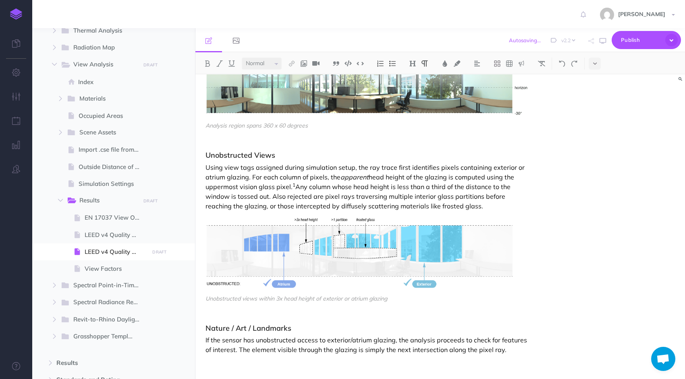
scroll to position [484, 0]
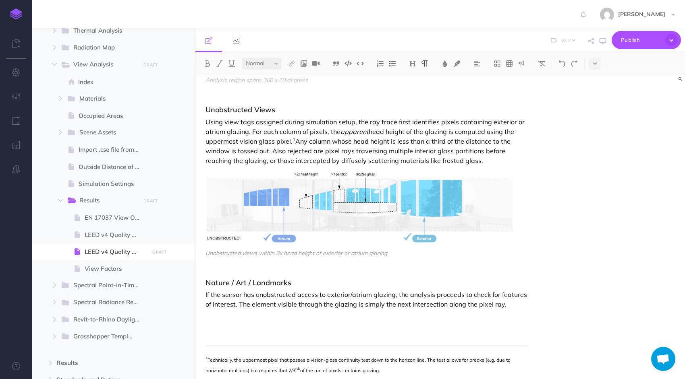
click at [242, 294] on p "If the sensor has unobstructed access to exterior/atrium glazing, the analysis …" at bounding box center [366, 299] width 323 height 19
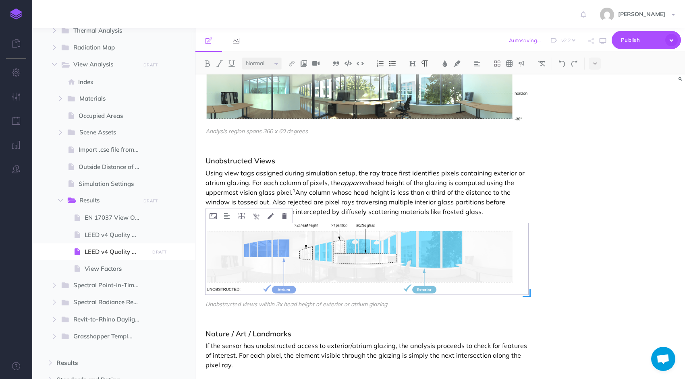
scroll to position [444, 0]
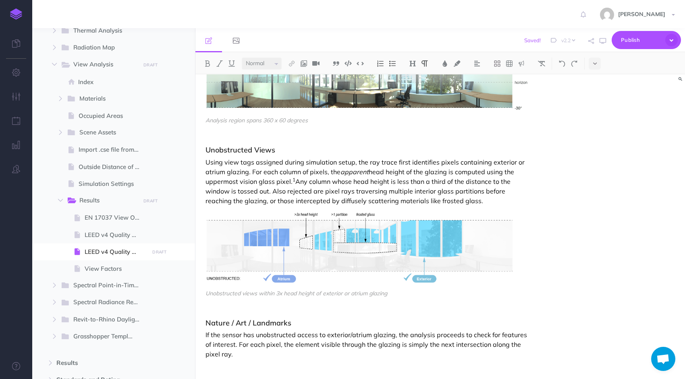
click at [284, 340] on p "If the sensor has unobstructed access to exterior/atrium glazing, the analysis …" at bounding box center [366, 344] width 323 height 29
drag, startPoint x: 254, startPoint y: 325, endPoint x: 223, endPoint y: 327, distance: 31.1
click at [223, 330] on p "If the sensor has unobstructed access to exterior/atrium glazing, the analysis …" at bounding box center [366, 344] width 323 height 29
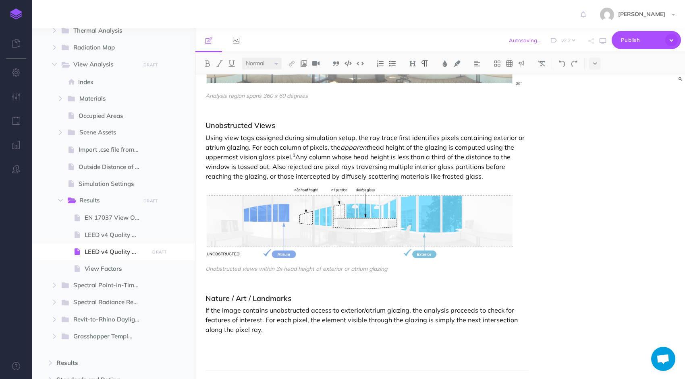
scroll to position [474, 0]
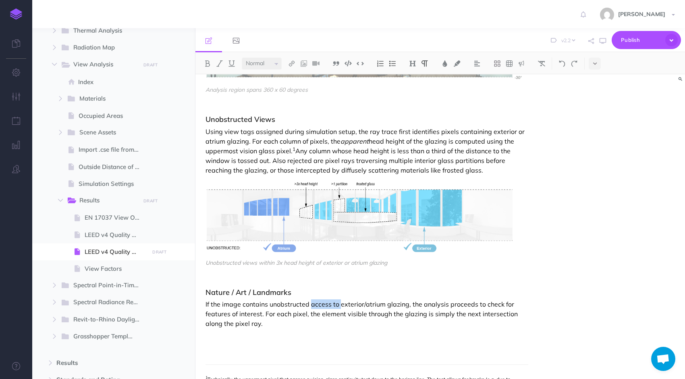
drag, startPoint x: 339, startPoint y: 292, endPoint x: 310, endPoint y: 297, distance: 29.0
click at [310, 300] on p "If the image contains unobstructed access to exterior/atrium glazing, the analy…" at bounding box center [366, 314] width 323 height 29
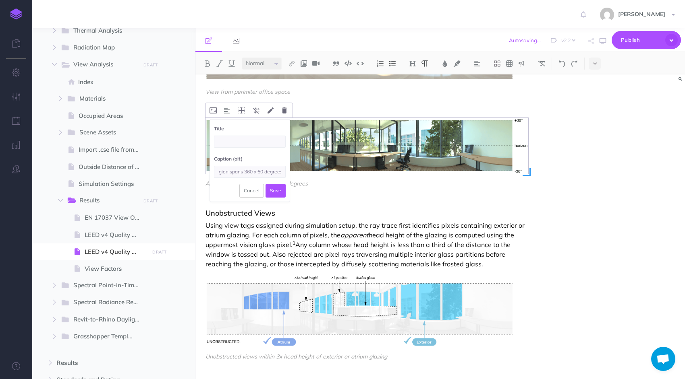
scroll to position [506, 0]
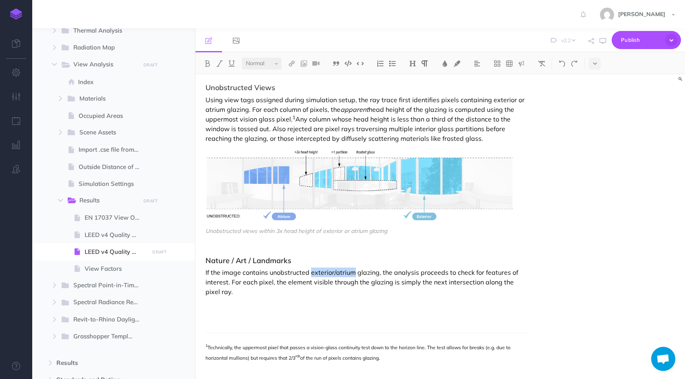
drag, startPoint x: 311, startPoint y: 266, endPoint x: 353, endPoint y: 265, distance: 42.7
click at [353, 268] on p "If the image contains unobstructed exterior/atrium glazing, the analysis procee…" at bounding box center [366, 282] width 323 height 29
click at [379, 272] on p "If the image contains unobstructed exterior/atrium glazing, the analysis procee…" at bounding box center [366, 282] width 323 height 29
drag, startPoint x: 378, startPoint y: 263, endPoint x: 356, endPoint y: 265, distance: 21.4
click at [356, 268] on p "If the image contains unobstructed exterior/atrium glazing, the analysis procee…" at bounding box center [366, 282] width 323 height 29
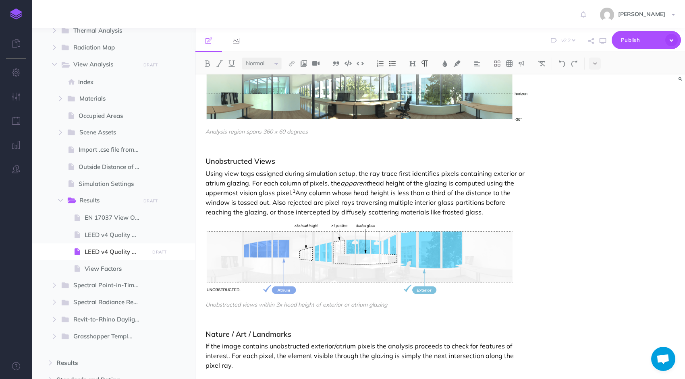
scroll to position [434, 0]
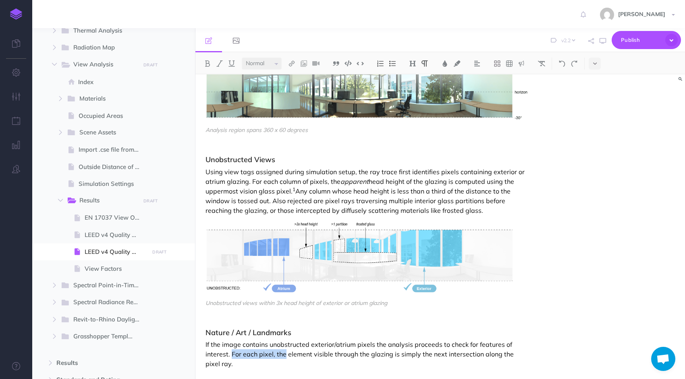
drag, startPoint x: 285, startPoint y: 346, endPoint x: 232, endPoint y: 348, distance: 53.2
click at [232, 348] on p "If the image contains unobstructed exterior/atrium pixels the analysis proceeds…" at bounding box center [366, 354] width 323 height 29
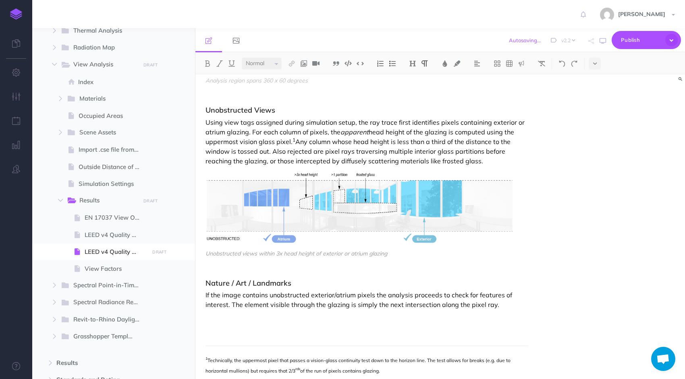
scroll to position [484, 0]
click at [370, 290] on p "If the image contains unobstructed exterior/atrium pixels the analysis proceeds…" at bounding box center [366, 299] width 323 height 19
click at [371, 290] on p "If the image contains unobstructed exterior/atrium pixels the analysis proceeds…" at bounding box center [366, 299] width 323 height 19
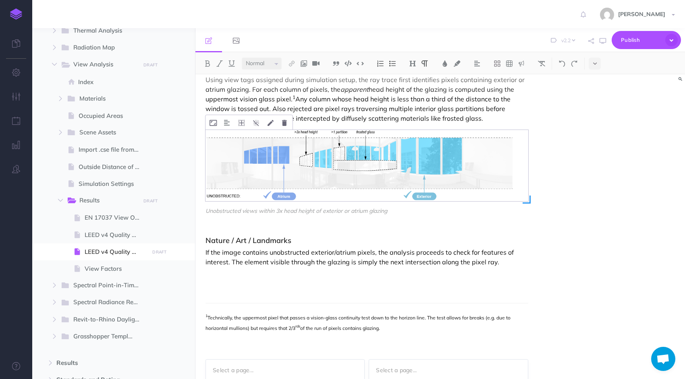
scroll to position [528, 0]
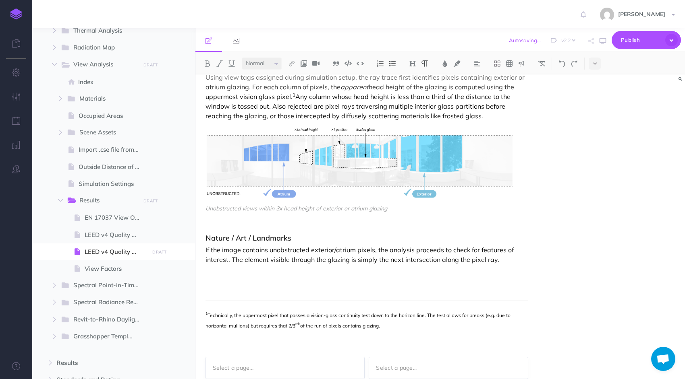
click at [388, 245] on p "If the image contains unobstructed exterior/atrium pixels, the analysis proceed…" at bounding box center [366, 254] width 323 height 19
click at [398, 269] on p at bounding box center [366, 274] width 323 height 10
click at [227, 249] on p "If the image contains unobstructed exterior/atrium pixels, the analysis proceed…" at bounding box center [366, 254] width 323 height 19
drag, startPoint x: 478, startPoint y: 239, endPoint x: 229, endPoint y: 249, distance: 249.1
click at [229, 249] on p "If the image contains unobstructed exterior/atrium pixels, the analysis proceed…" at bounding box center [366, 254] width 323 height 19
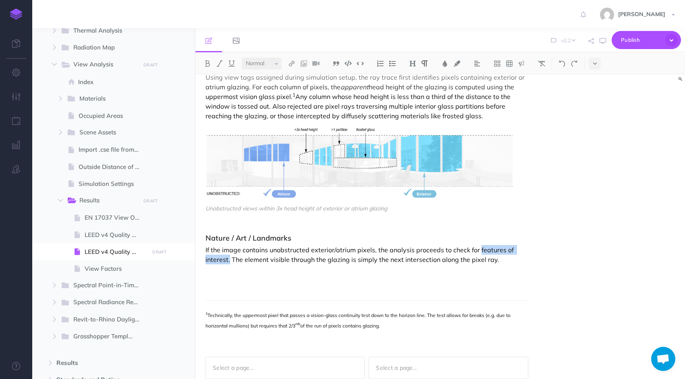
click at [228, 249] on p "If the image contains unobstructed exterior/atrium pixels, the analysis proceed…" at bounding box center [366, 254] width 323 height 19
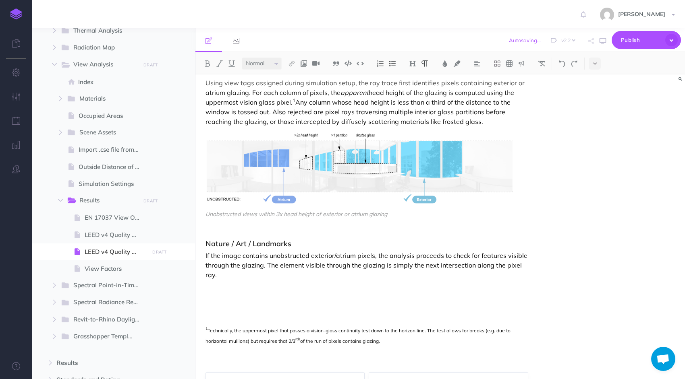
scroll to position [538, 0]
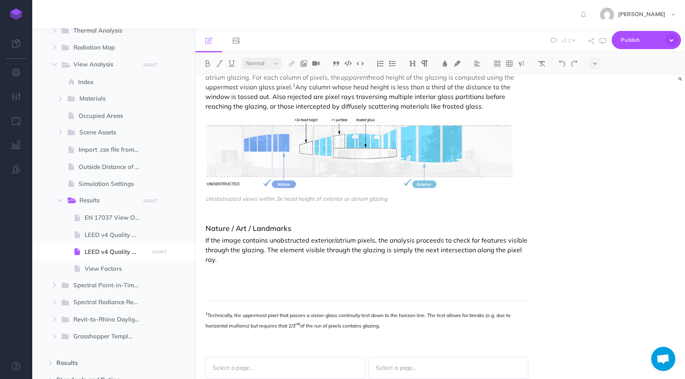
click at [258, 250] on p "If the image contains unobstructed exterior/atrium pixels, the analysis proceed…" at bounding box center [366, 250] width 323 height 29
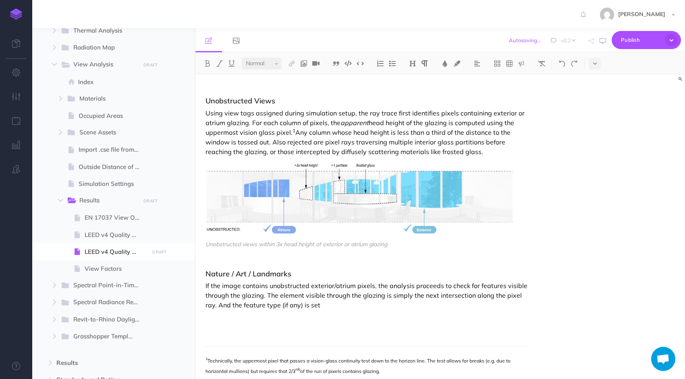
scroll to position [493, 0]
click at [322, 296] on p "If the image contains unobstructed exterior/atrium pixels, the analysis proceed…" at bounding box center [366, 294] width 323 height 29
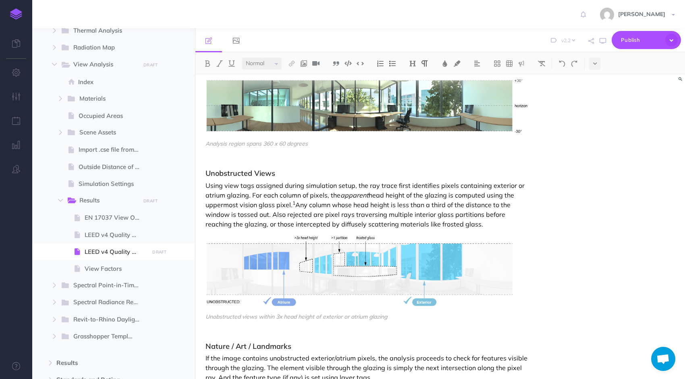
scroll to position [443, 0]
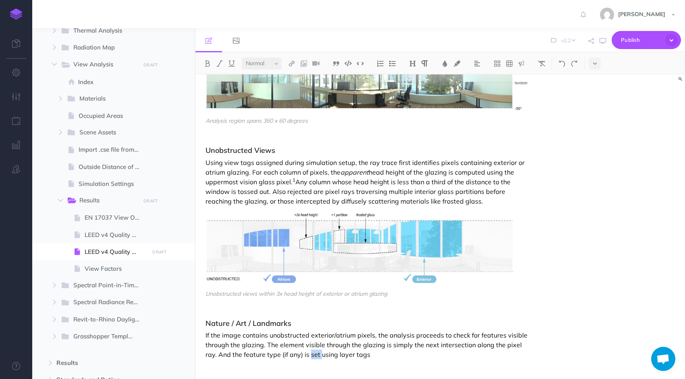
drag, startPoint x: 320, startPoint y: 346, endPoint x: 310, endPoint y: 346, distance: 9.7
click at [310, 346] on p "If the image contains unobstructed exterior/atrium pixels, the analysis proceed…" at bounding box center [366, 345] width 323 height 29
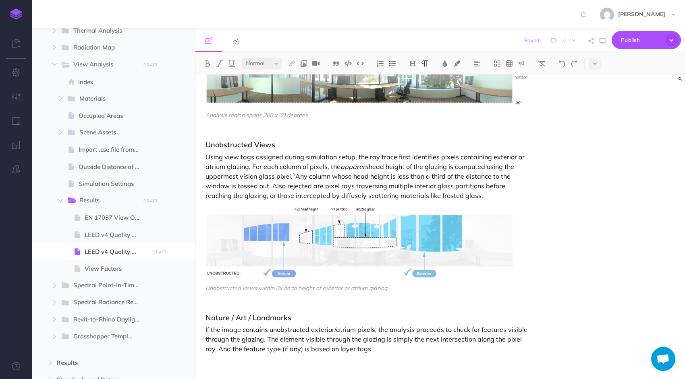
scroll to position [466, 0]
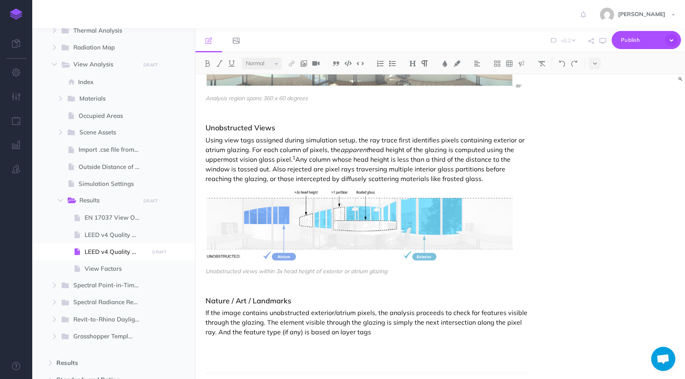
click at [390, 318] on p "If the image contains unobstructed exterior/atrium pixels, the analysis proceed…" at bounding box center [366, 322] width 323 height 29
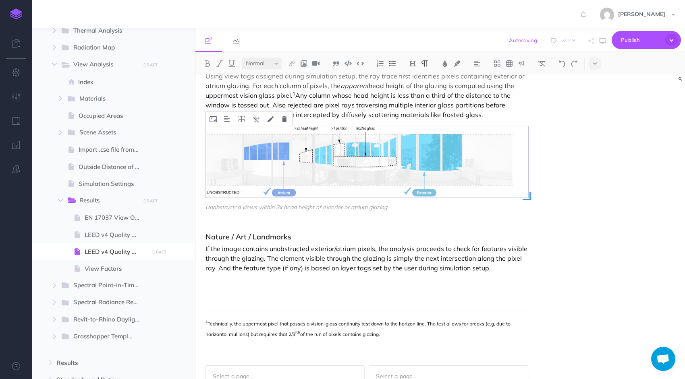
scroll to position [538, 0]
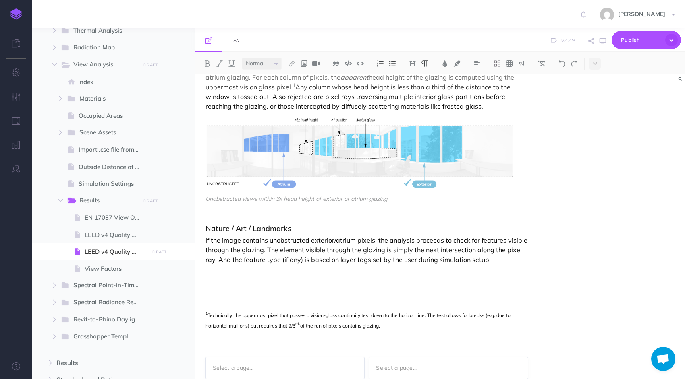
click at [337, 251] on p "If the image contains unobstructed exterior/atrium pixels, the analysis proceed…" at bounding box center [366, 250] width 323 height 29
click at [379, 252] on p "If the image contains unobstructed exterior/atrium pixels, the analysis proceed…" at bounding box center [366, 250] width 323 height 29
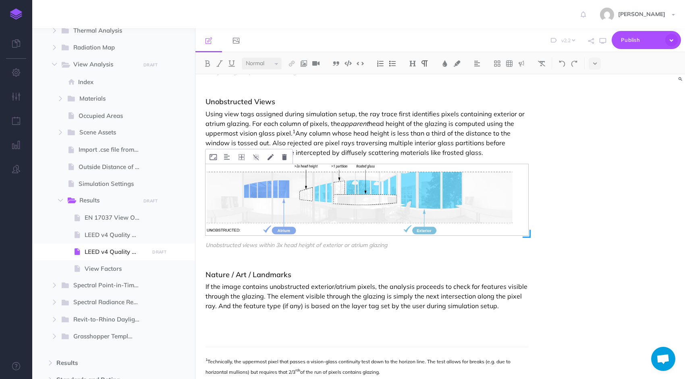
scroll to position [493, 0]
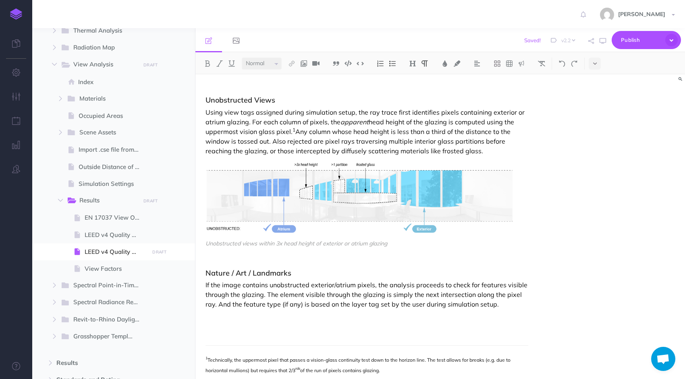
click at [348, 294] on p "If the image contains unobstructed exterior/atrium pixels, the analysis proceed…" at bounding box center [366, 294] width 323 height 29
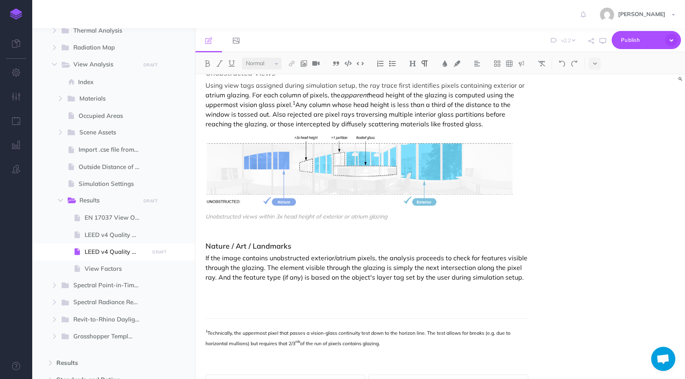
scroll to position [534, 0]
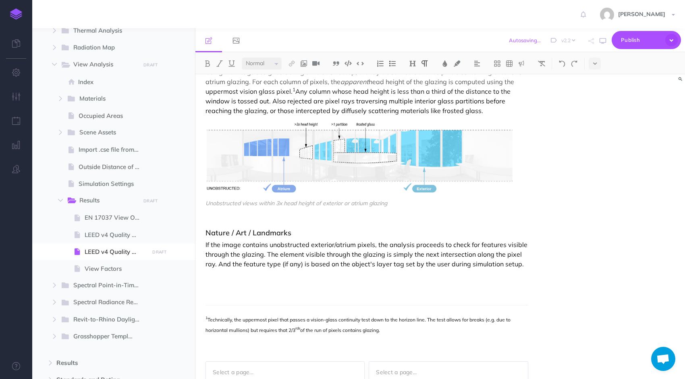
click at [403, 257] on p "If the image contains unobstructed exterior/atrium pixels, the analysis proceed…" at bounding box center [366, 254] width 323 height 29
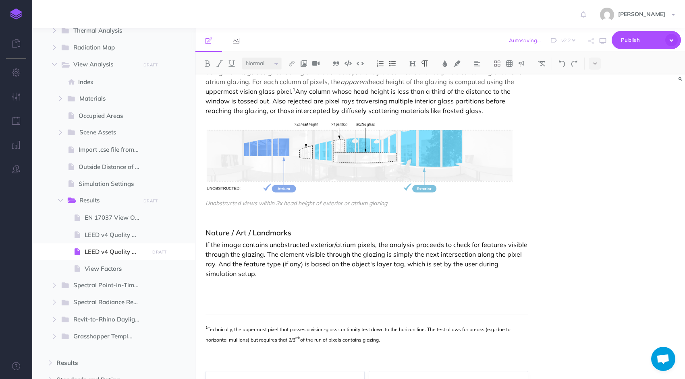
click at [333, 263] on p "If the image contains unobstructed exterior/atrium pixels, the analysis proceed…" at bounding box center [366, 259] width 323 height 39
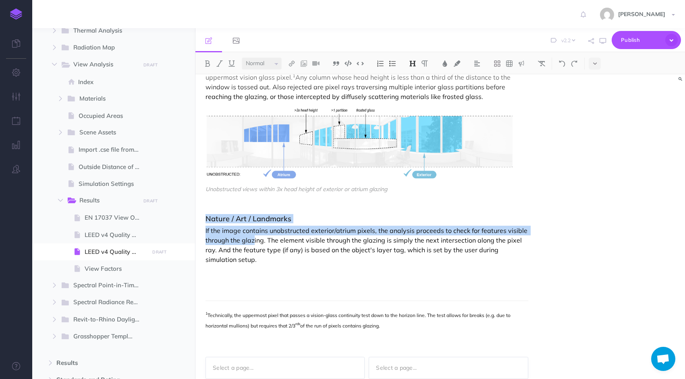
drag, startPoint x: 250, startPoint y: 230, endPoint x: 206, endPoint y: 209, distance: 48.7
click at [206, 209] on div "Unobstructed Views Using view tags assigned during simulation setup, the ray tr…" at bounding box center [366, 167] width 323 height 250
copy div "Nature / Art / Landmarks If the image contains unobstructed exterior/atrium pix…"
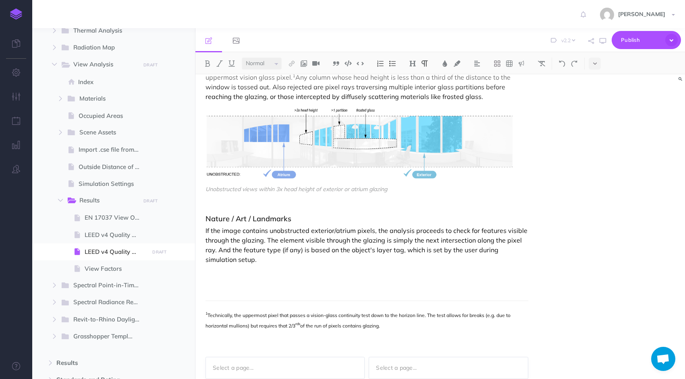
click at [237, 269] on p at bounding box center [366, 274] width 323 height 10
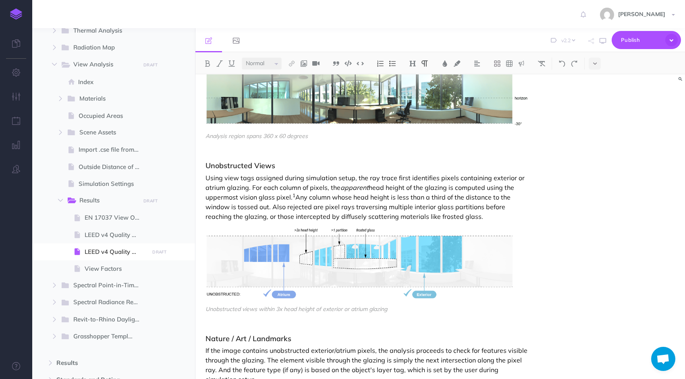
scroll to position [546, 0]
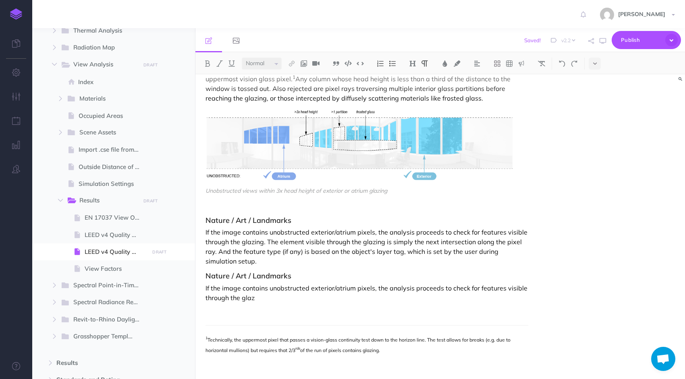
click at [234, 247] on p "If the image contains unobstructed exterior/atrium pixels, the analysis proceed…" at bounding box center [366, 247] width 323 height 39
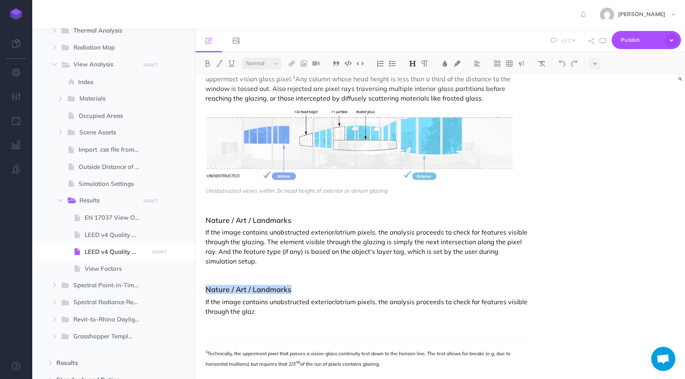
drag, startPoint x: 296, startPoint y: 281, endPoint x: 205, endPoint y: 280, distance: 90.6
click at [205, 286] on h3 "Nature / Art / Landmarks" at bounding box center [366, 290] width 323 height 8
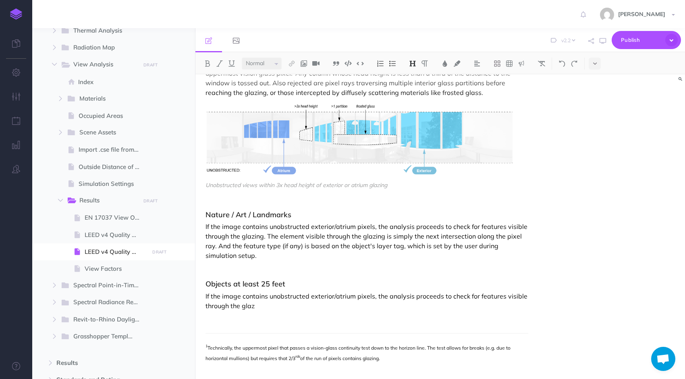
scroll to position [572, 0]
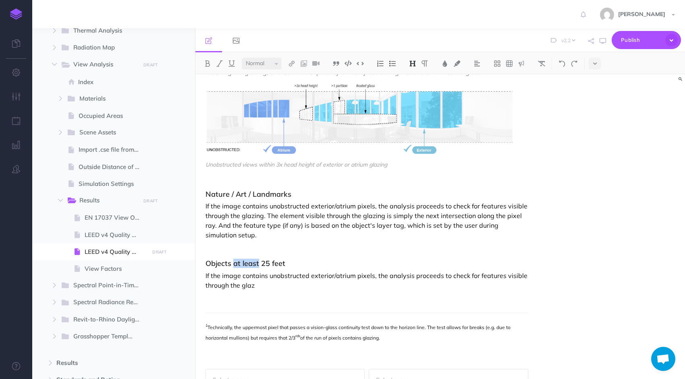
drag, startPoint x: 234, startPoint y: 255, endPoint x: 258, endPoint y: 252, distance: 23.9
click at [258, 260] on h3 "Objects at least 25 feet" at bounding box center [366, 264] width 323 height 8
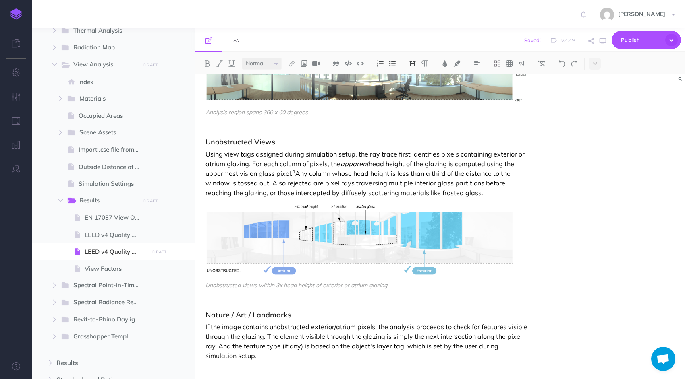
scroll to position [452, 0]
click at [321, 328] on p "If the image contains unobstructed exterior/atrium pixels, the analysis proceed…" at bounding box center [366, 341] width 323 height 39
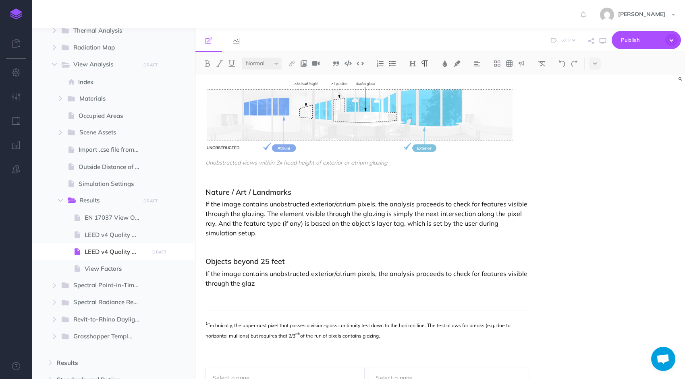
scroll to position [584, 0]
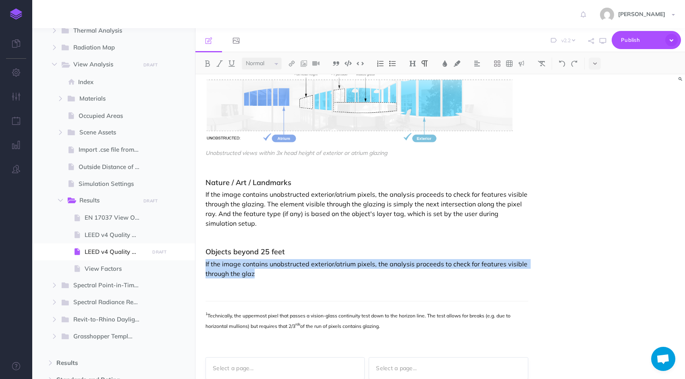
drag, startPoint x: 263, startPoint y: 264, endPoint x: 205, endPoint y: 256, distance: 58.6
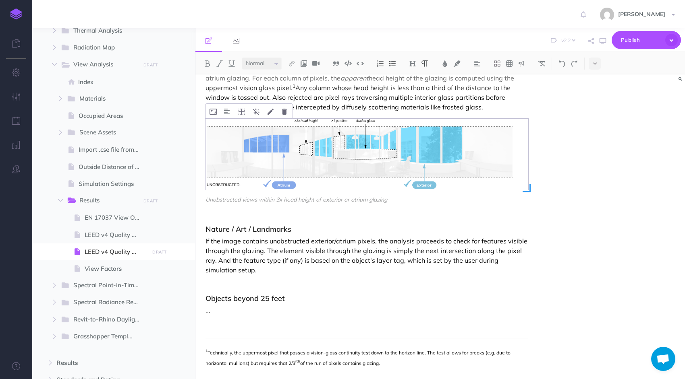
scroll to position [544, 0]
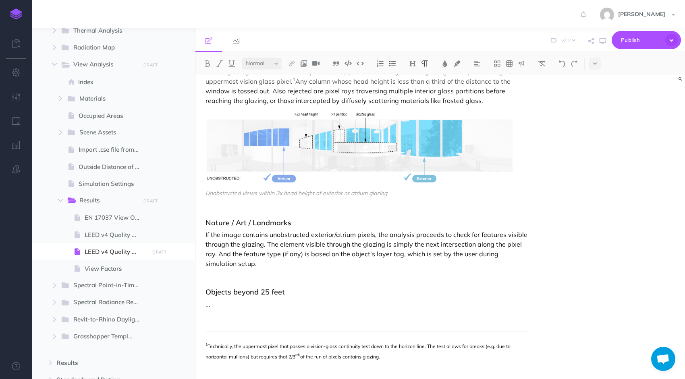
click at [334, 230] on p "If the image contains unobstructed exterior/atrium pixels, the analysis proceed…" at bounding box center [366, 249] width 323 height 39
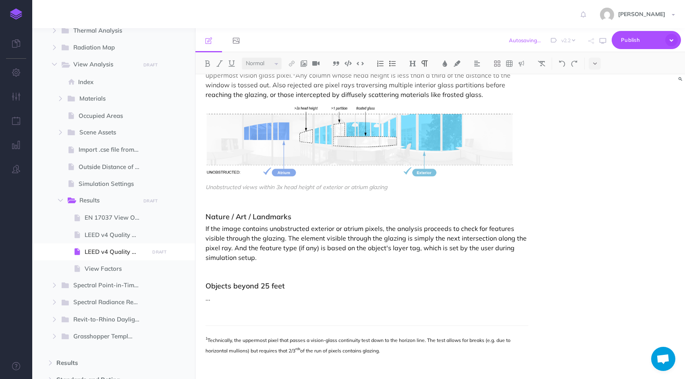
scroll to position [555, 0]
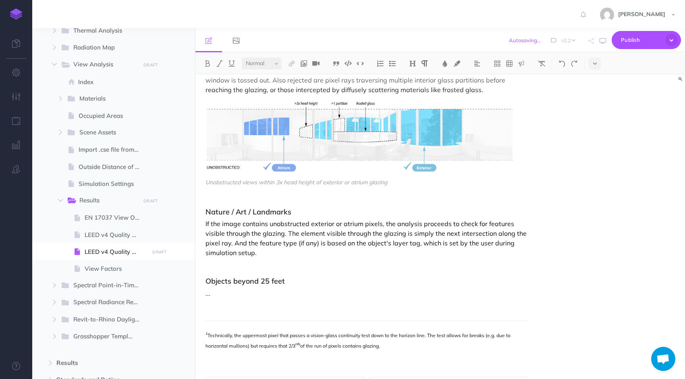
click at [438, 276] on div "Unobstructed Views Using view tags assigned during simulation setup, the ray tr…" at bounding box center [366, 173] width 323 height 277
click at [255, 234] on p "If the image contains unobstructed exterior or atrium pixels, the analysis proc…" at bounding box center [366, 238] width 323 height 39
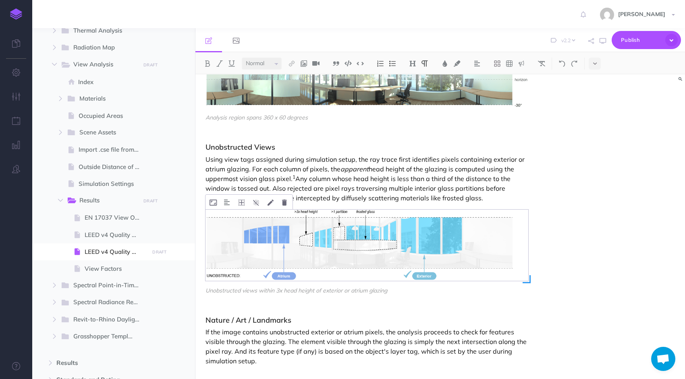
scroll to position [574, 0]
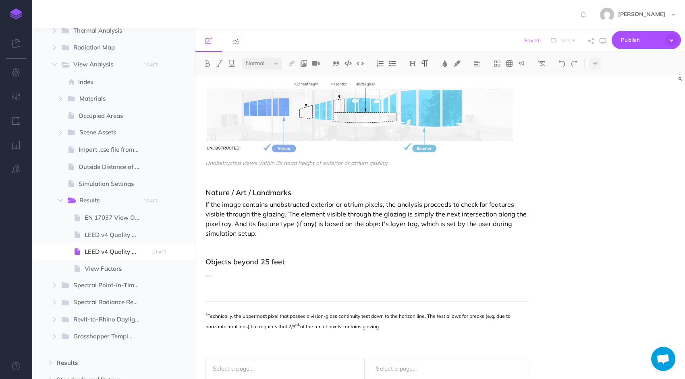
click at [346, 232] on div "Unobstructed Views Using view tags assigned during simulation setup, the ray tr…" at bounding box center [366, 134] width 323 height 236
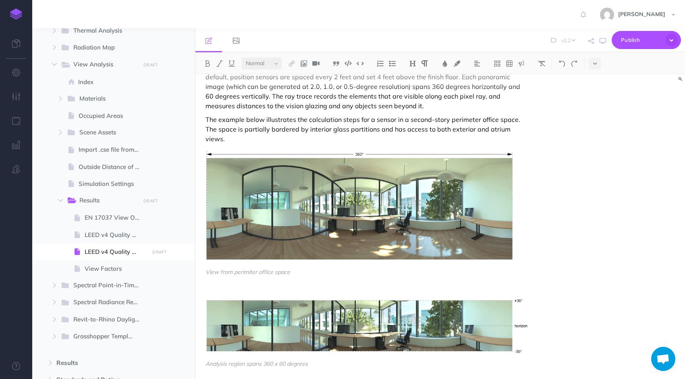
scroll to position [201, 0]
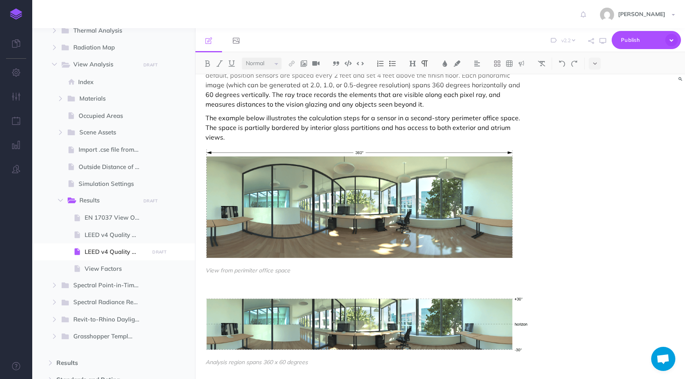
click at [244, 129] on p "The example below illustrates the calculation steps for a sensor in a second-st…" at bounding box center [366, 127] width 323 height 29
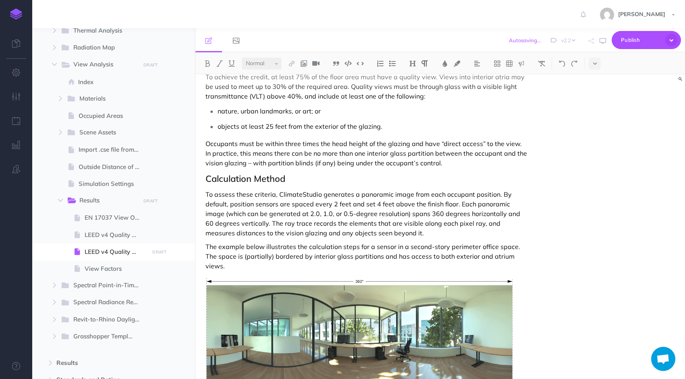
scroll to position [90, 0]
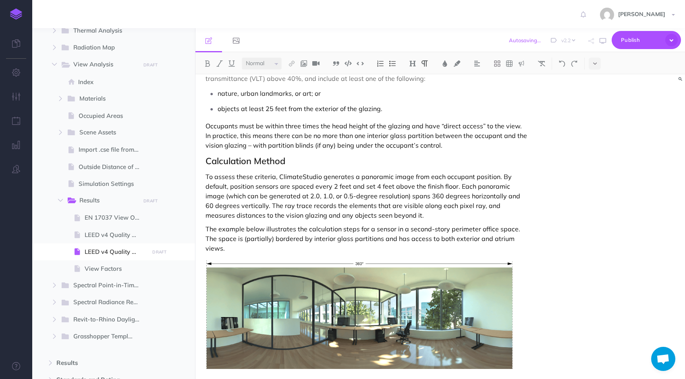
click at [425, 193] on p "To assess these criteria, ClimateStudio generates a panoramic image from each o…" at bounding box center [366, 196] width 323 height 48
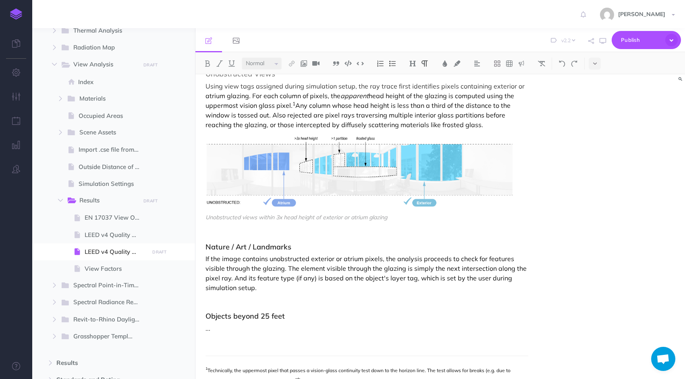
scroll to position [533, 0]
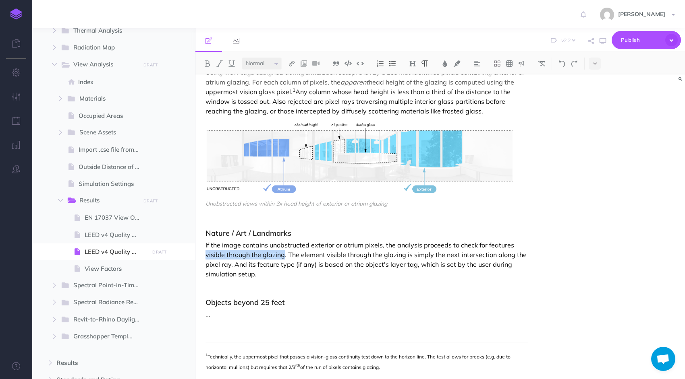
drag, startPoint x: 206, startPoint y: 257, endPoint x: 282, endPoint y: 257, distance: 76.1
click at [282, 257] on p "If the image contains unobstructed exterior or atrium pixels, the analysis proc…" at bounding box center [366, 259] width 323 height 39
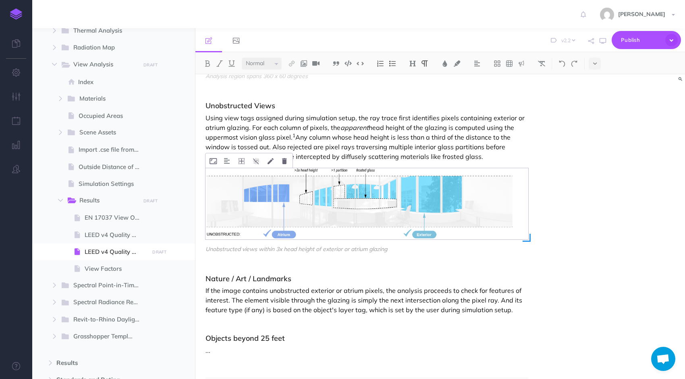
scroll to position [493, 0]
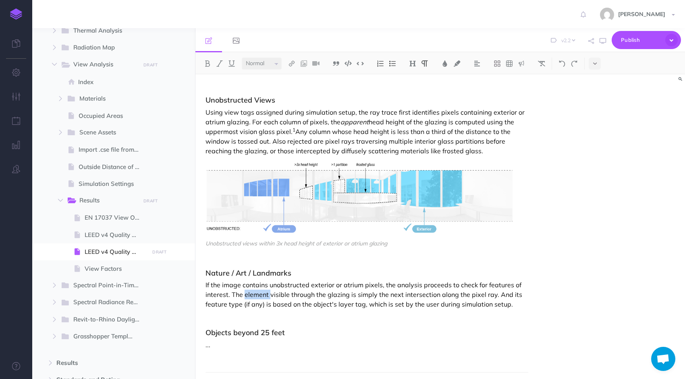
drag, startPoint x: 269, startPoint y: 293, endPoint x: 244, endPoint y: 296, distance: 25.2
click at [244, 296] on p "If the image contains unobstructed exterior or atrium pixels, the analysis proc…" at bounding box center [366, 294] width 323 height 29
click at [331, 331] on h3 "Objects beyond 25 feet" at bounding box center [366, 333] width 323 height 8
